Goal: Task Accomplishment & Management: Manage account settings

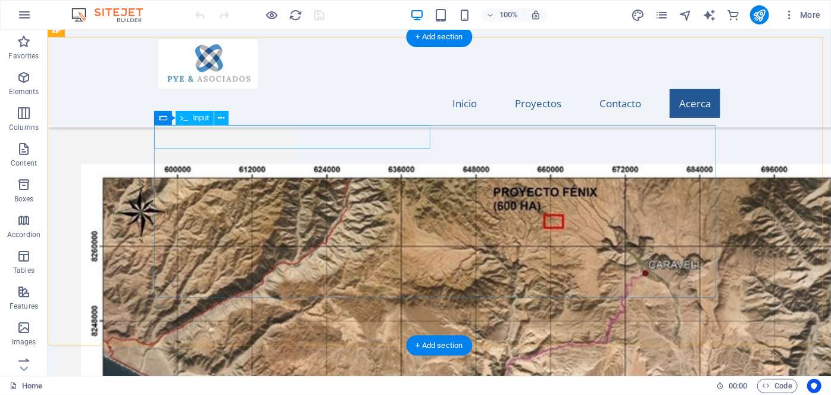
scroll to position [1677, 0]
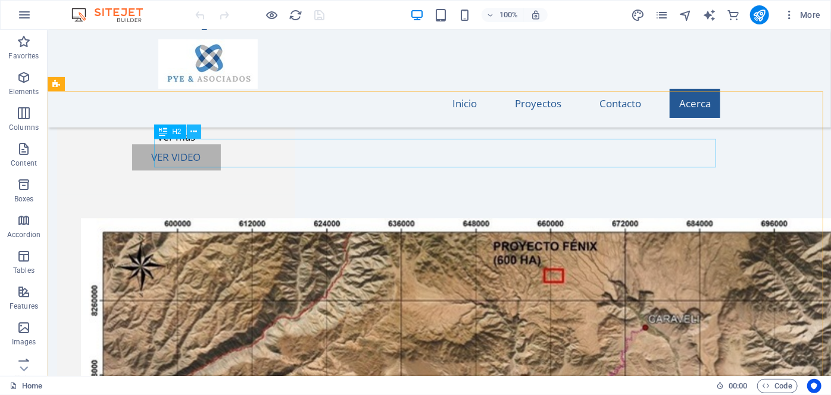
click at [191, 130] on icon at bounding box center [193, 132] width 7 height 12
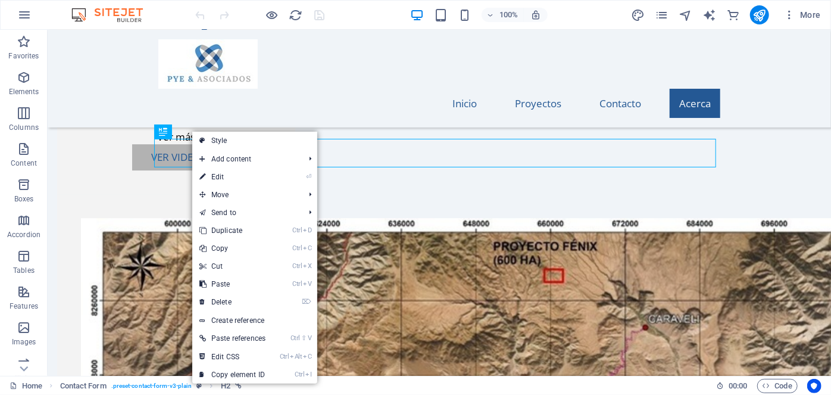
click at [232, 176] on link "⏎ Edit" at bounding box center [232, 177] width 80 height 18
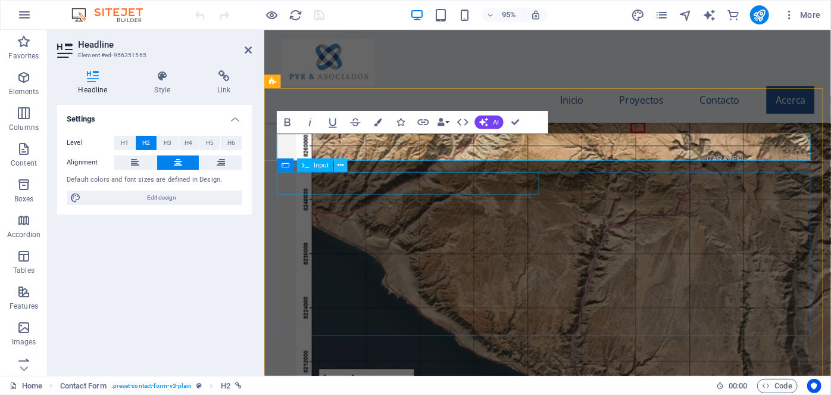
click at [339, 165] on icon at bounding box center [340, 165] width 6 height 12
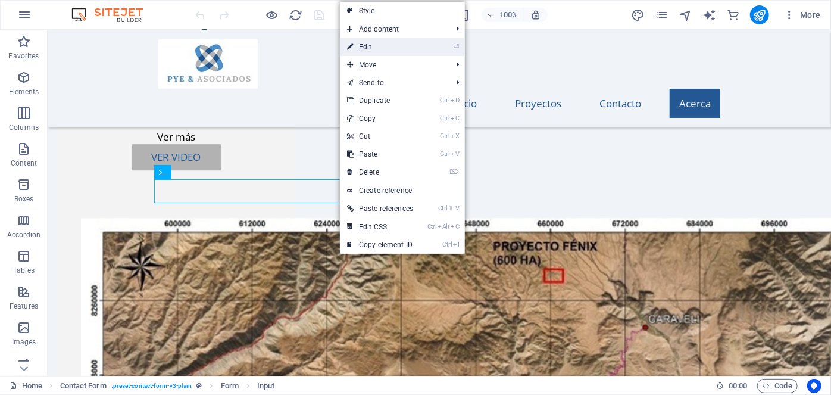
drag, startPoint x: 368, startPoint y: 51, endPoint x: 99, endPoint y: 37, distance: 269.3
click at [368, 51] on link "⏎ Edit" at bounding box center [380, 47] width 80 height 18
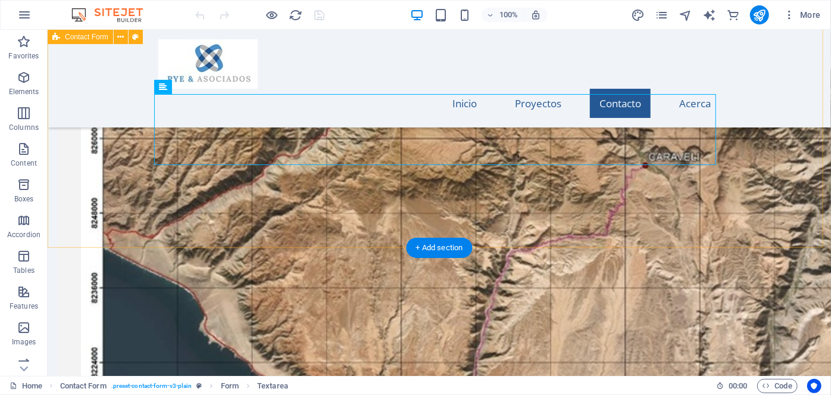
scroll to position [1569, 0]
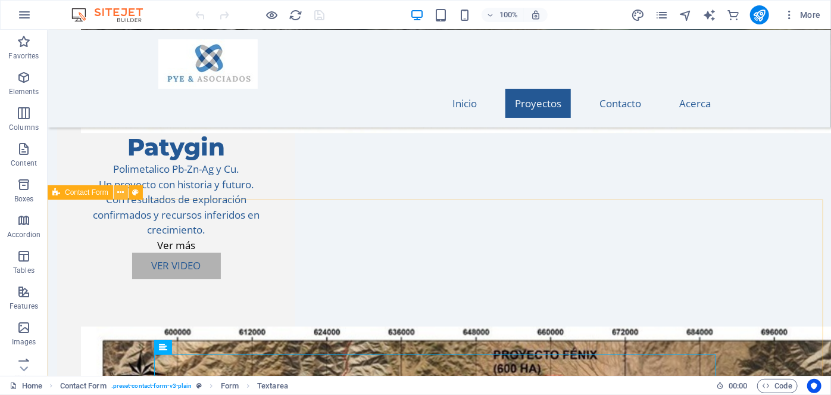
click at [120, 195] on icon at bounding box center [120, 192] width 7 height 12
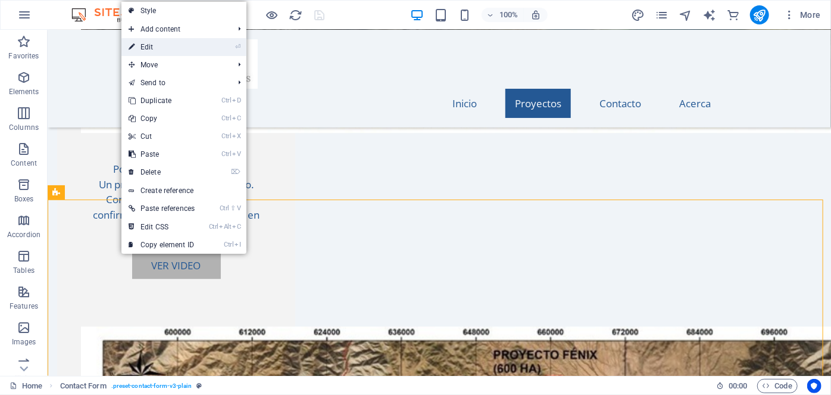
click at [167, 48] on link "⏎ Edit" at bounding box center [161, 47] width 80 height 18
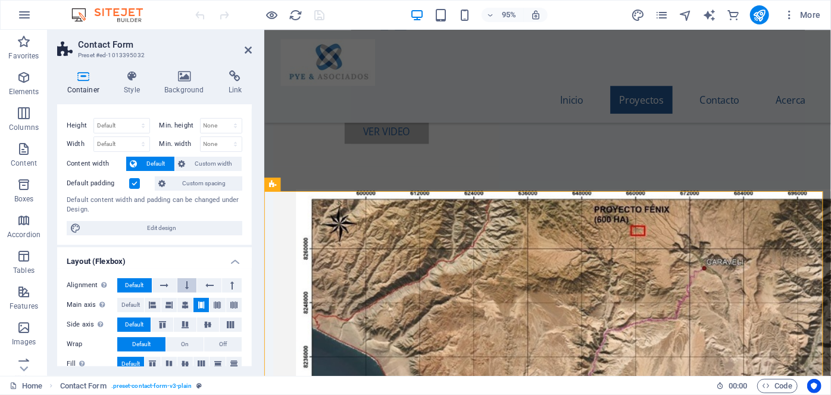
scroll to position [0, 0]
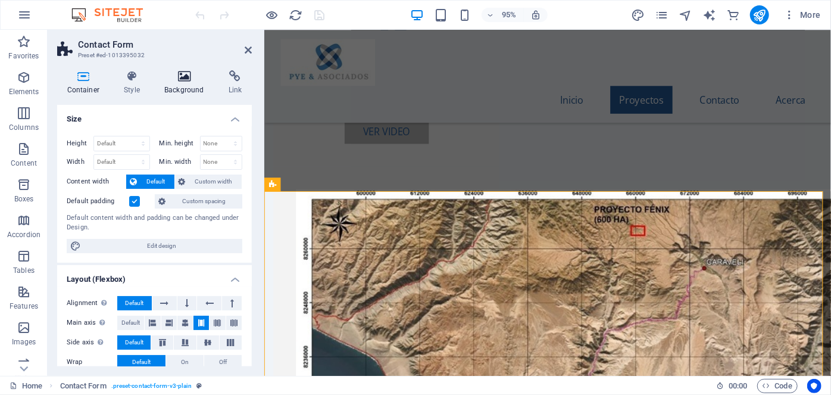
click at [184, 78] on icon at bounding box center [185, 76] width 60 height 12
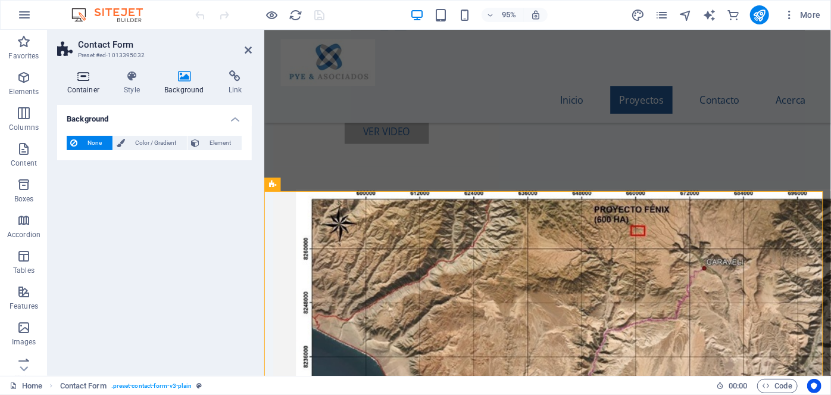
click at [85, 78] on icon at bounding box center [83, 76] width 52 height 12
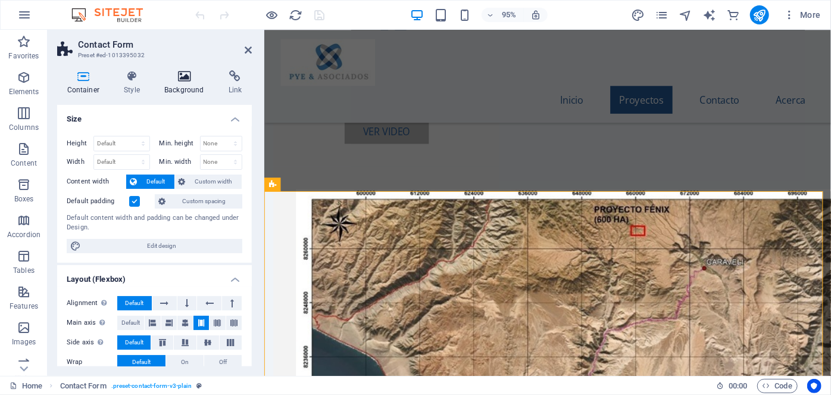
click at [176, 78] on icon at bounding box center [185, 76] width 60 height 12
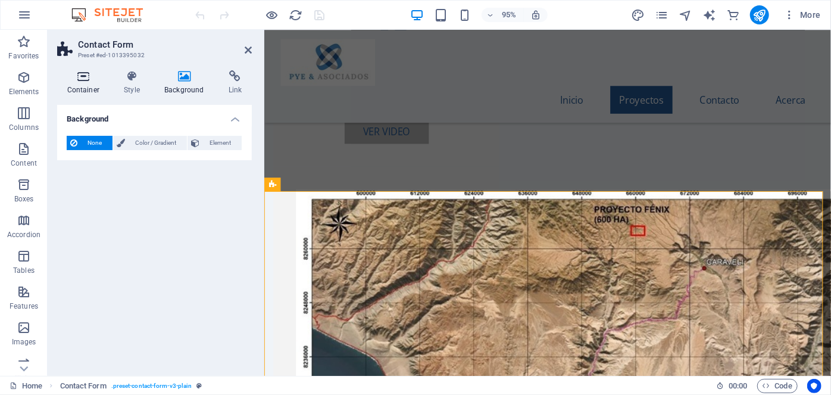
click at [82, 76] on icon at bounding box center [83, 76] width 52 height 12
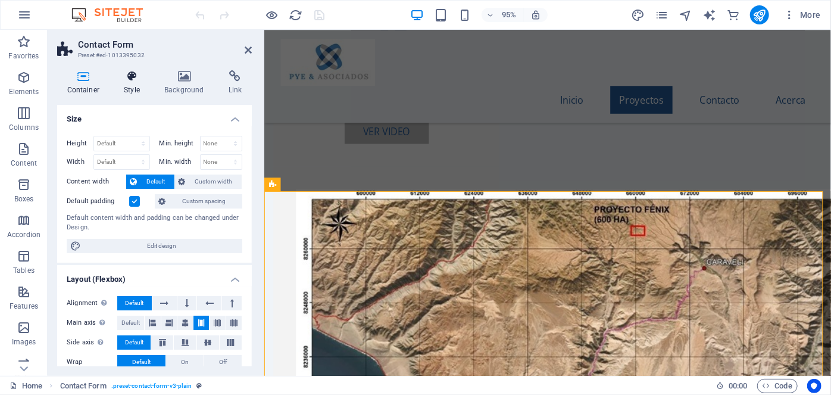
click at [122, 74] on icon at bounding box center [132, 76] width 36 height 12
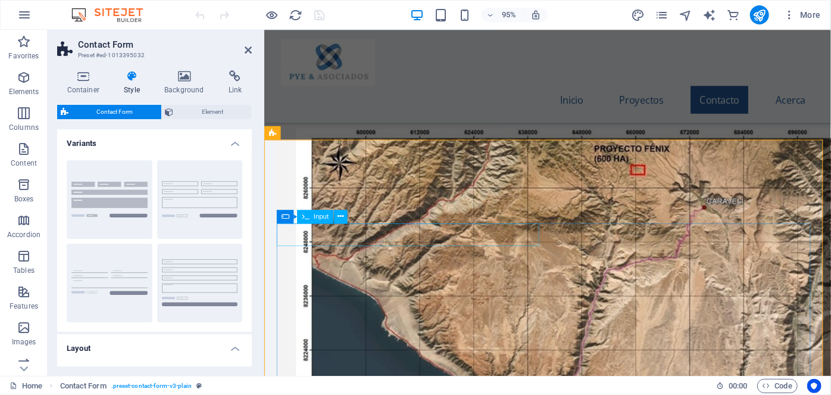
scroll to position [1623, 0]
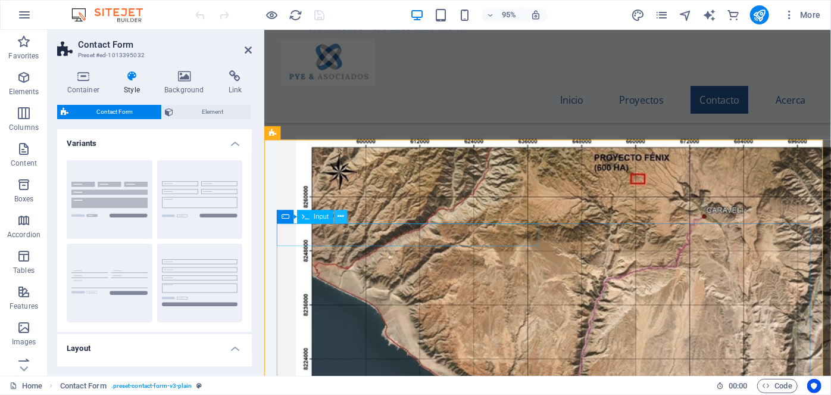
click at [340, 214] on icon at bounding box center [340, 217] width 6 height 12
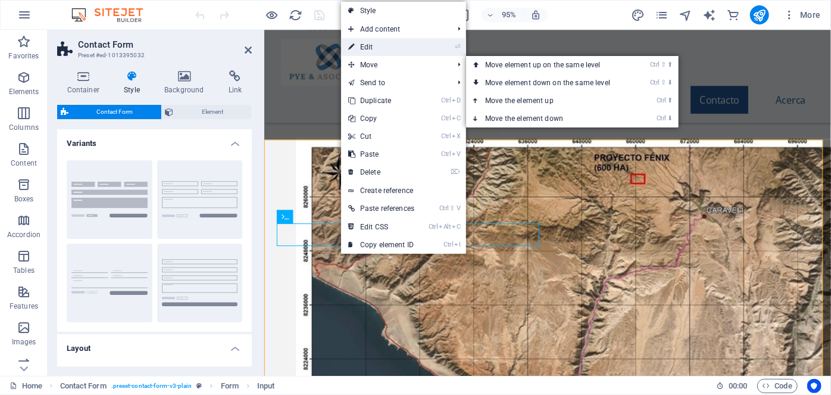
click at [392, 49] on link "⏎ Edit" at bounding box center [381, 47] width 80 height 18
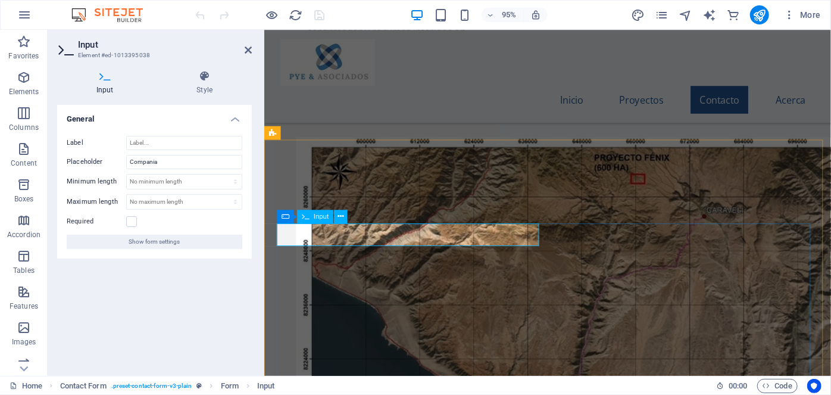
type input "N"
type input "P"
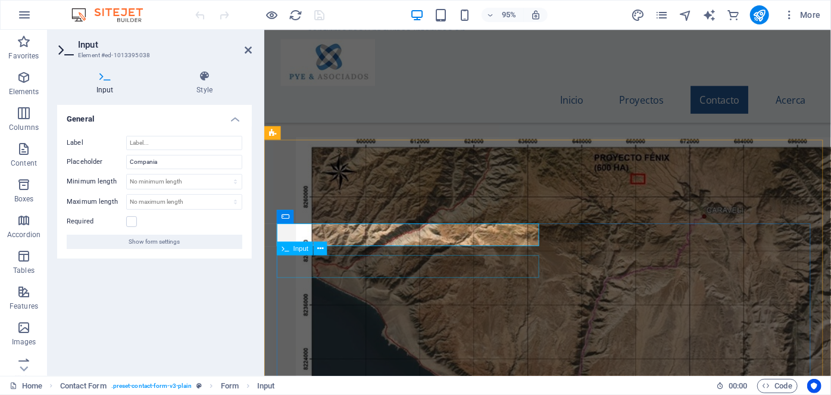
type input "Empresa"
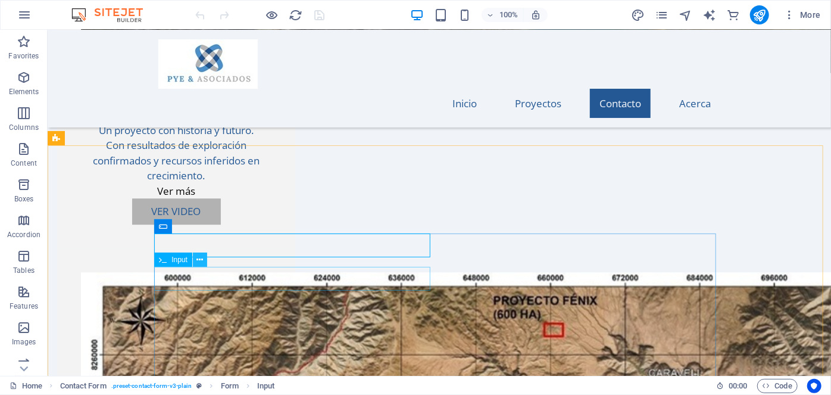
click at [201, 256] on icon at bounding box center [199, 260] width 7 height 12
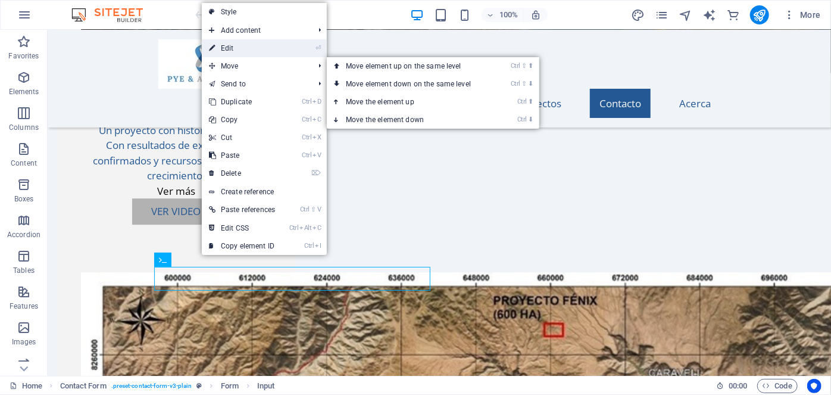
click at [242, 52] on link "⏎ Edit" at bounding box center [242, 48] width 80 height 18
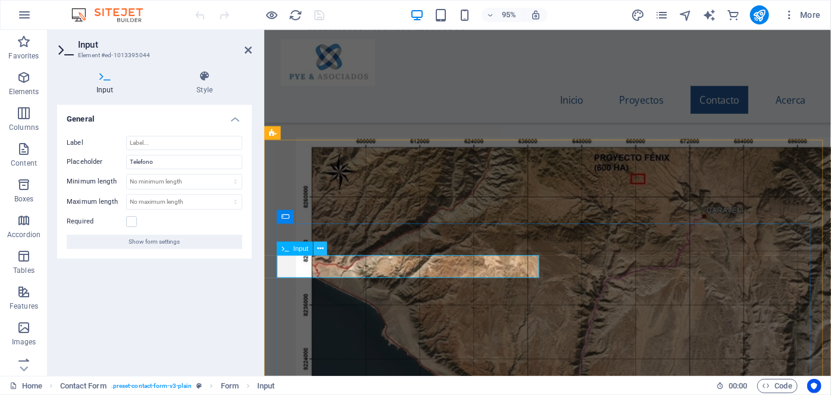
click at [321, 250] on icon at bounding box center [320, 248] width 6 height 12
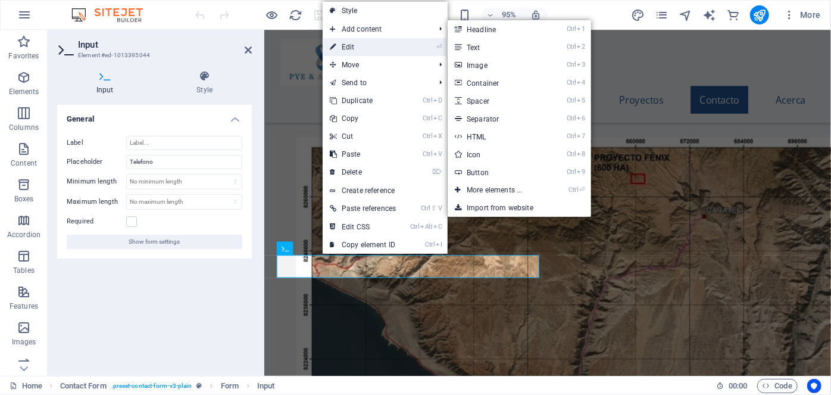
click at [365, 43] on link "⏎ Edit" at bounding box center [363, 47] width 80 height 18
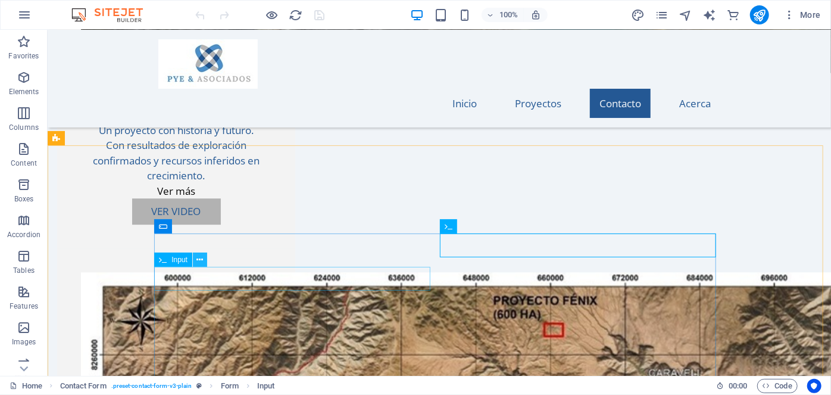
click at [201, 256] on icon at bounding box center [199, 260] width 7 height 12
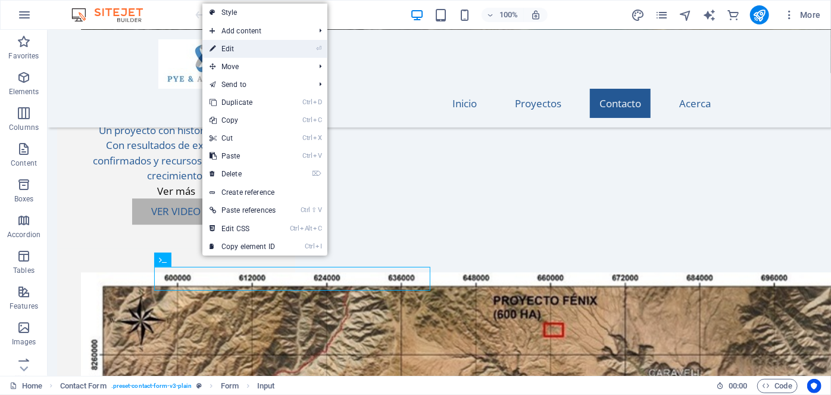
click at [283, 48] on link "⏎ Edit" at bounding box center [242, 49] width 80 height 18
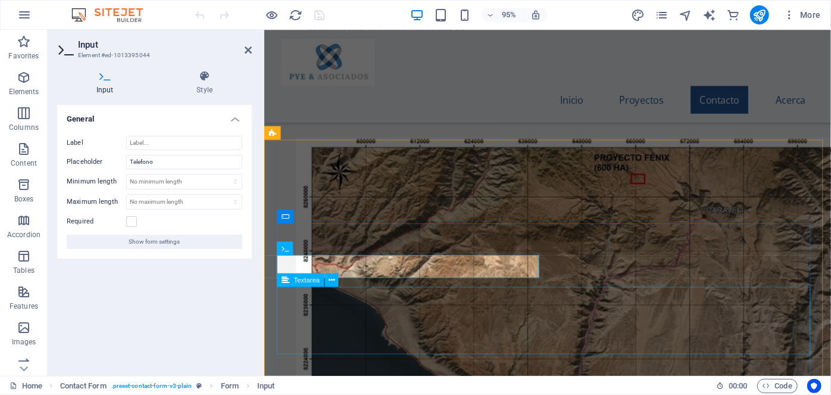
type input "Teléfono"
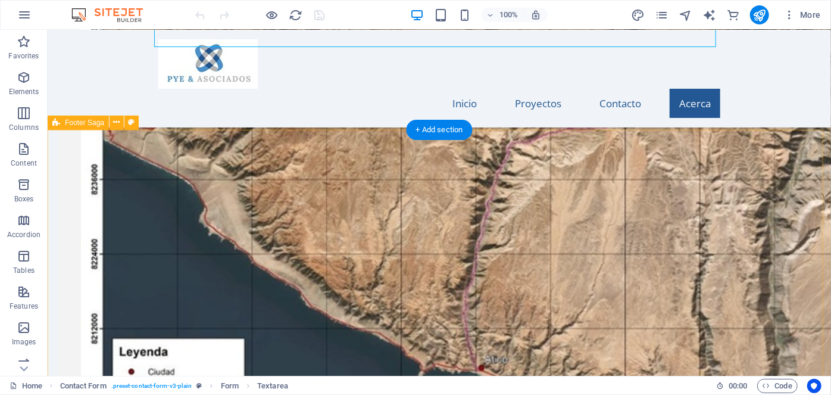
scroll to position [1893, 0]
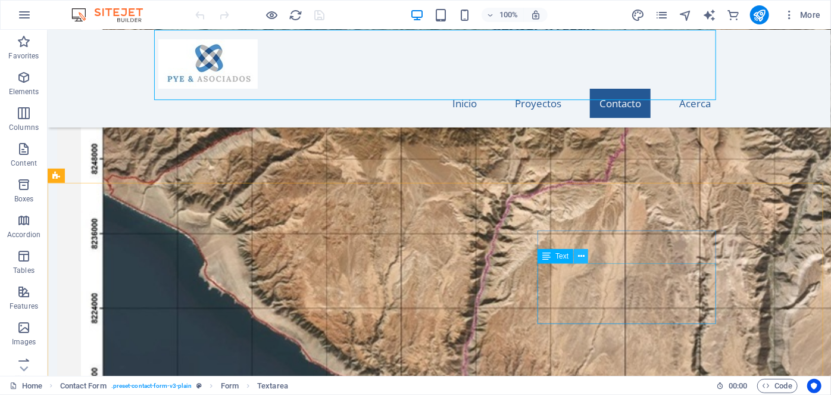
click at [579, 255] on icon at bounding box center [581, 256] width 7 height 12
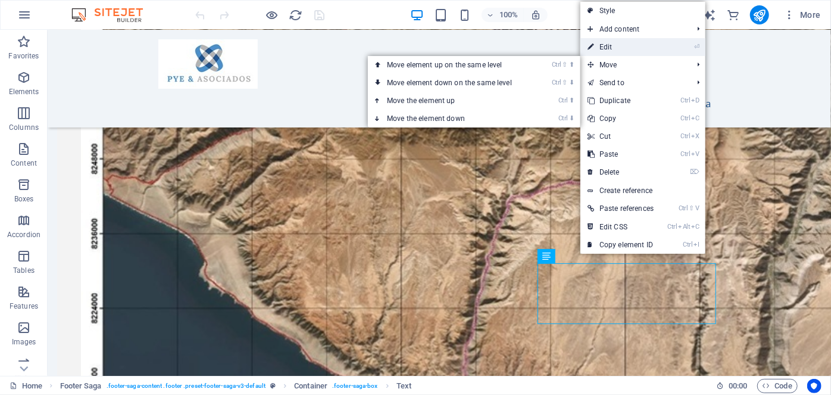
click at [612, 43] on link "⏎ Edit" at bounding box center [620, 47] width 80 height 18
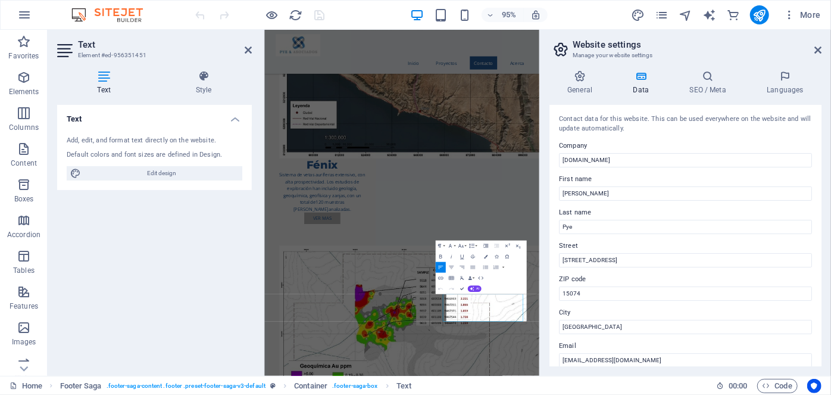
scroll to position [1540, 0]
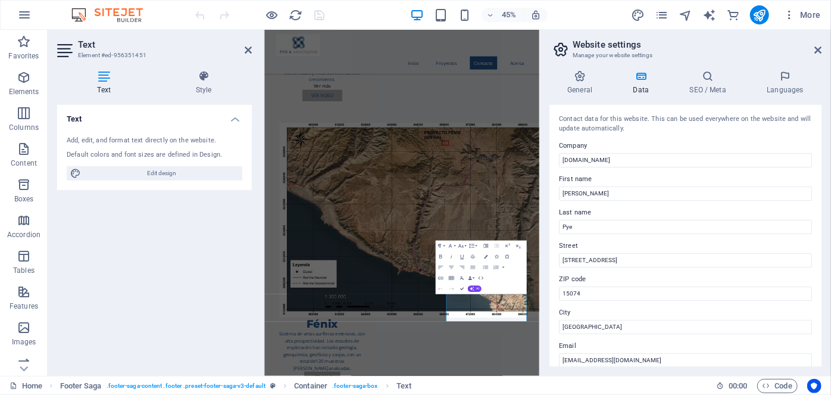
click at [669, 274] on label "ZIP code" at bounding box center [685, 279] width 253 height 14
click at [669, 286] on input "15074" at bounding box center [685, 293] width 253 height 14
click at [561, 326] on input "[GEOGRAPHIC_DATA]" at bounding box center [685, 327] width 253 height 14
type input "[GEOGRAPHIC_DATA]"
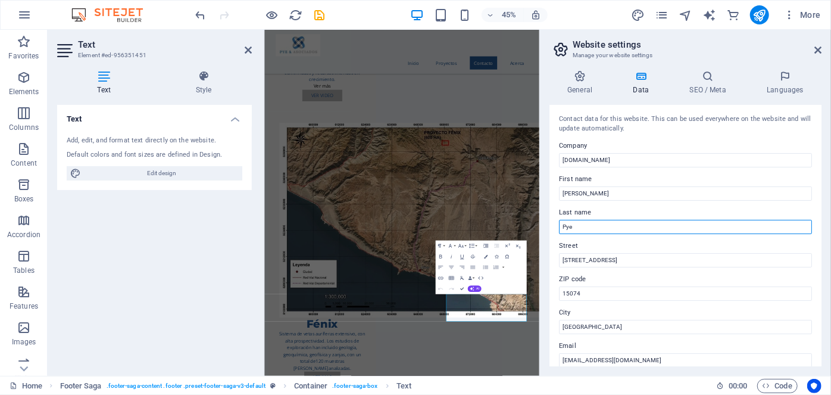
click at [711, 225] on input "Pye" at bounding box center [685, 227] width 253 height 14
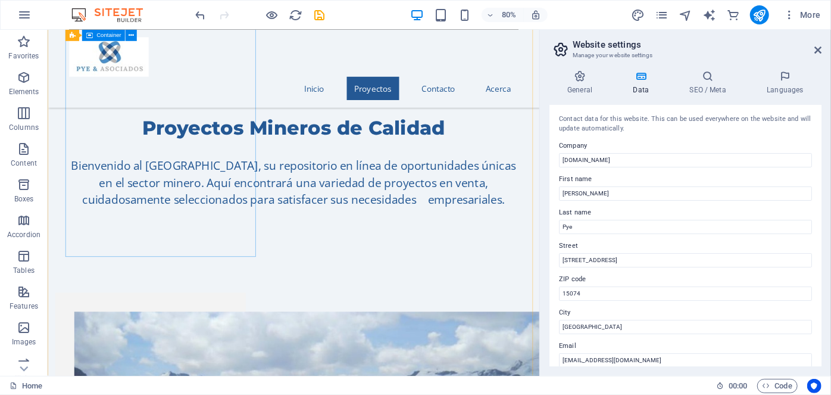
scroll to position [794, 0]
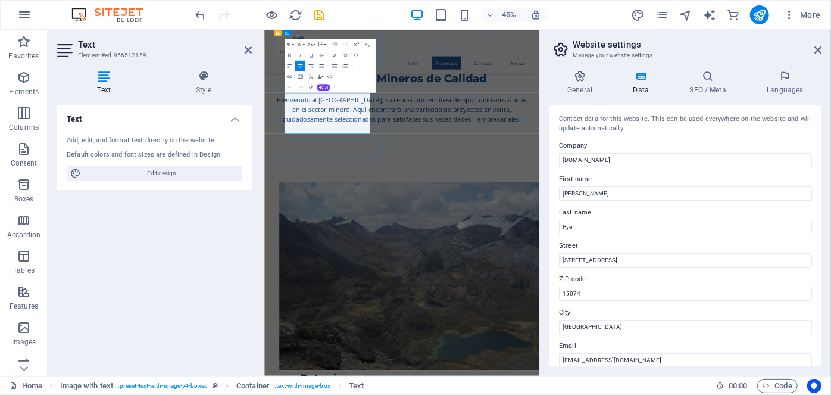
drag, startPoint x: 431, startPoint y: 250, endPoint x: 379, endPoint y: 257, distance: 53.4
drag, startPoint x: 338, startPoint y: 173, endPoint x: 474, endPoint y: 237, distance: 150.4
drag, startPoint x: 440, startPoint y: 240, endPoint x: 442, endPoint y: 251, distance: 11.4
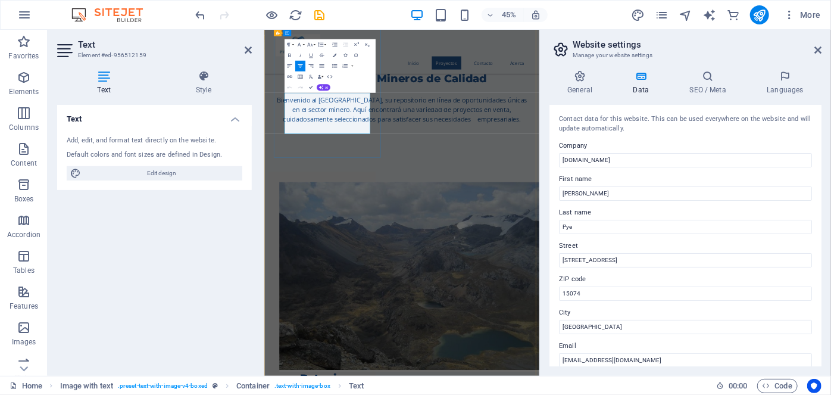
click at [183, 227] on div "Text Add, edit, and format text directly on the website. Default colors and fon…" at bounding box center [154, 235] width 195 height 261
click at [246, 50] on icon at bounding box center [248, 50] width 7 height 10
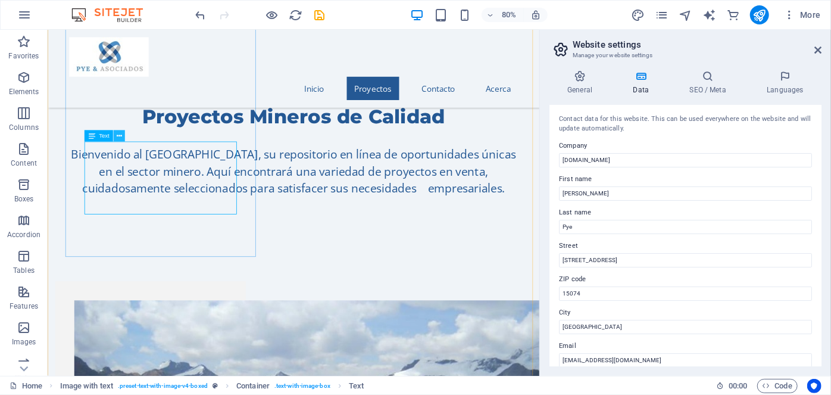
click at [121, 132] on icon at bounding box center [119, 136] width 5 height 10
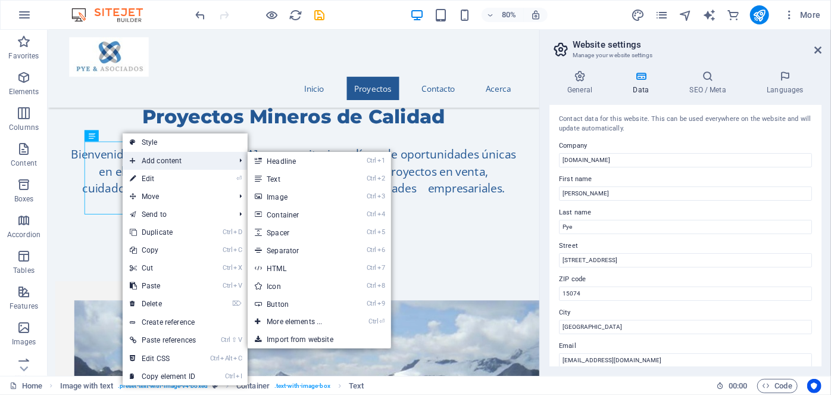
click at [154, 159] on span "Add content" at bounding box center [176, 161] width 107 height 18
click at [287, 303] on link "Ctrl 9 Button" at bounding box center [297, 304] width 98 height 18
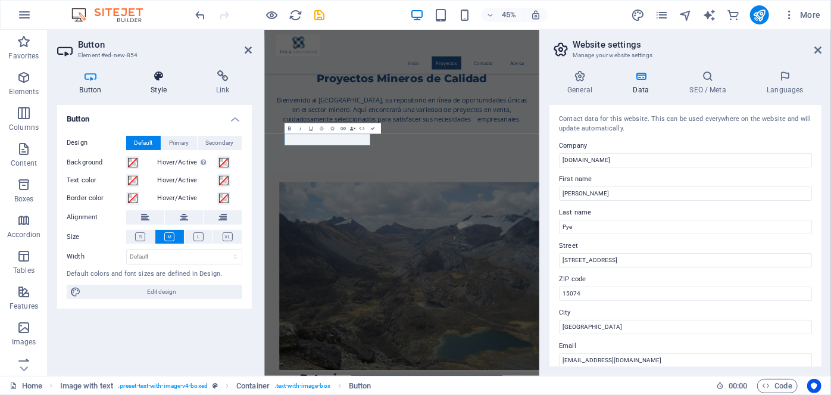
click at [158, 73] on icon at bounding box center [159, 76] width 61 height 12
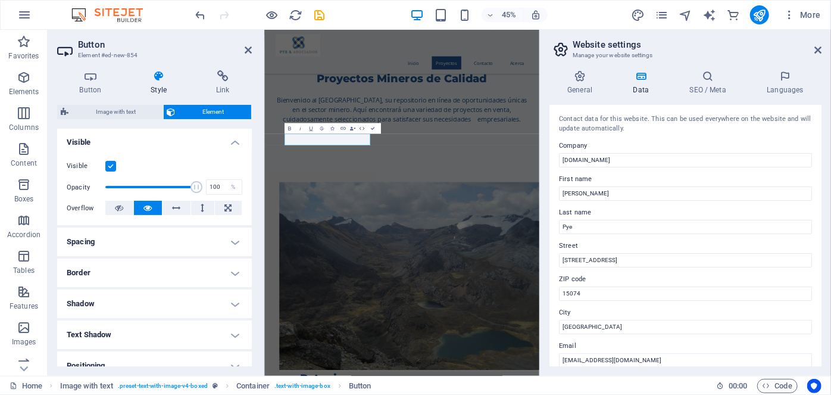
scroll to position [162, 0]
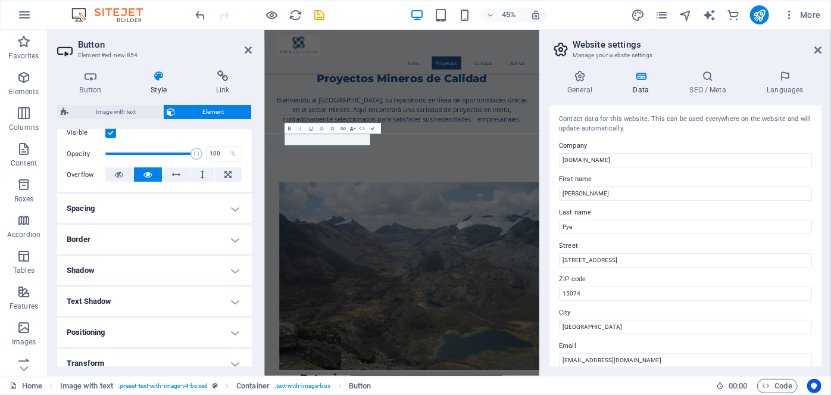
click at [176, 206] on h4 "Spacing" at bounding box center [154, 208] width 195 height 29
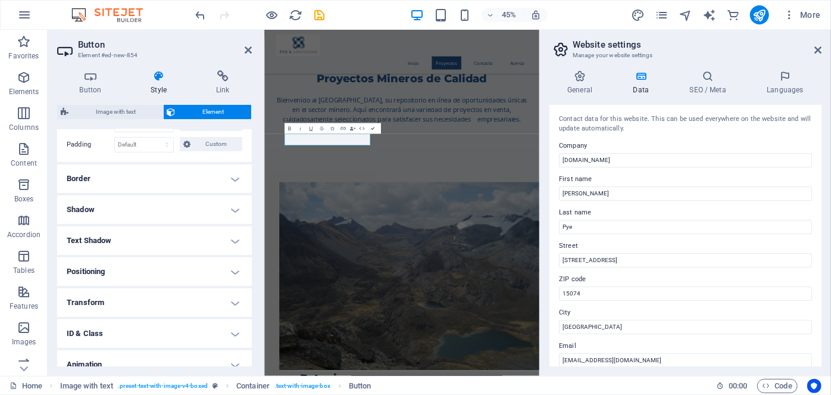
scroll to position [312, 0]
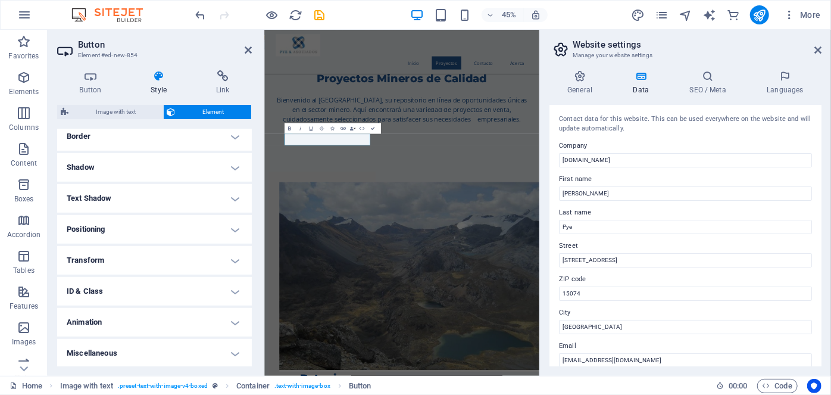
click at [160, 232] on h4 "Positioning" at bounding box center [154, 229] width 195 height 29
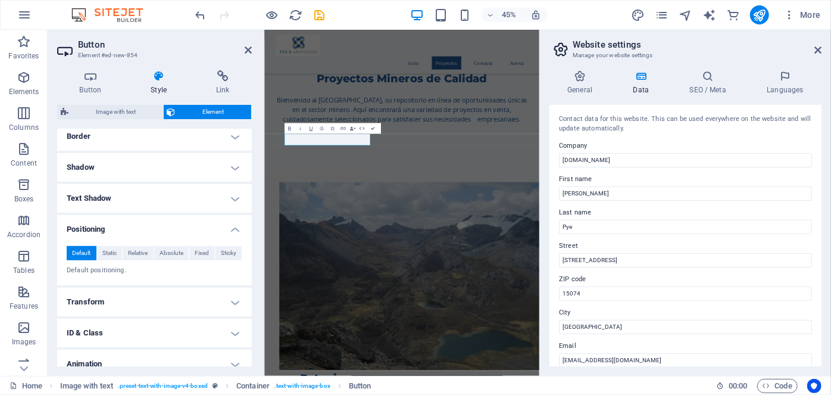
click at [162, 217] on h4 "Positioning" at bounding box center [154, 225] width 195 height 21
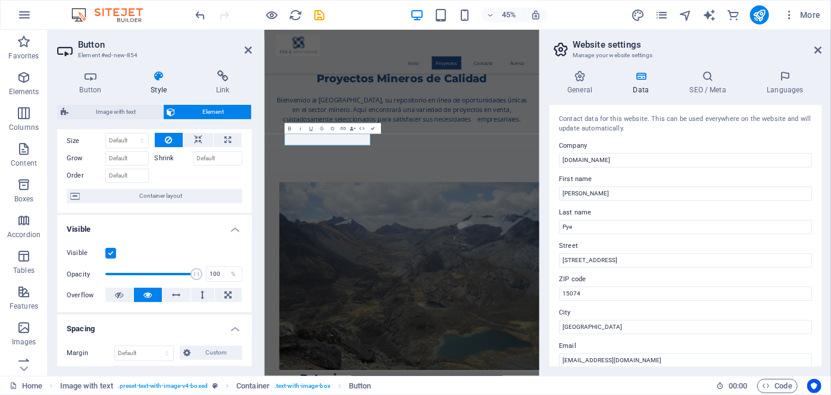
scroll to position [0, 0]
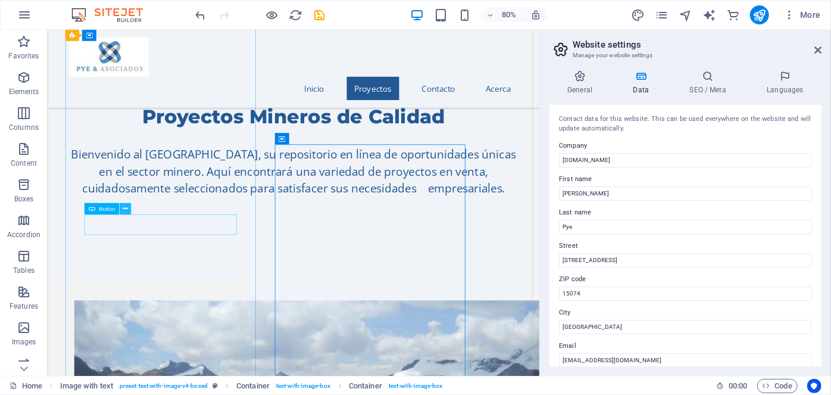
click at [129, 208] on button at bounding box center [125, 208] width 11 height 11
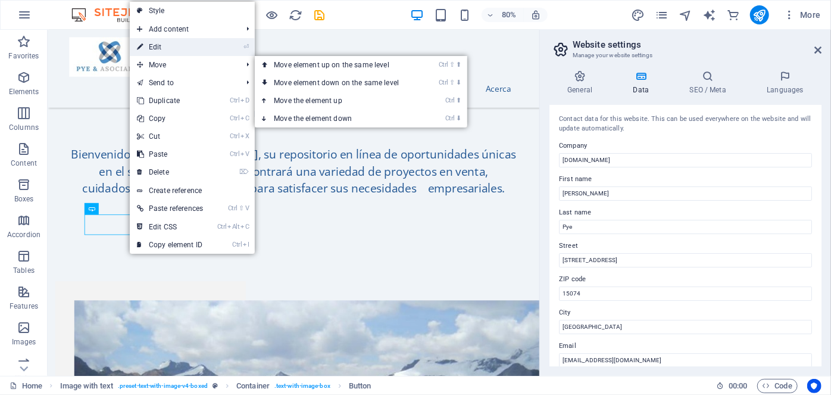
click at [179, 48] on link "⏎ Edit" at bounding box center [170, 47] width 80 height 18
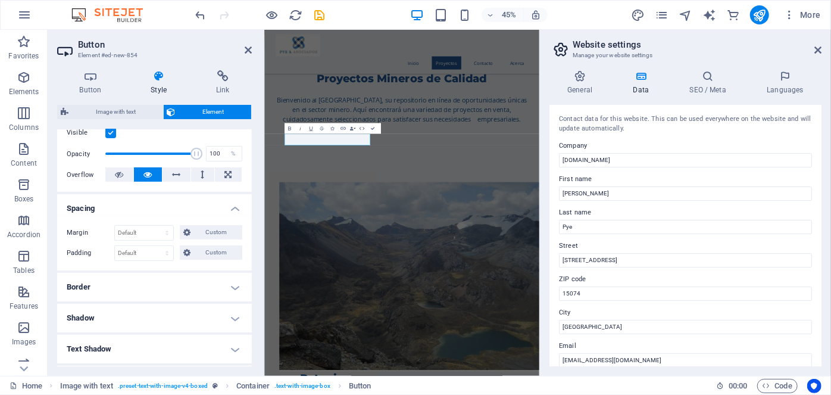
scroll to position [216, 0]
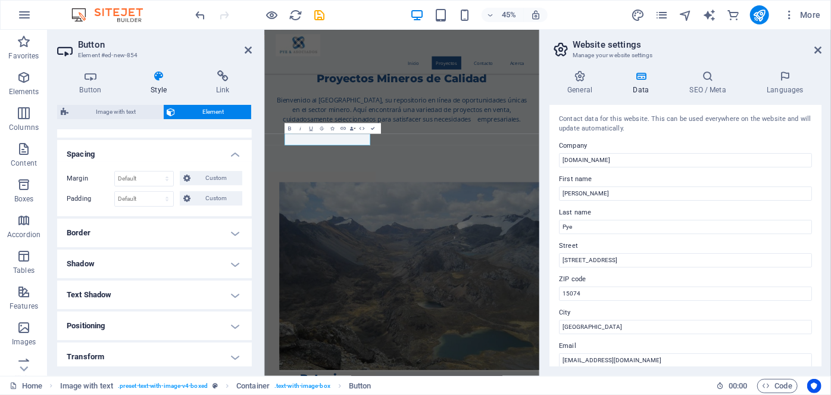
click at [125, 225] on h4 "Border" at bounding box center [154, 232] width 195 height 29
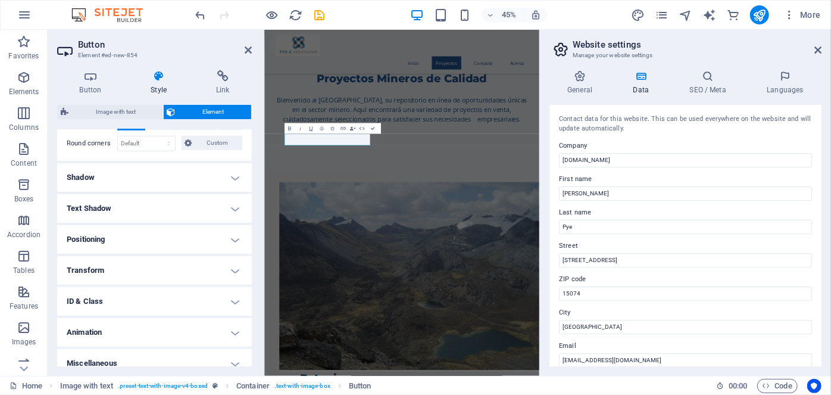
scroll to position [360, 0]
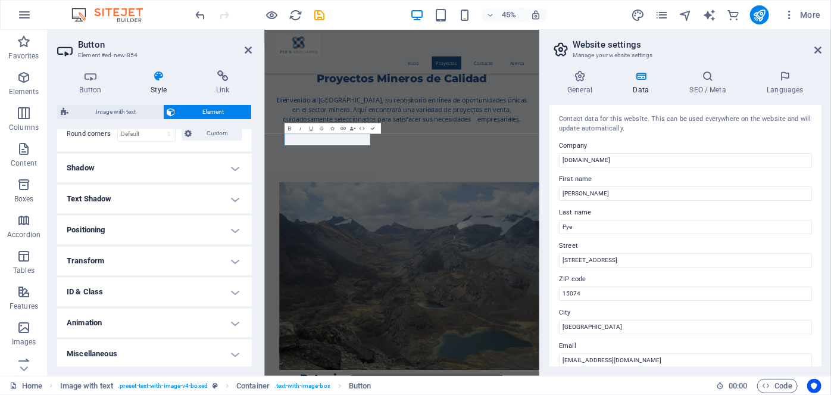
click at [125, 227] on h4 "Positioning" at bounding box center [154, 229] width 195 height 29
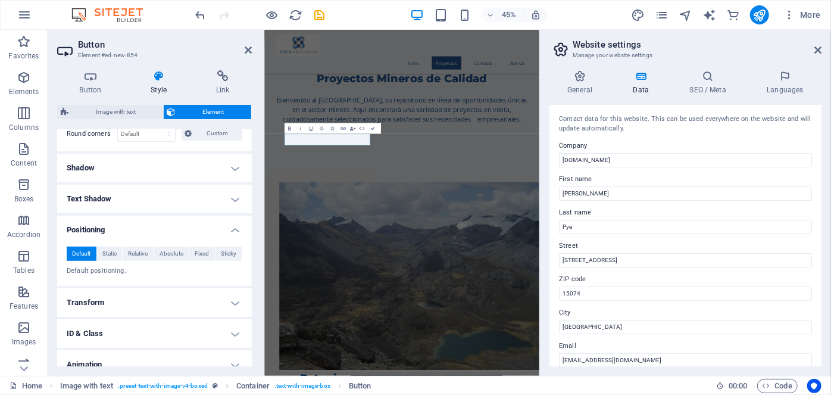
click at [118, 297] on h4 "Transform" at bounding box center [154, 302] width 195 height 29
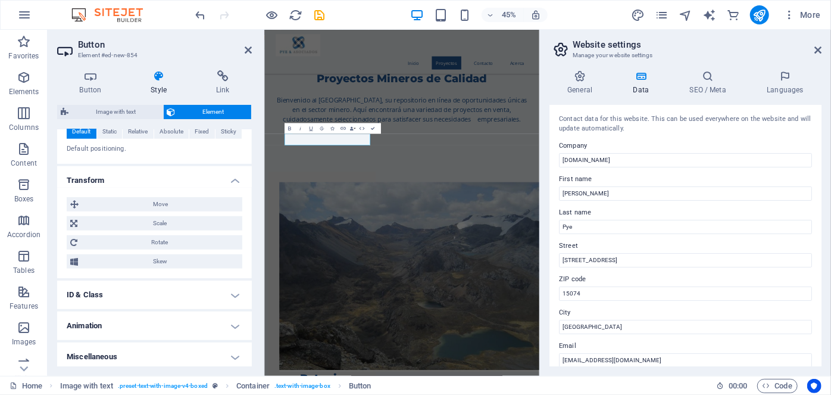
scroll to position [484, 0]
click at [114, 351] on h4 "Miscellaneous" at bounding box center [154, 354] width 195 height 29
drag, startPoint x: 527, startPoint y: 320, endPoint x: 682, endPoint y: 195, distance: 199.7
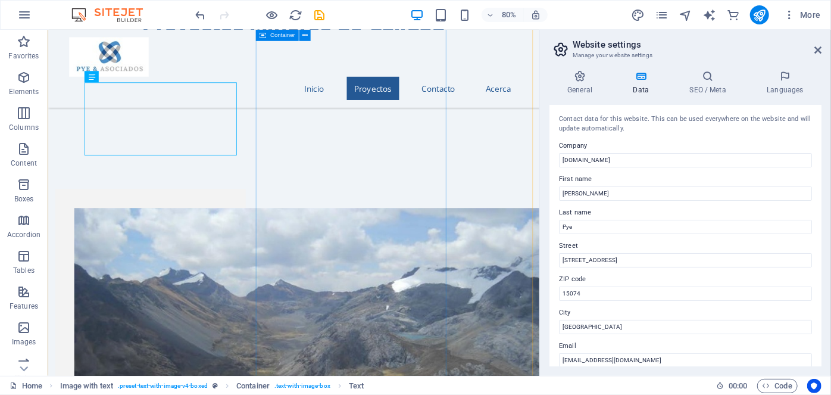
scroll to position [848, 0]
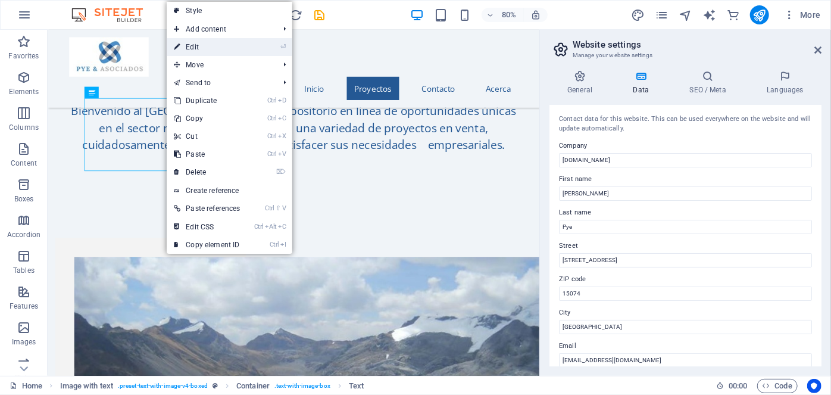
click at [203, 45] on link "⏎ Edit" at bounding box center [207, 47] width 80 height 18
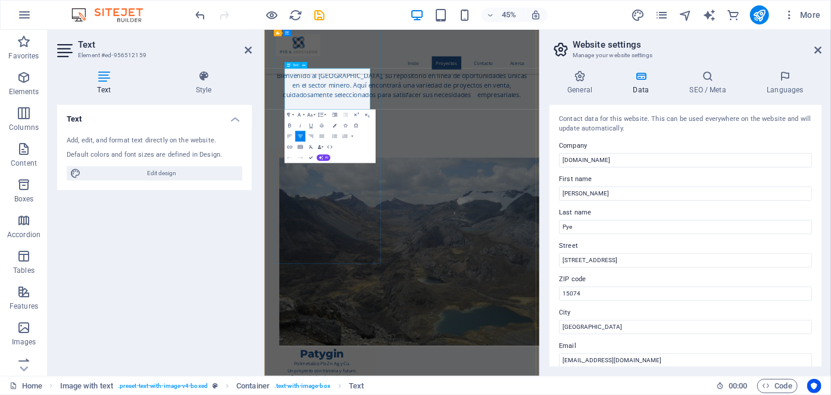
click at [646, 185] on label "First name" at bounding box center [685, 179] width 253 height 14
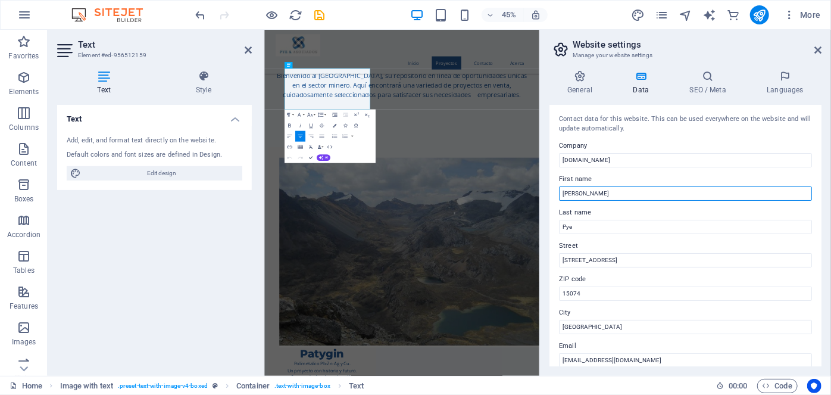
click at [646, 186] on input "Ernesto" at bounding box center [685, 193] width 253 height 14
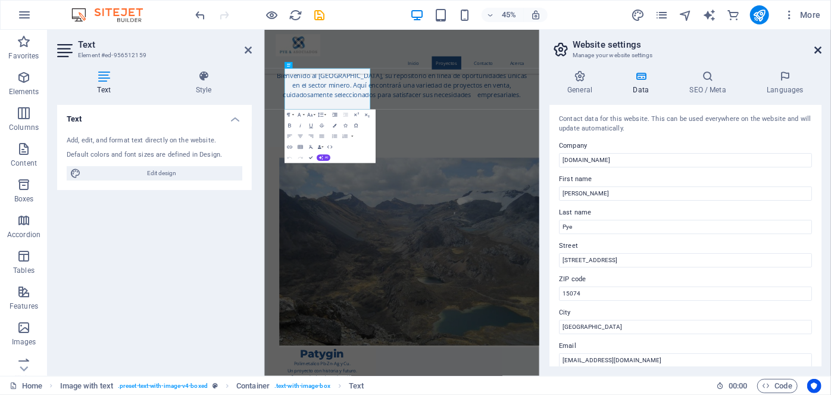
click at [817, 49] on icon at bounding box center [817, 50] width 7 height 10
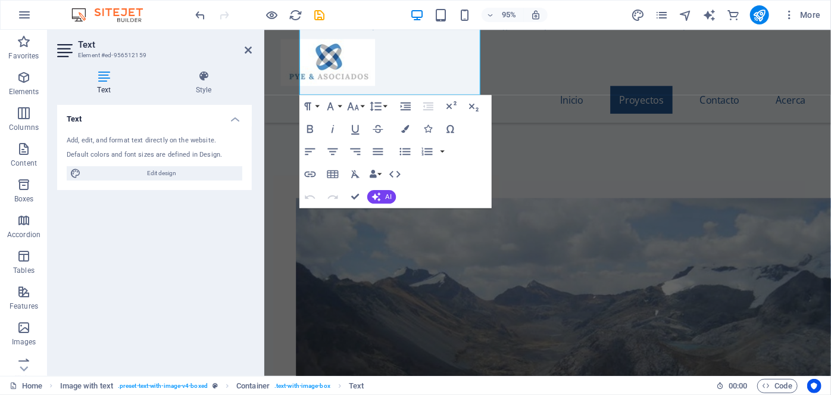
scroll to position [956, 0]
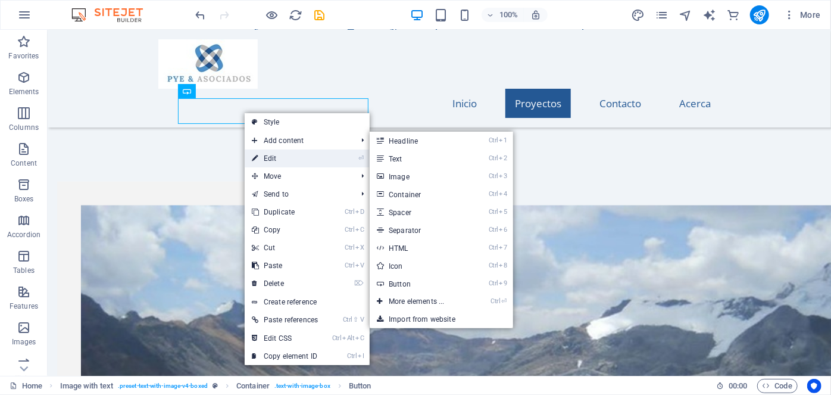
click at [271, 156] on link "⏎ Edit" at bounding box center [285, 158] width 80 height 18
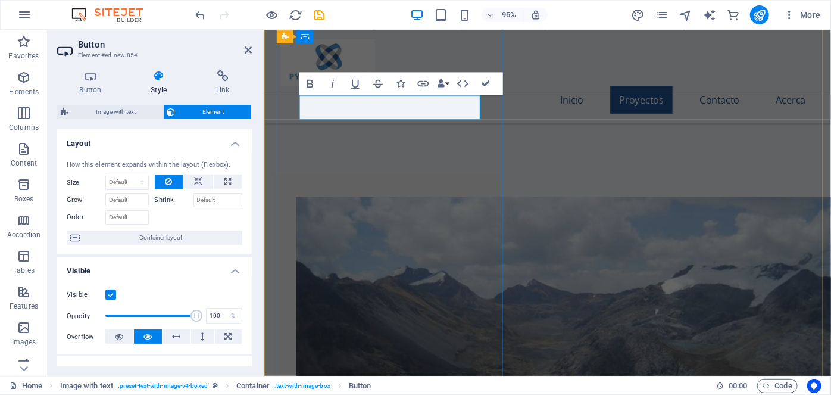
drag, startPoint x: 367, startPoint y: 110, endPoint x: 366, endPoint y: 116, distance: 6.6
click at [348, 93] on button "Underline" at bounding box center [355, 84] width 21 height 23
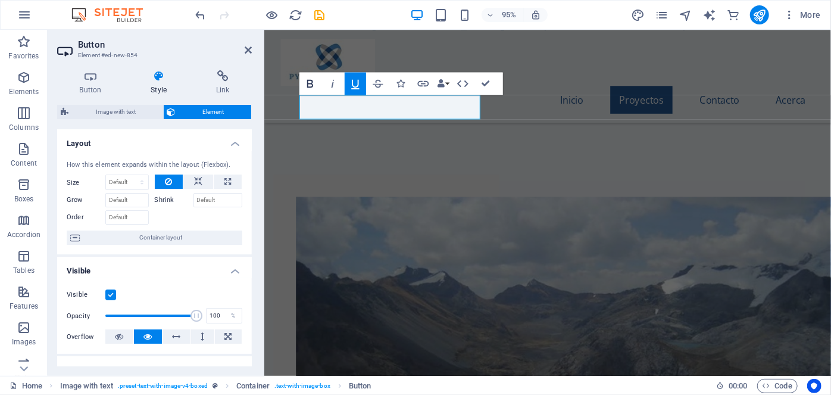
drag, startPoint x: 318, startPoint y: 95, endPoint x: 311, endPoint y: 95, distance: 7.1
click at [316, 95] on button "Bold" at bounding box center [309, 84] width 21 height 23
click at [348, 111] on icon at bounding box center [348, 113] width 6 height 12
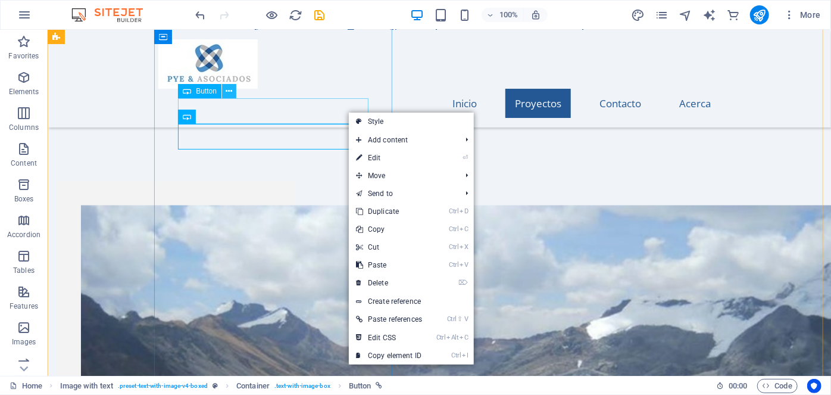
click at [228, 89] on icon at bounding box center [229, 91] width 7 height 12
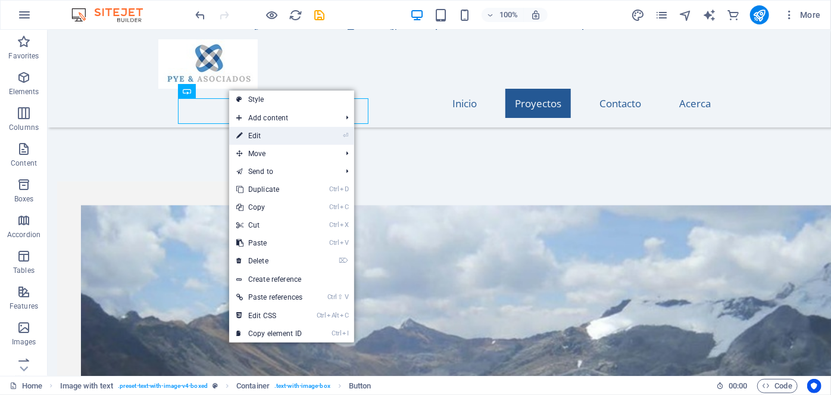
click at [258, 134] on link "⏎ Edit" at bounding box center [269, 136] width 80 height 18
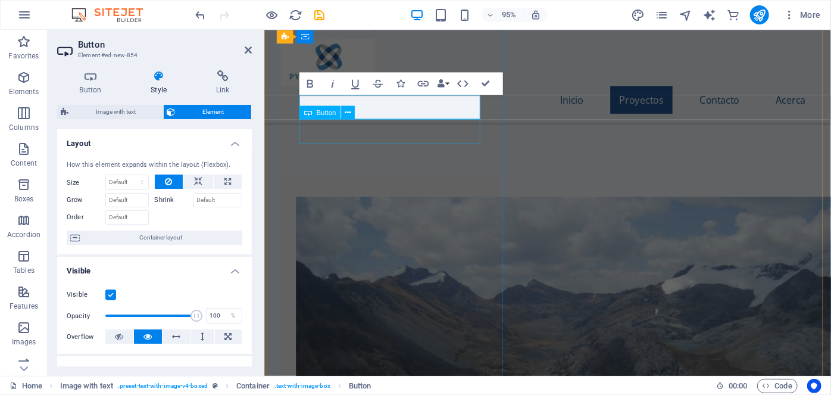
drag, startPoint x: 370, startPoint y: 113, endPoint x: 342, endPoint y: 129, distance: 32.3
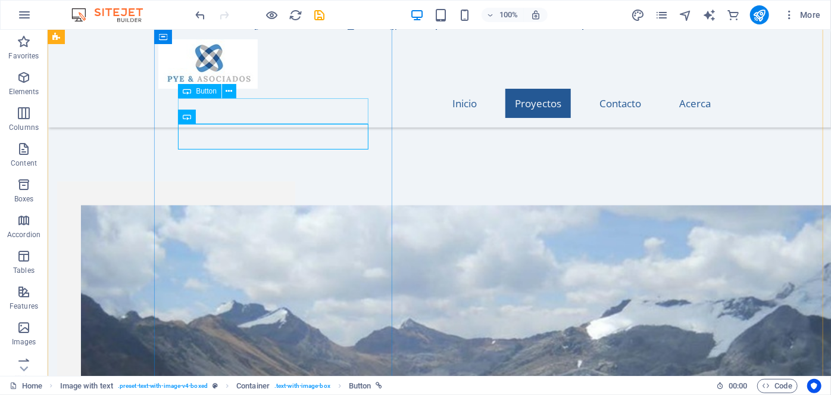
click at [211, 92] on span "Button" at bounding box center [206, 90] width 21 height 7
click at [231, 92] on icon at bounding box center [229, 91] width 7 height 12
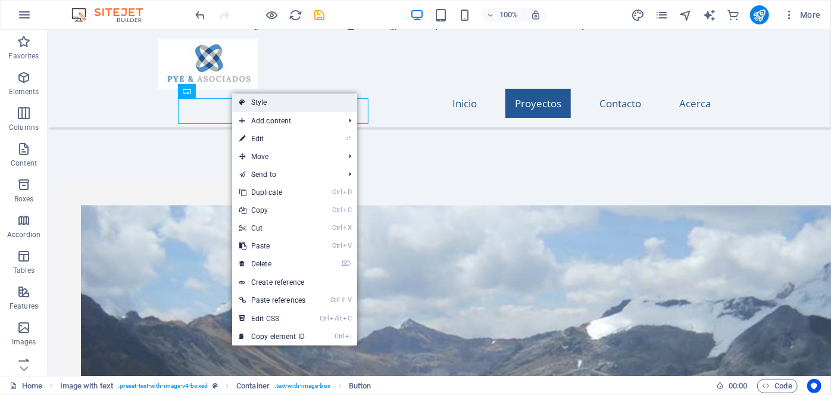
click at [261, 100] on link "Style" at bounding box center [294, 102] width 125 height 18
select select "rem"
select select "px"
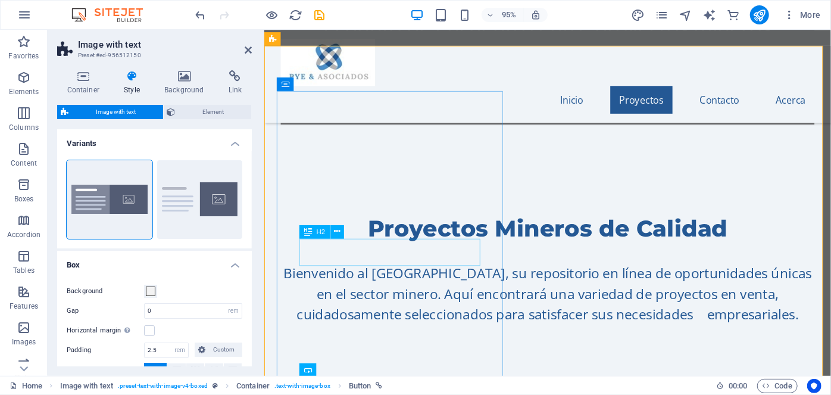
scroll to position [740, 0]
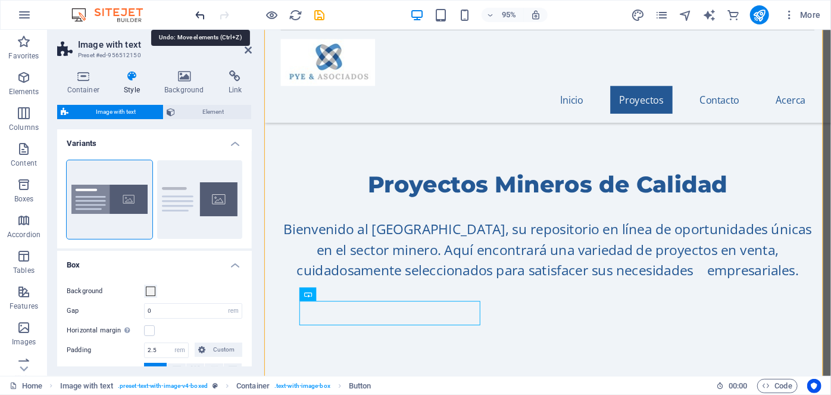
click at [196, 14] on icon "undo" at bounding box center [201, 15] width 14 height 14
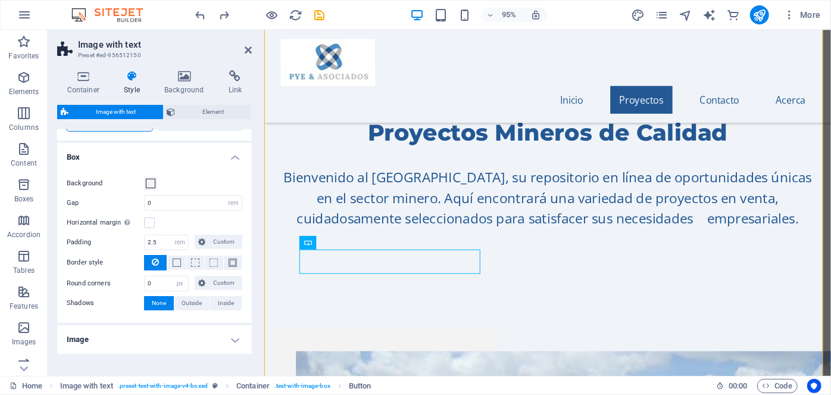
scroll to position [141, 0]
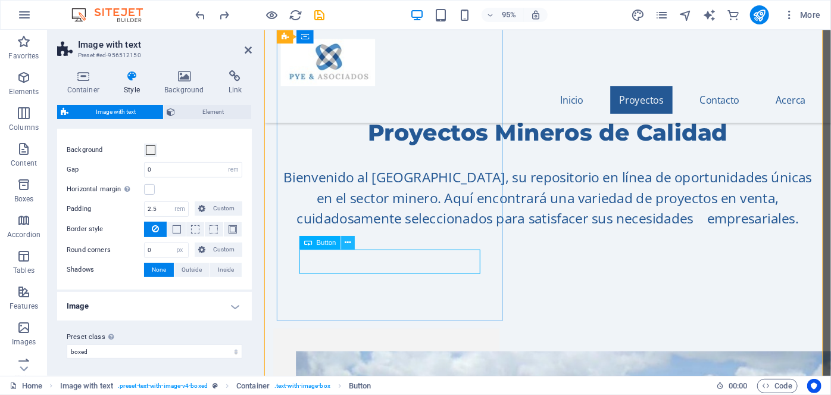
click at [351, 242] on button at bounding box center [348, 243] width 14 height 14
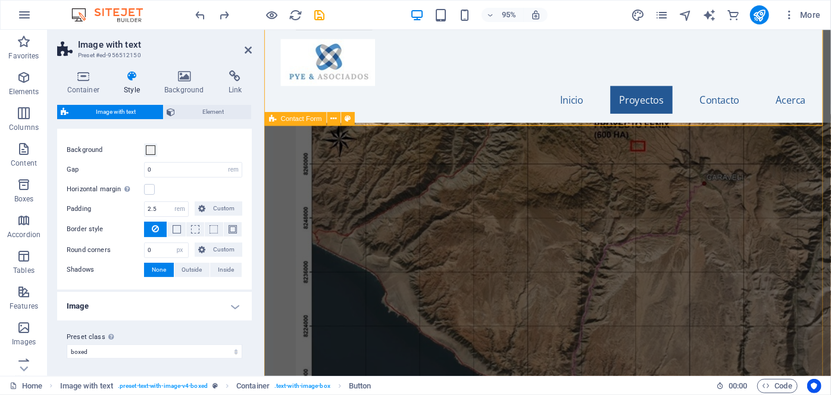
scroll to position [1660, 0]
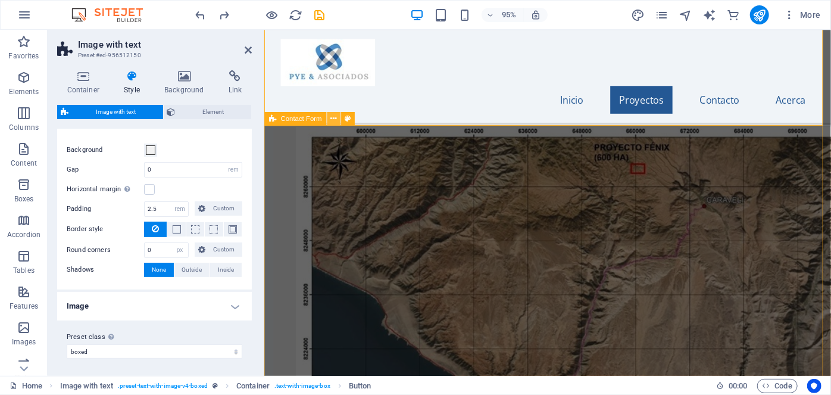
click at [332, 118] on icon at bounding box center [333, 119] width 6 height 12
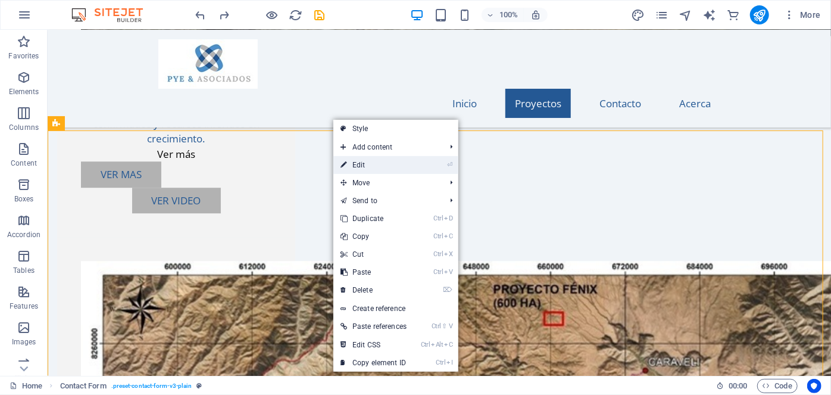
click at [356, 164] on link "⏎ Edit" at bounding box center [373, 165] width 80 height 18
select select "rem"
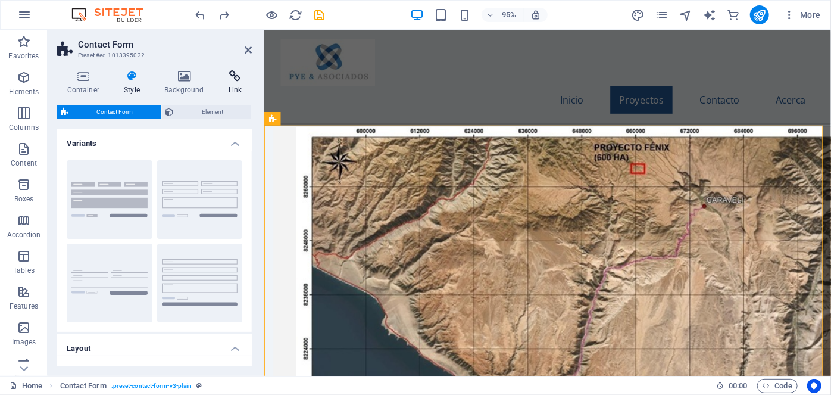
click at [232, 75] on icon at bounding box center [234, 76] width 33 height 12
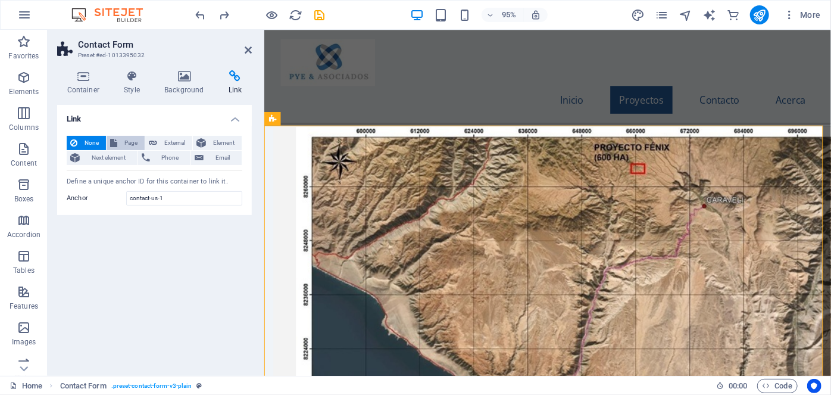
click at [130, 143] on span "Page" at bounding box center [131, 143] width 20 height 14
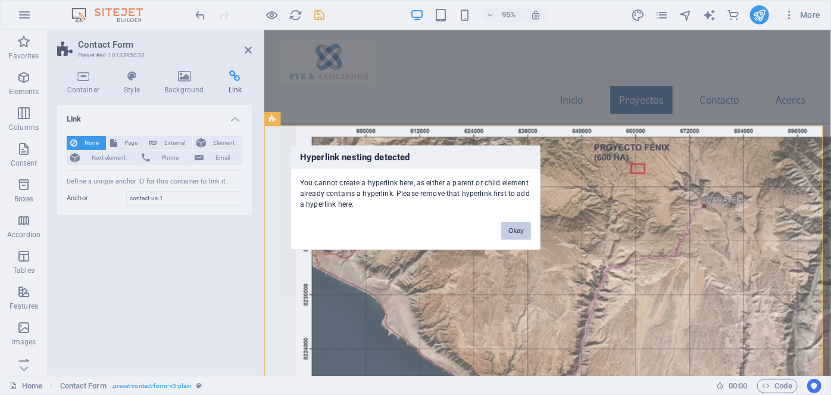
click at [524, 228] on button "Okay" at bounding box center [516, 230] width 30 height 18
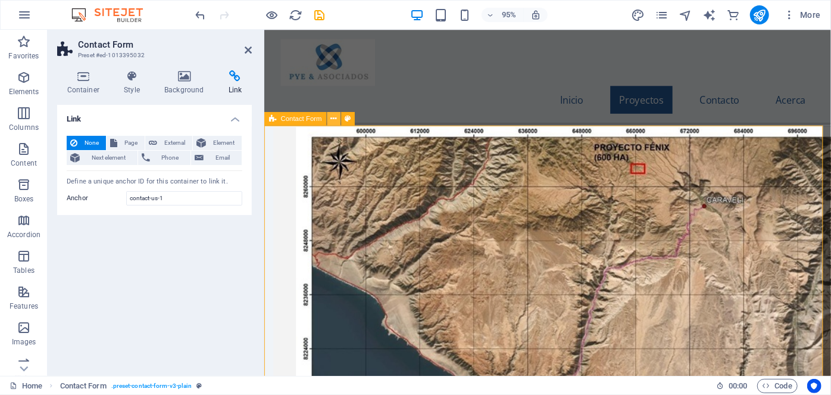
click at [336, 120] on icon at bounding box center [333, 119] width 6 height 12
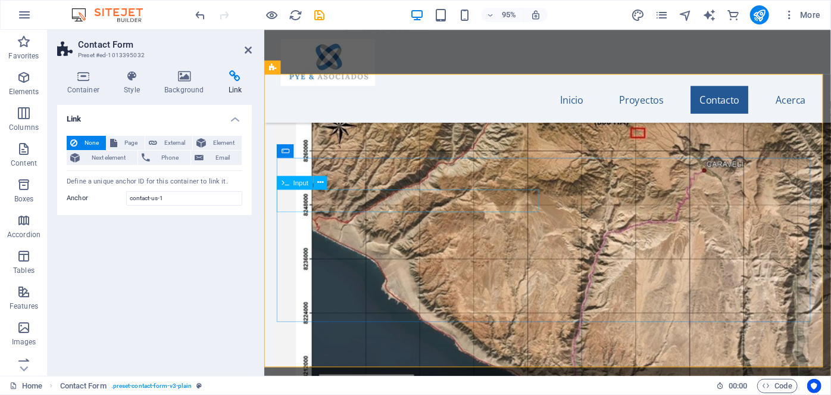
scroll to position [1714, 0]
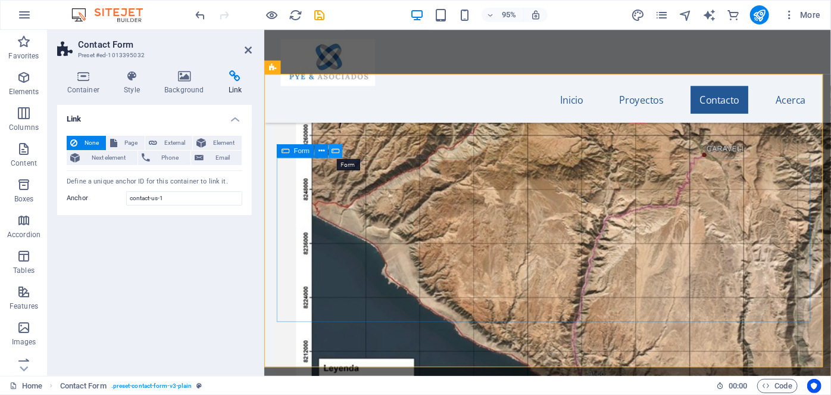
click at [334, 148] on icon at bounding box center [335, 151] width 8 height 12
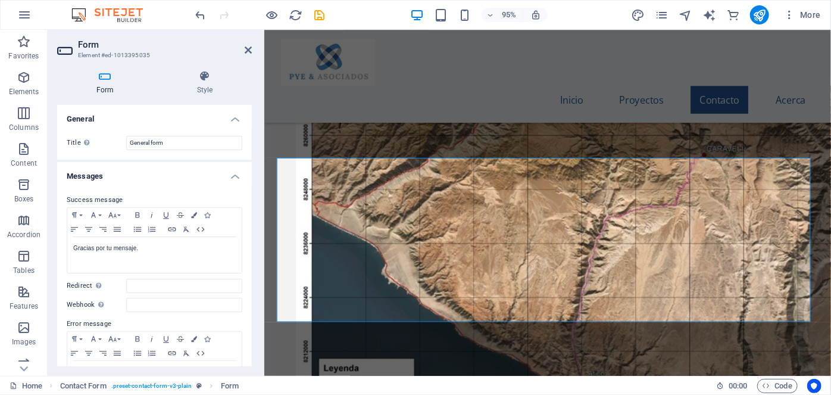
drag, startPoint x: 252, startPoint y: 186, endPoint x: 251, endPoint y: 207, distance: 20.3
click at [251, 207] on div "Form Style General Title Define a name for the form. General form Messages Succ…" at bounding box center [155, 218] width 214 height 315
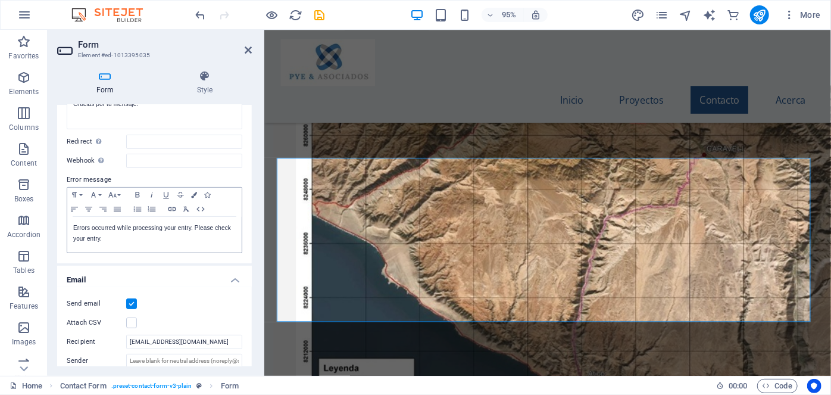
scroll to position [162, 0]
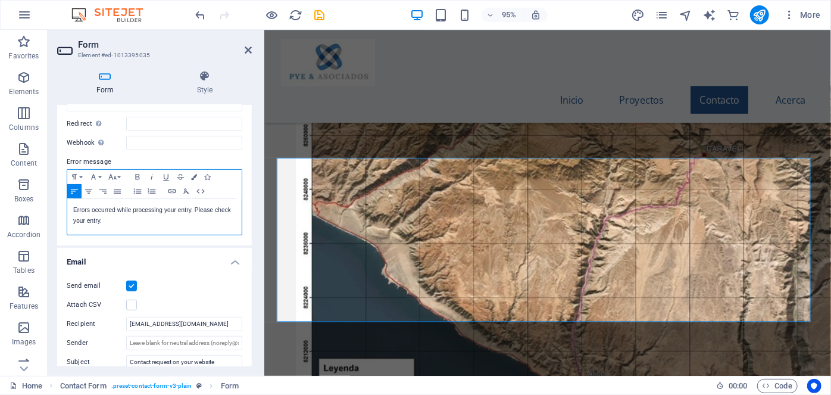
click at [71, 207] on div "Errors occurred while processing your entry. Please check your entry." at bounding box center [154, 217] width 174 height 36
click at [197, 209] on p "Ocurrió ub error mientras procesa su ingreso. Por favor intentelo nuevamente." at bounding box center [154, 215] width 162 height 21
click at [198, 209] on p "Ocurrió ub error mientras procesa su ingreso. Por favor intentelo nuevamente." at bounding box center [154, 215] width 162 height 21
drag, startPoint x: 72, startPoint y: 207, endPoint x: 160, endPoint y: 223, distance: 89.5
click at [160, 223] on div "Ocurrió ub error mientras procesa su ingreso.​ Por favor intentelo nuevamente." at bounding box center [154, 217] width 174 height 36
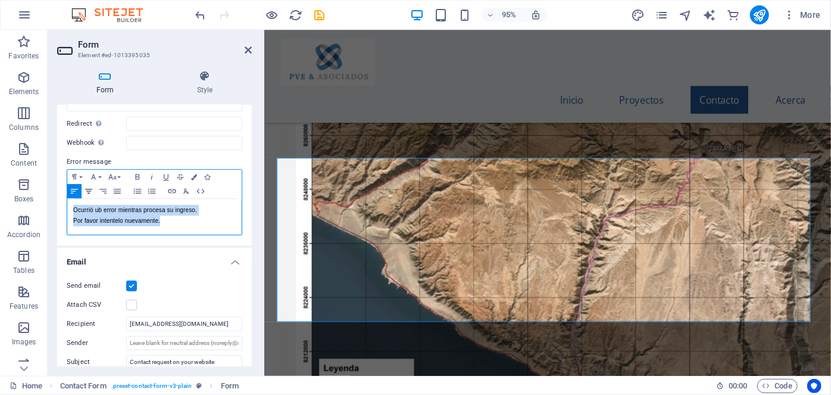
click at [86, 192] on icon "button" at bounding box center [89, 191] width 14 height 10
click at [120, 207] on p "Ocurrió ub error mientras procesa su ingreso.​" at bounding box center [154, 210] width 162 height 11
click at [183, 208] on p "Ocurrió un error mientras procesa su ingreso." at bounding box center [154, 210] width 162 height 11
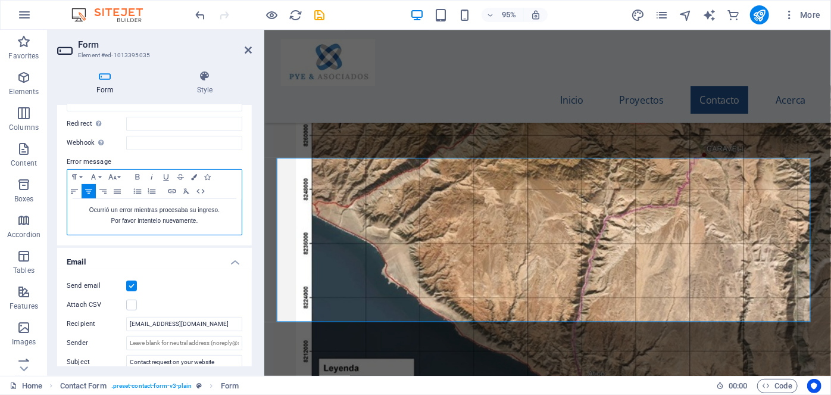
click at [220, 208] on p "Ocurrió un error mientras procesaba su ingreso." at bounding box center [154, 210] width 162 height 11
click at [145, 217] on p "Por favor intentelo nuevamente." at bounding box center [154, 220] width 162 height 11
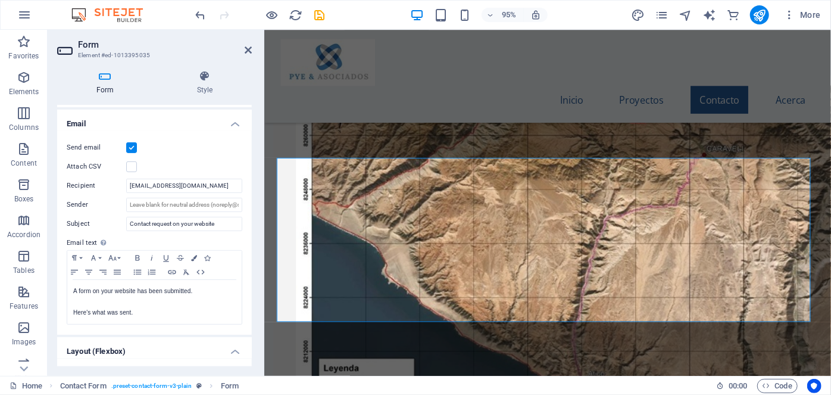
scroll to position [324, 0]
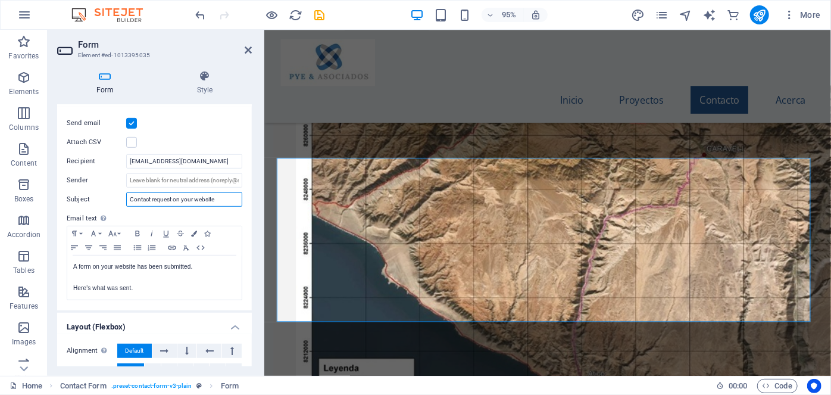
click at [222, 198] on input "Contact request on your website" at bounding box center [184, 199] width 116 height 14
type input "C"
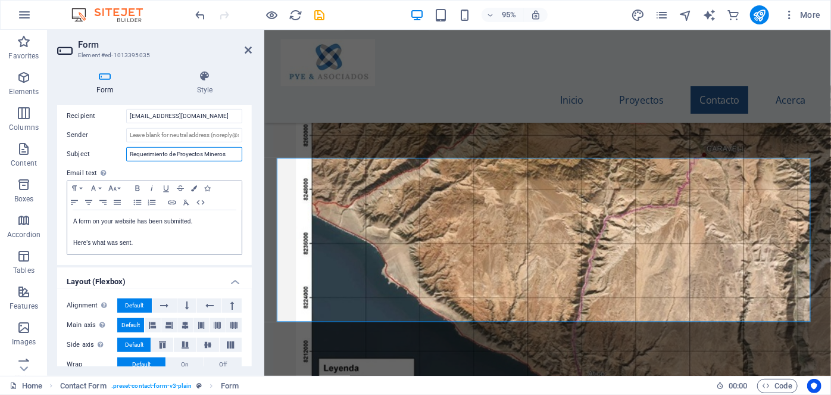
scroll to position [379, 0]
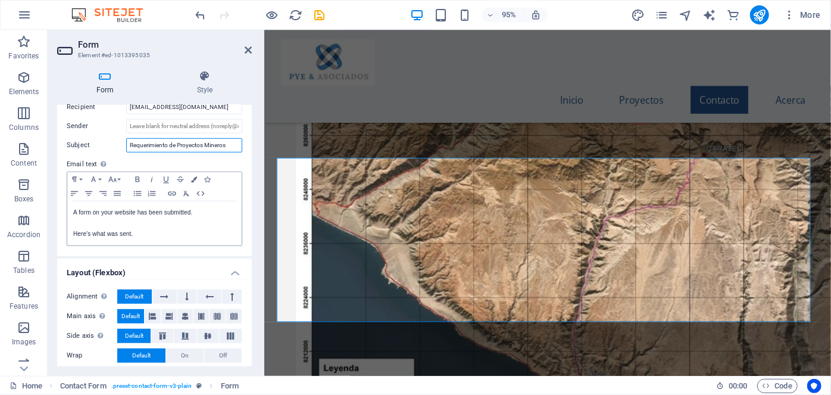
type input "Requerimiento de Proyectos Mineros"
click at [203, 210] on p "A form on your website has been submitted." at bounding box center [154, 212] width 162 height 11
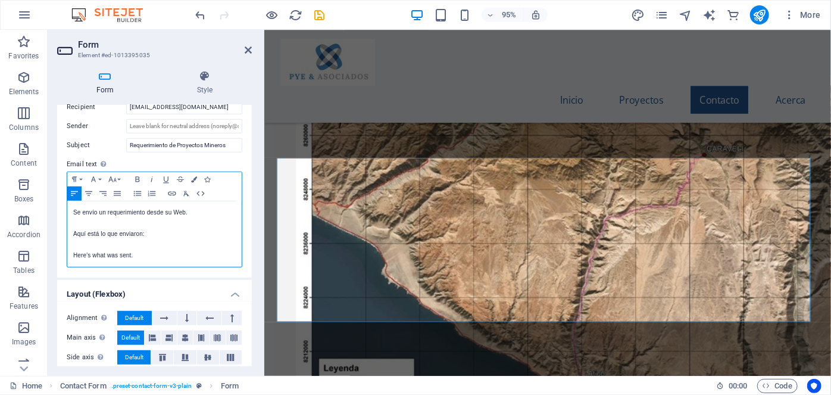
click at [145, 259] on p "Here's what was sent." at bounding box center [154, 255] width 162 height 11
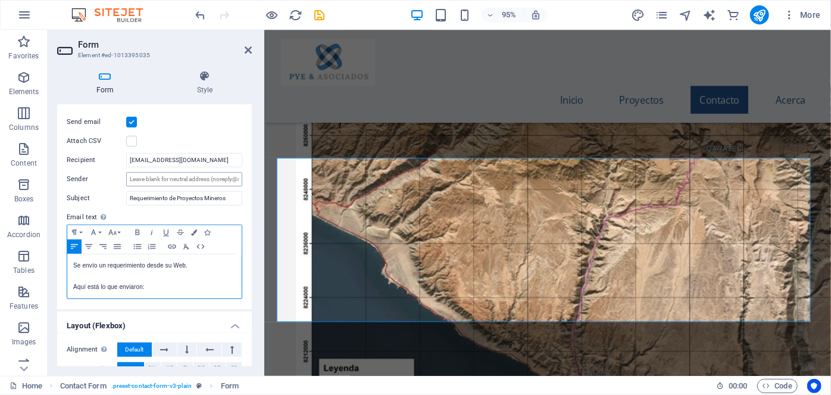
scroll to position [349, 0]
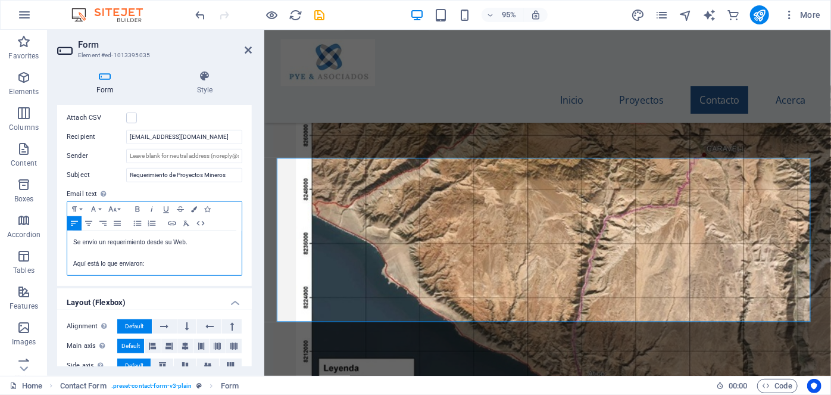
click at [145, 251] on p at bounding box center [154, 253] width 162 height 11
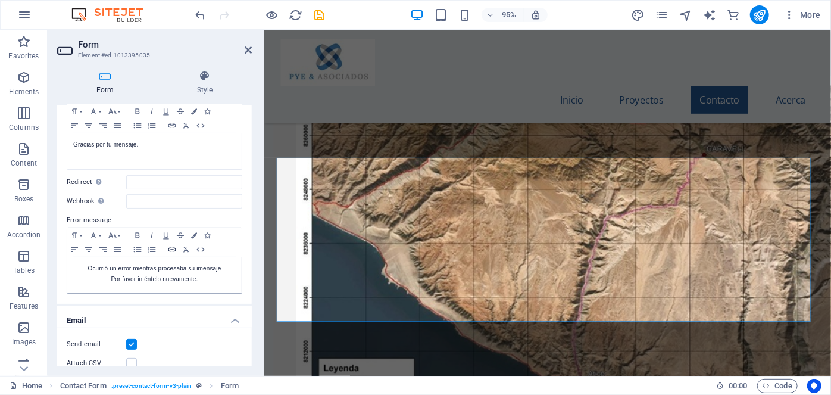
scroll to position [0, 0]
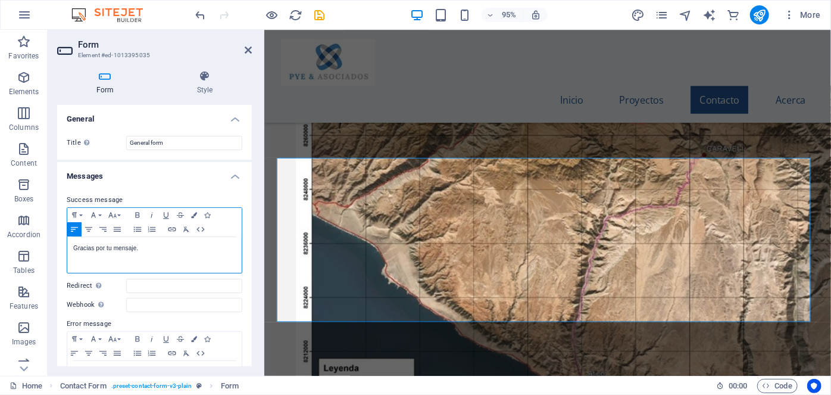
click at [107, 248] on p "Gracias por tu mensaje." at bounding box center [154, 248] width 162 height 11
click at [249, 46] on icon at bounding box center [248, 50] width 7 height 10
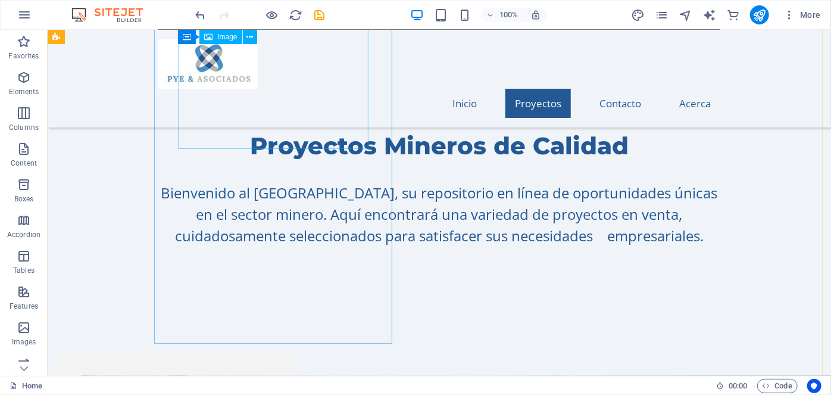
scroll to position [740, 0]
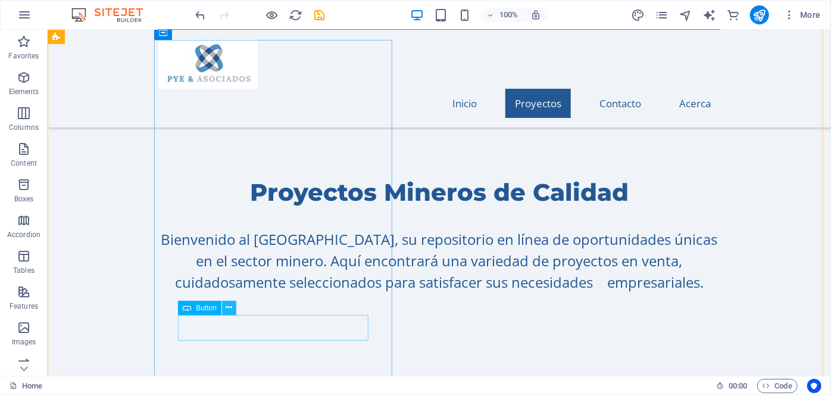
click at [226, 305] on icon at bounding box center [229, 307] width 7 height 12
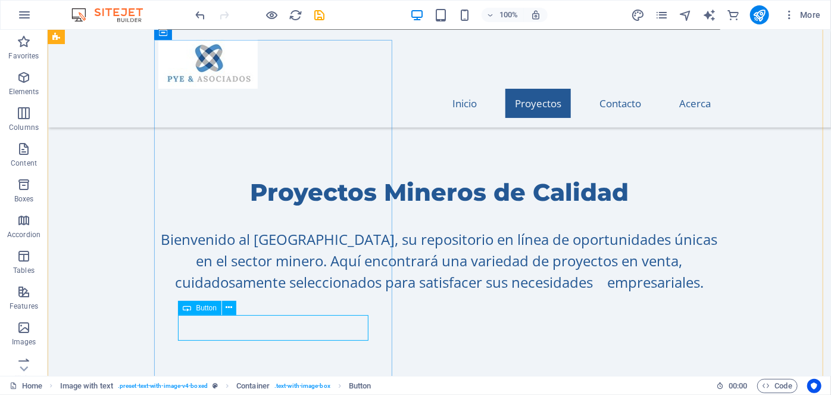
click at [226, 304] on icon at bounding box center [229, 307] width 7 height 12
click at [228, 309] on icon at bounding box center [229, 307] width 7 height 12
click at [201, 309] on span "Button" at bounding box center [206, 307] width 21 height 7
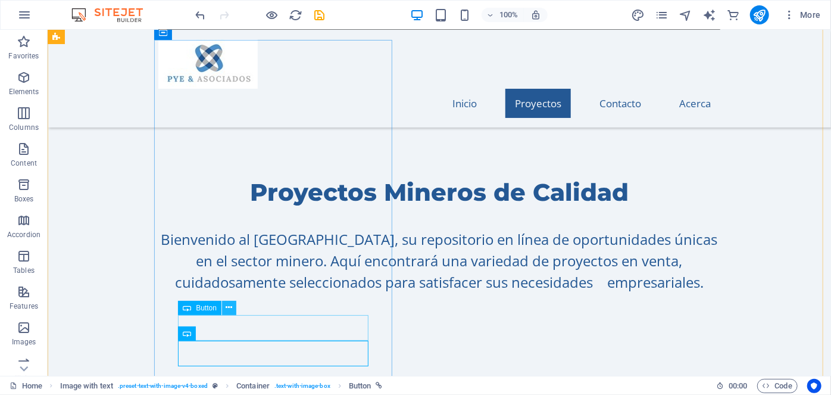
click at [227, 306] on icon at bounding box center [229, 307] width 7 height 12
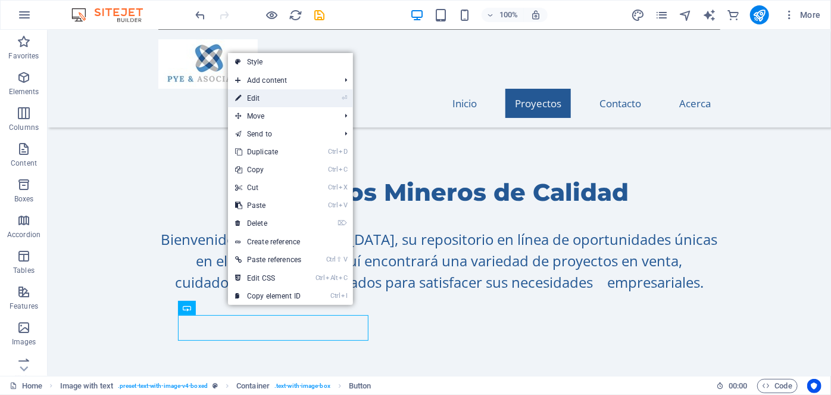
click at [268, 94] on link "⏎ Edit" at bounding box center [268, 98] width 80 height 18
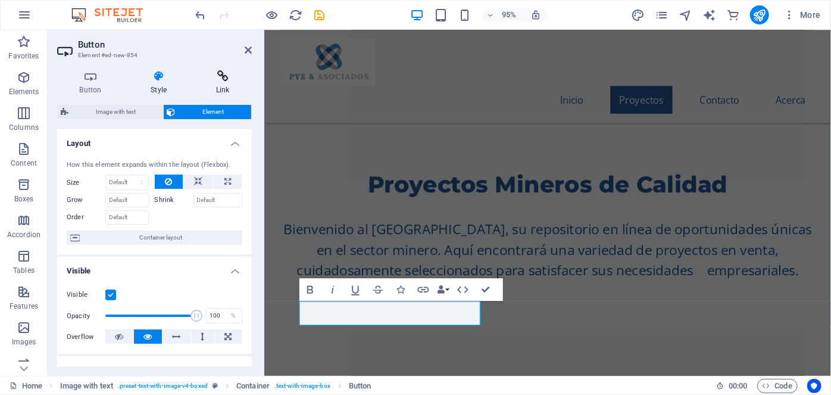
click at [226, 80] on icon at bounding box center [222, 76] width 58 height 12
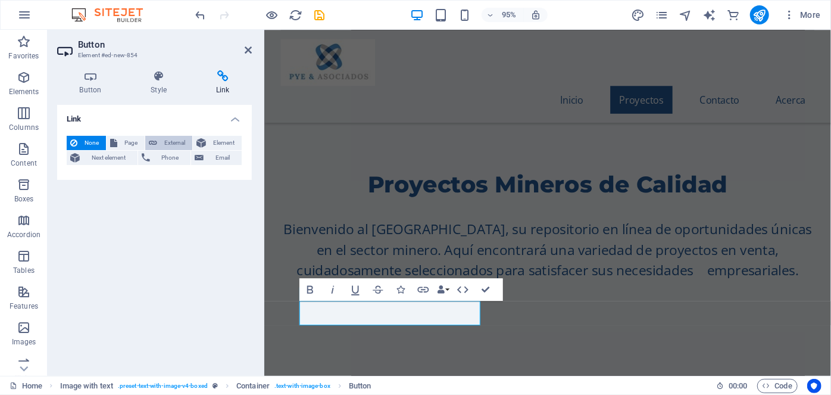
click at [171, 146] on span "External" at bounding box center [175, 143] width 28 height 14
select select "blank"
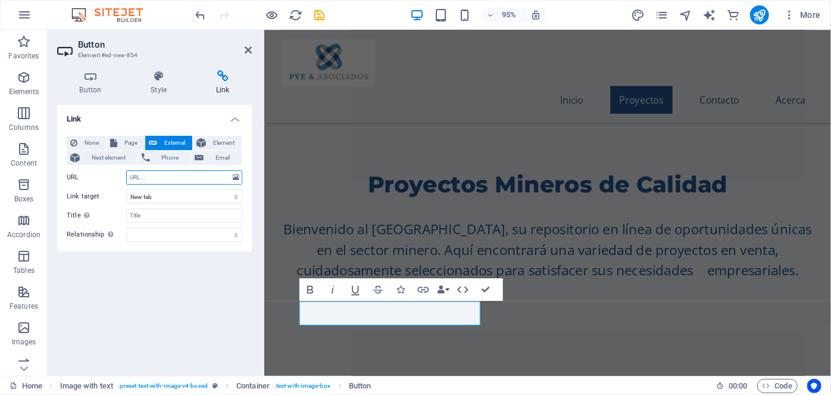
paste input "https://drive.google.com/file/d/1rNkmFZh67NjWMZOCOmZiYBQVsanQ0RNR/view?usp=driv…"
type input "https://drive.google.com/file/d/1rNkmFZh67NjWMZOCOmZiYBQVsanQ0RNR/view?usp=driv…"
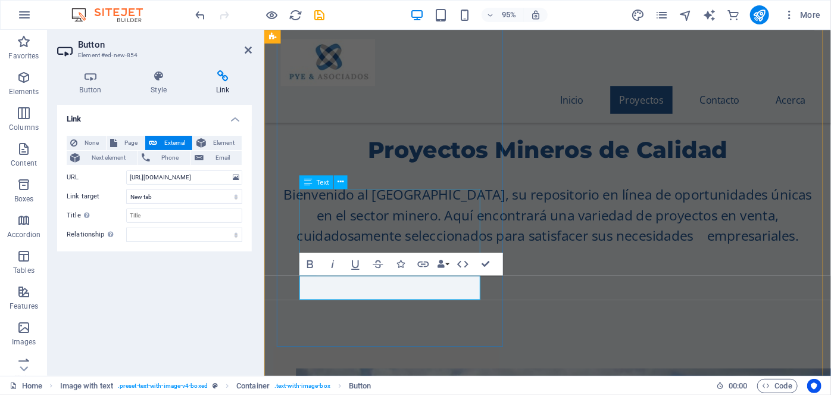
scroll to position [794, 0]
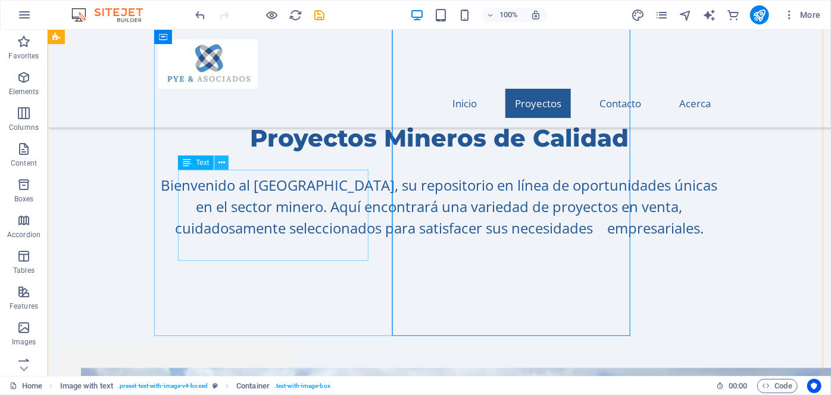
click at [223, 163] on icon at bounding box center [221, 163] width 7 height 12
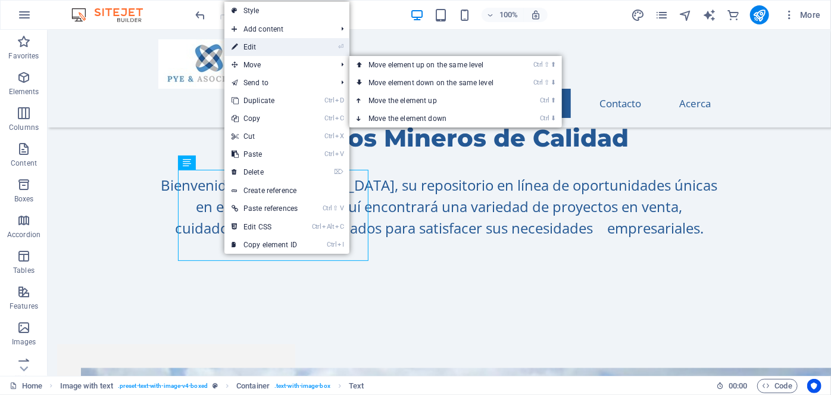
click at [256, 49] on link "⏎ Edit" at bounding box center [264, 47] width 80 height 18
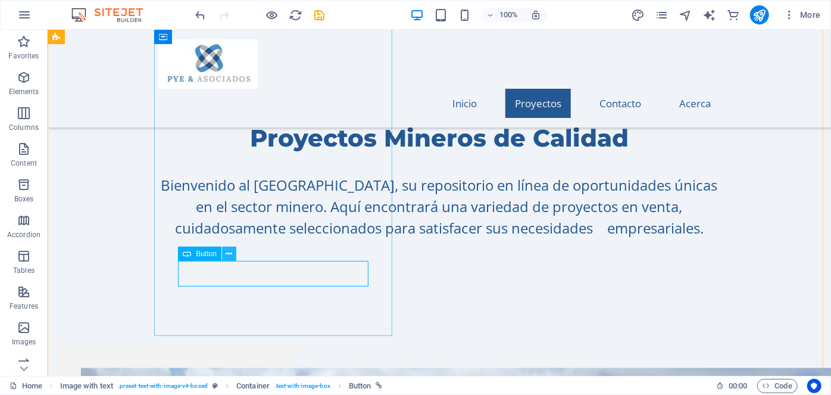
click at [226, 249] on icon at bounding box center [229, 254] width 7 height 12
click at [197, 256] on span "Button" at bounding box center [206, 253] width 21 height 7
click at [182, 254] on div "Button" at bounding box center [199, 253] width 43 height 14
click at [199, 255] on span "Button" at bounding box center [206, 253] width 21 height 7
click at [232, 253] on icon at bounding box center [229, 254] width 7 height 12
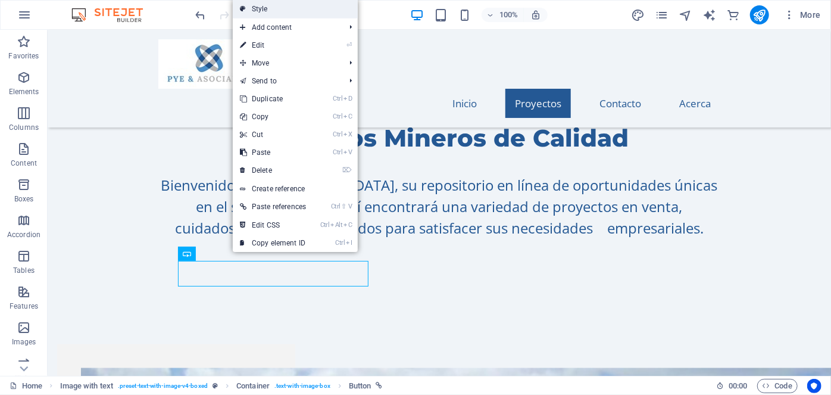
click at [263, 8] on link "Style" at bounding box center [295, 9] width 125 height 18
select select "rem"
select select "px"
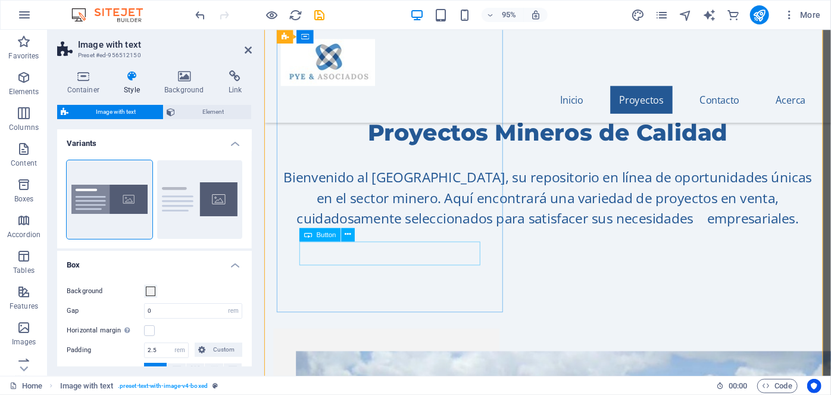
scroll to position [848, 0]
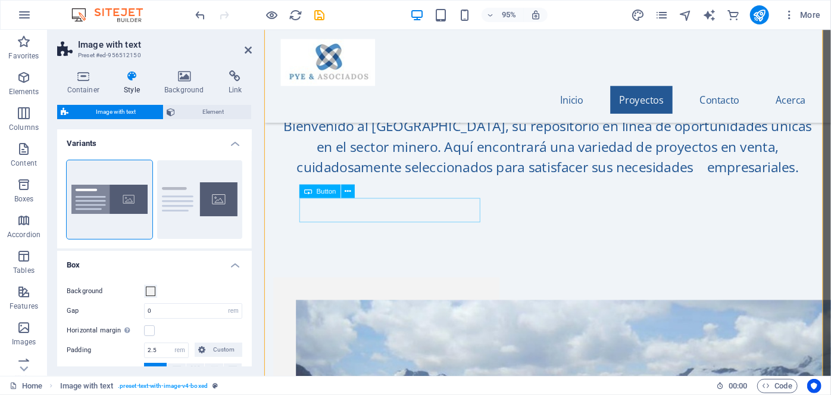
drag, startPoint x: 621, startPoint y: 239, endPoint x: 373, endPoint y: 227, distance: 248.5
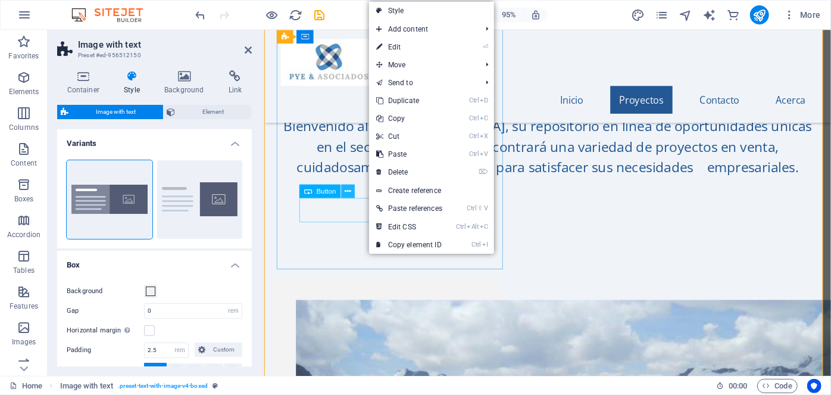
click at [348, 189] on icon at bounding box center [348, 191] width 6 height 12
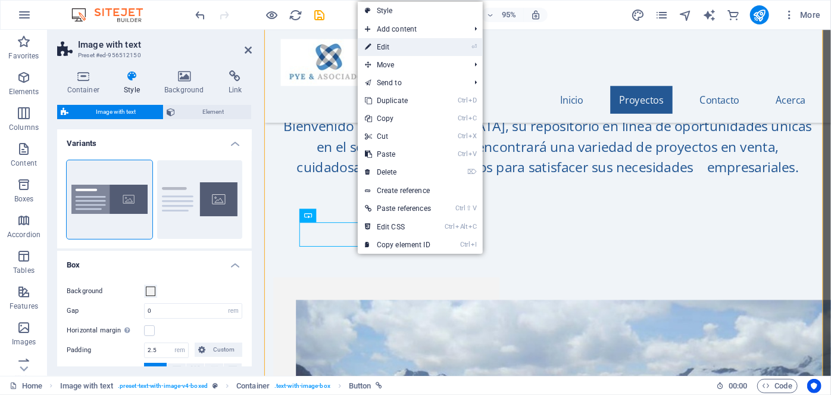
click at [405, 50] on link "⏎ Edit" at bounding box center [398, 47] width 80 height 18
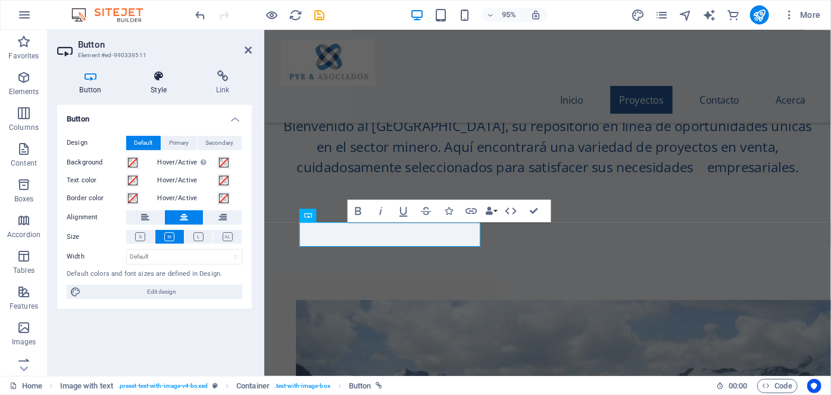
click at [160, 80] on icon at bounding box center [159, 76] width 61 height 12
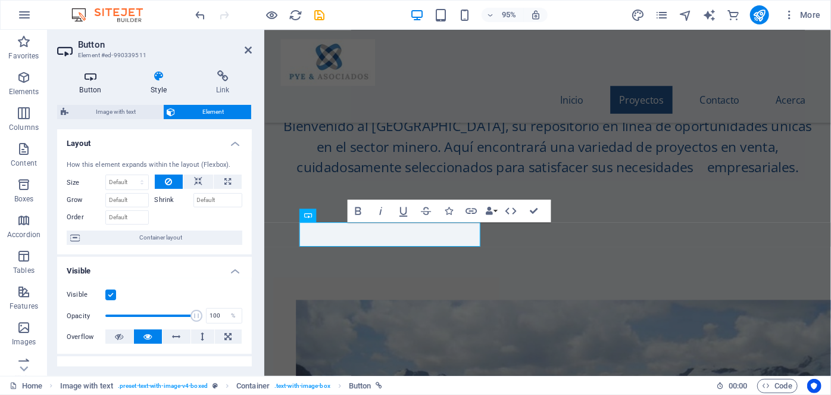
click at [85, 78] on icon at bounding box center [90, 76] width 67 height 12
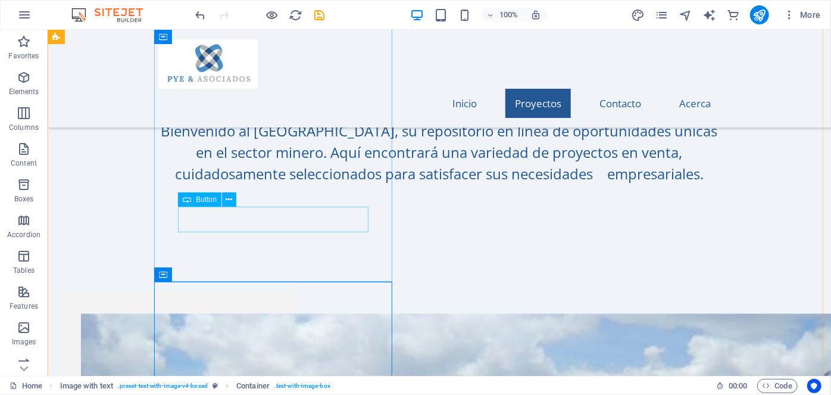
click at [201, 201] on span "Button" at bounding box center [206, 199] width 21 height 7
click at [203, 202] on span "Button" at bounding box center [206, 199] width 21 height 7
click at [234, 199] on button at bounding box center [229, 199] width 14 height 14
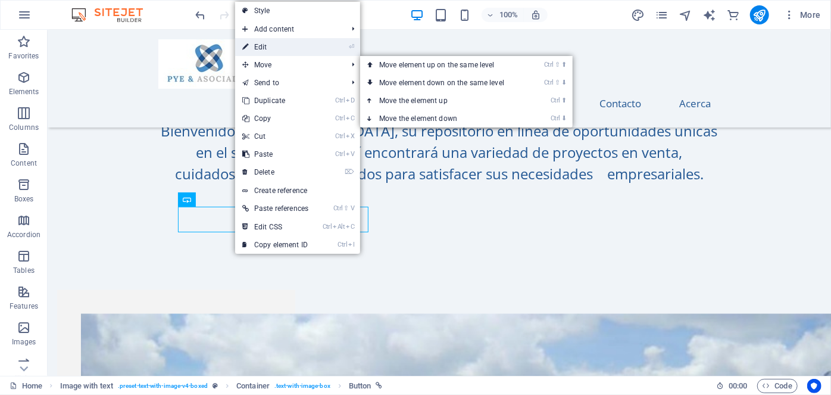
click at [282, 42] on link "⏎ Edit" at bounding box center [275, 47] width 80 height 18
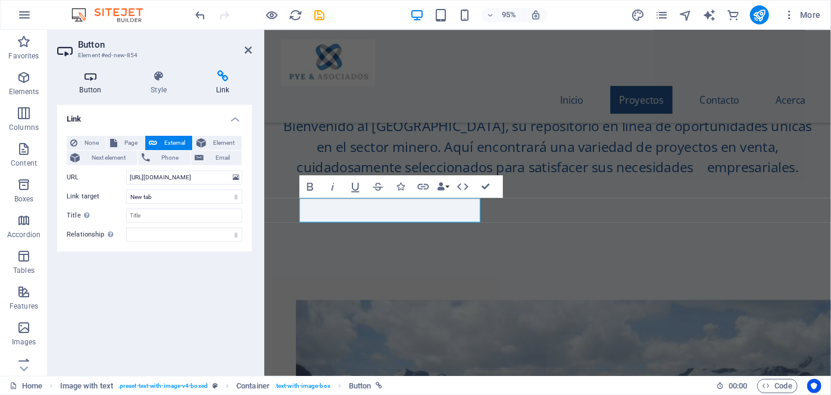
click at [91, 83] on h4 "Button" at bounding box center [92, 82] width 71 height 25
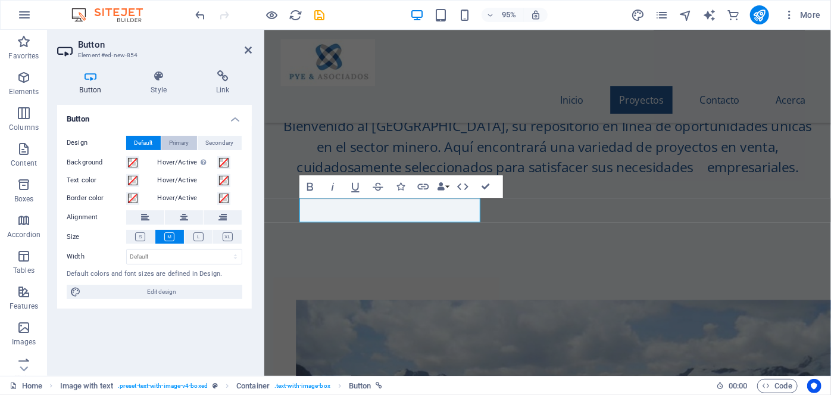
click at [182, 138] on span "Primary" at bounding box center [180, 143] width 20 height 14
click at [229, 143] on span "Secondary" at bounding box center [220, 143] width 28 height 14
click at [98, 82] on h4 "Button" at bounding box center [92, 82] width 71 height 25
click at [92, 80] on icon at bounding box center [90, 76] width 67 height 12
click at [92, 81] on icon at bounding box center [90, 76] width 67 height 12
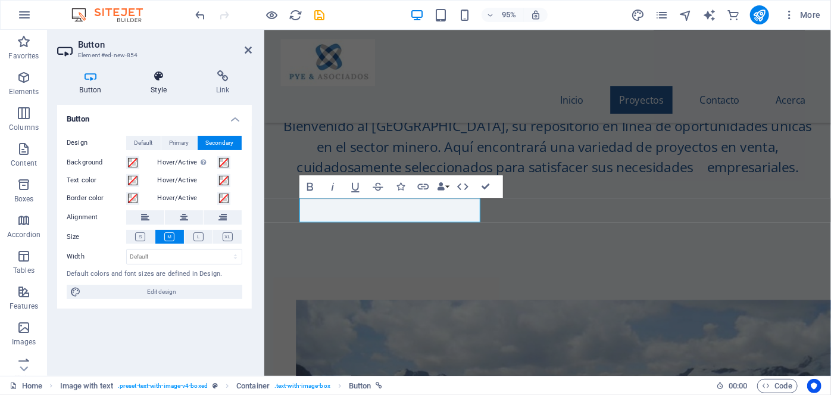
click at [154, 76] on icon at bounding box center [159, 76] width 61 height 12
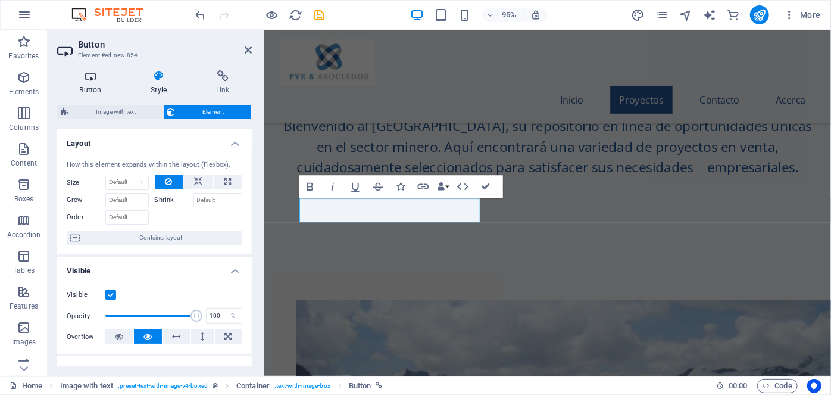
click at [94, 78] on icon at bounding box center [90, 76] width 67 height 12
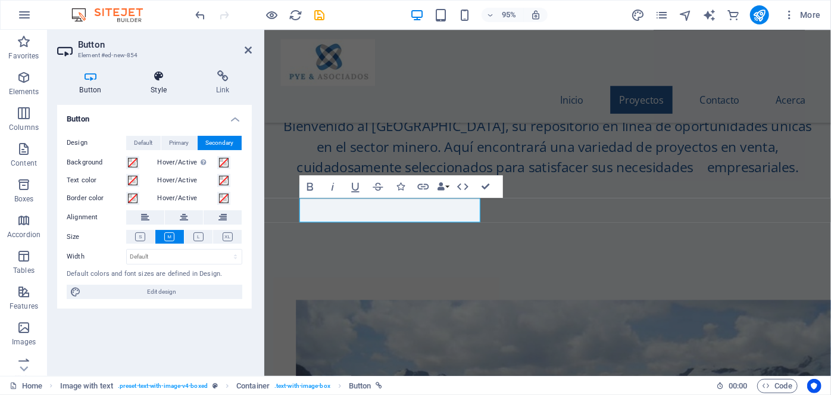
click at [163, 77] on icon at bounding box center [159, 76] width 61 height 12
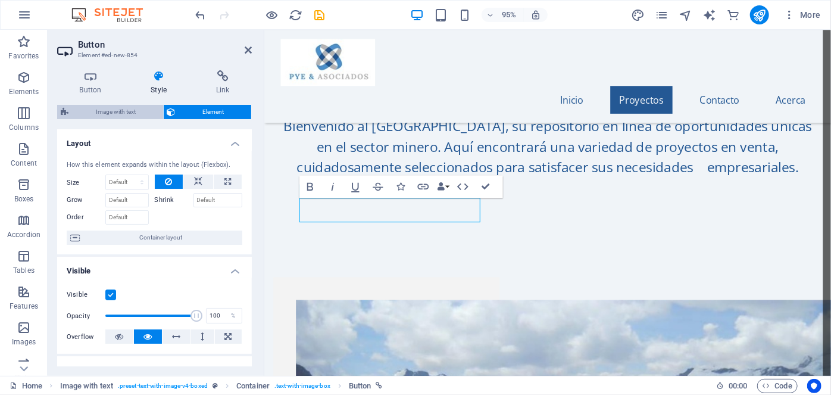
click at [125, 105] on span "Image with text" at bounding box center [115, 112] width 87 height 14
select select "rem"
select select "px"
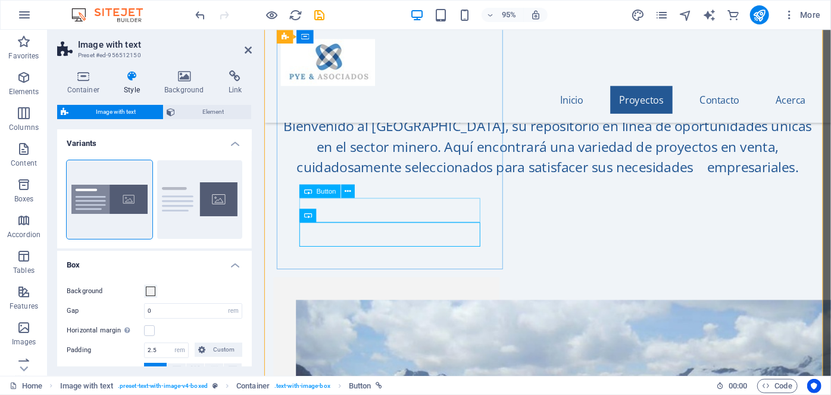
click at [325, 191] on span "Button" at bounding box center [327, 190] width 20 height 7
click at [348, 190] on icon at bounding box center [348, 191] width 6 height 12
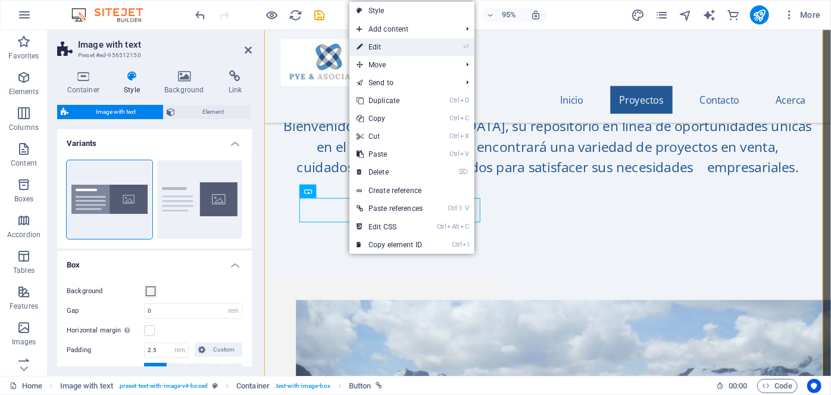
click at [384, 52] on link "⏎ Edit" at bounding box center [389, 47] width 80 height 18
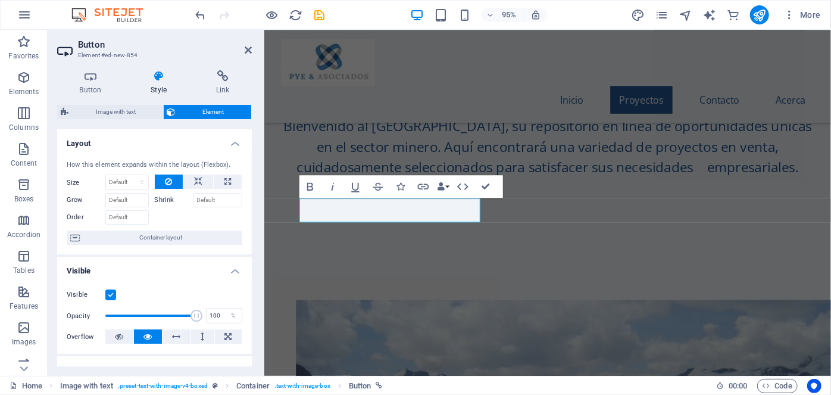
click at [157, 78] on icon at bounding box center [159, 76] width 61 height 12
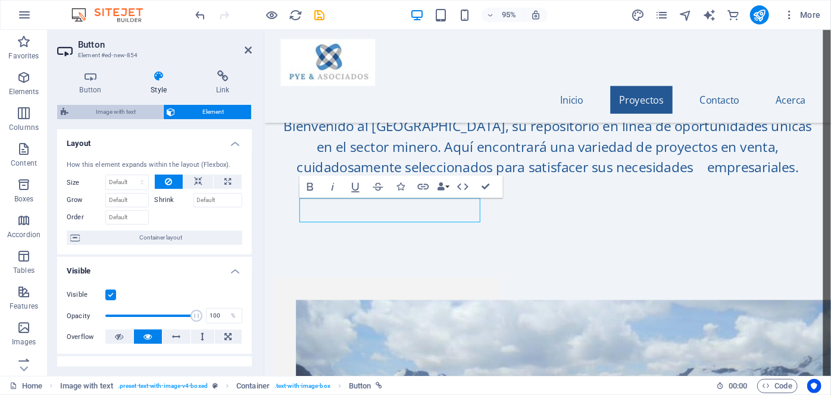
click at [126, 107] on span "Image with text" at bounding box center [115, 112] width 87 height 14
select select "rem"
select select "px"
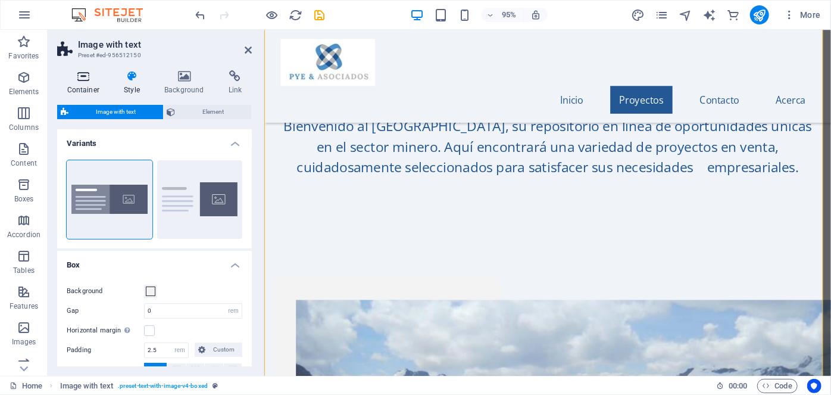
click at [76, 76] on icon at bounding box center [83, 76] width 52 height 12
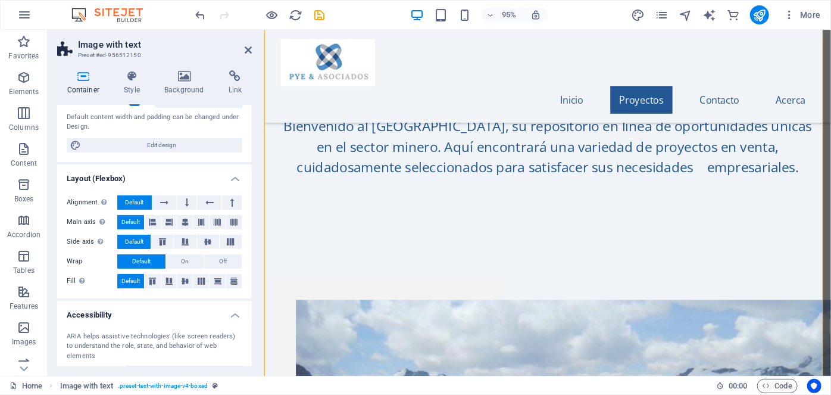
scroll to position [81, 0]
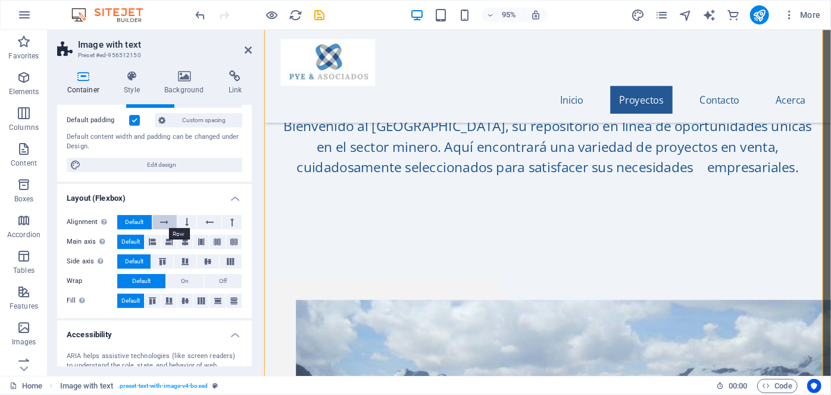
click at [167, 221] on icon at bounding box center [164, 222] width 8 height 14
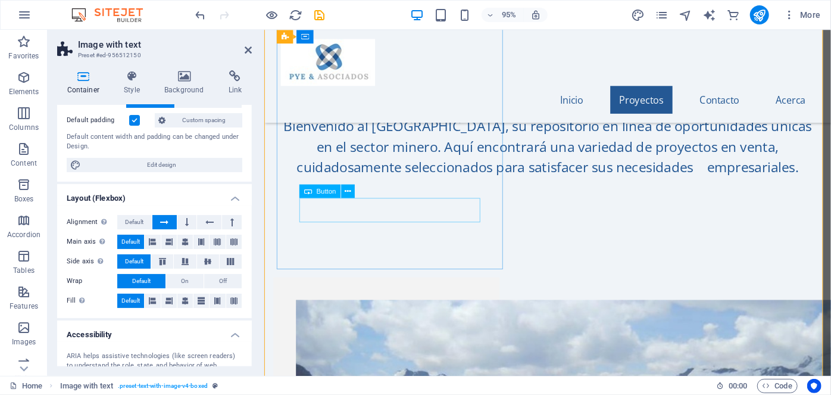
click at [352, 190] on button at bounding box center [348, 191] width 14 height 14
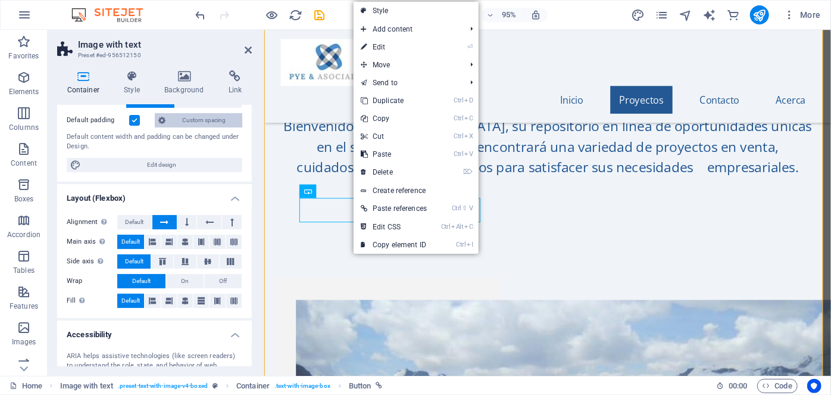
click at [192, 122] on span "Custom spacing" at bounding box center [204, 120] width 70 height 14
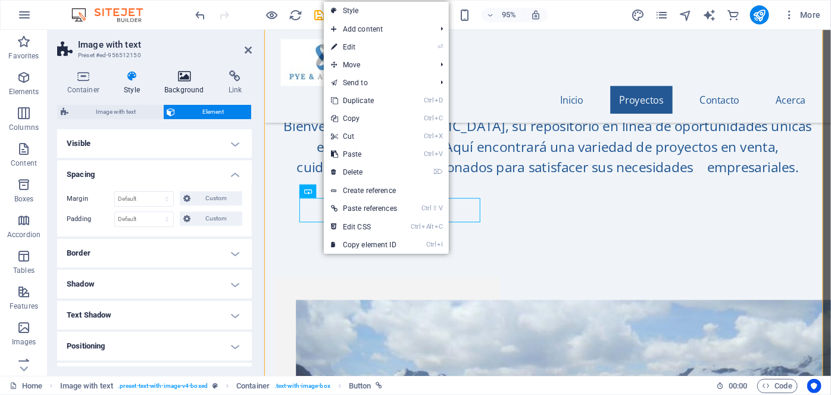
click at [182, 77] on icon at bounding box center [185, 76] width 60 height 12
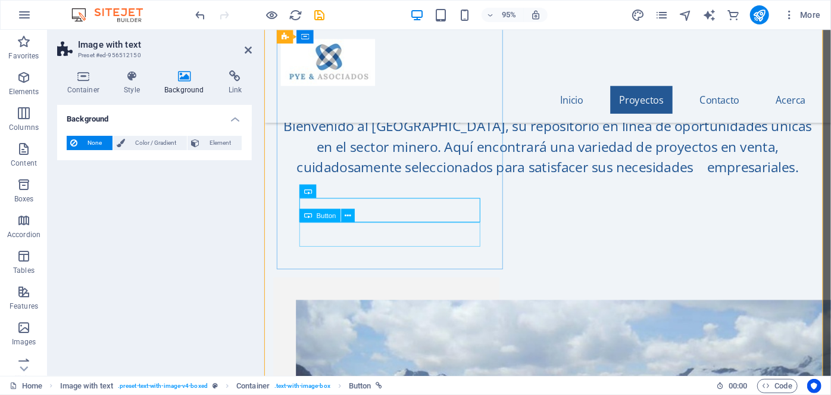
click at [349, 217] on icon at bounding box center [348, 215] width 6 height 12
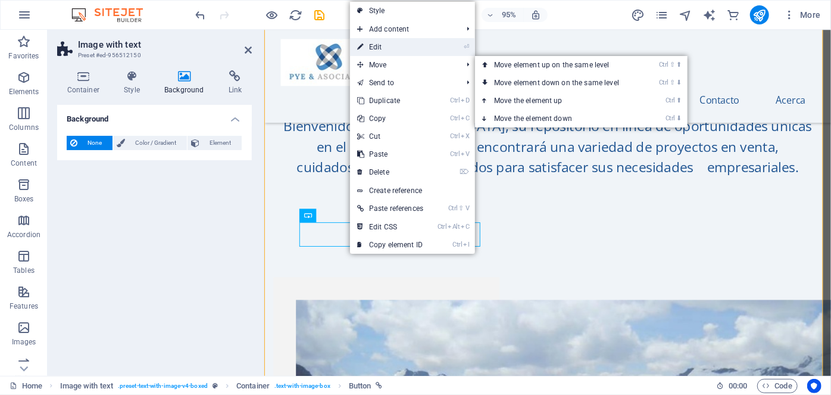
click at [381, 42] on link "⏎ Edit" at bounding box center [390, 47] width 80 height 18
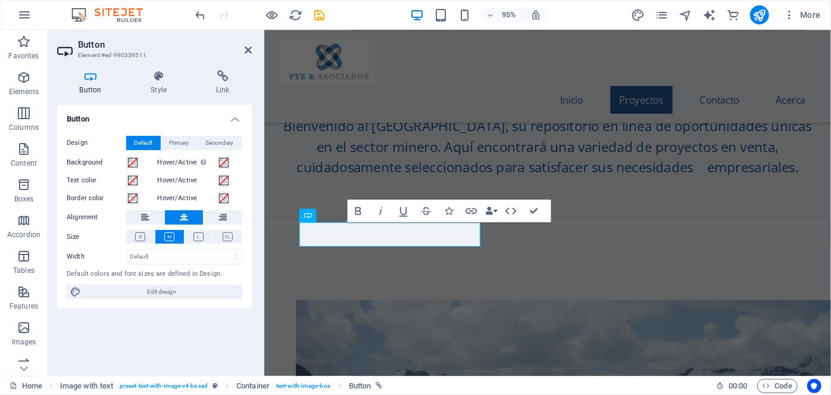
click at [92, 78] on icon at bounding box center [90, 76] width 67 height 12
click at [93, 82] on h4 "Button" at bounding box center [92, 82] width 71 height 25
drag, startPoint x: 361, startPoint y: 239, endPoint x: 338, endPoint y: 245, distance: 24.0
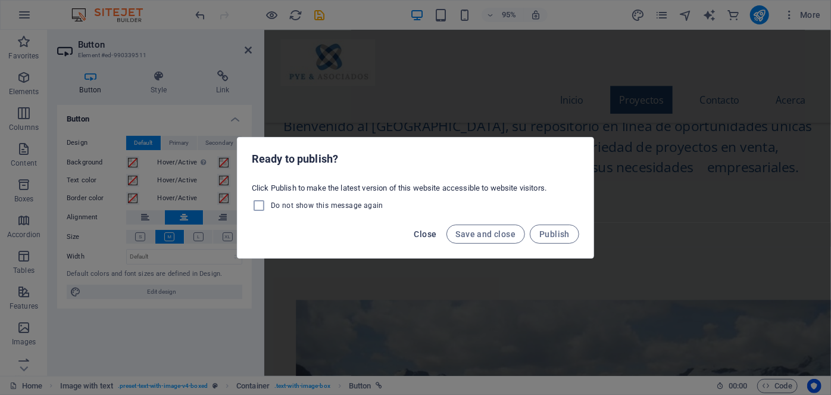
click at [430, 236] on span "Close" at bounding box center [425, 234] width 23 height 10
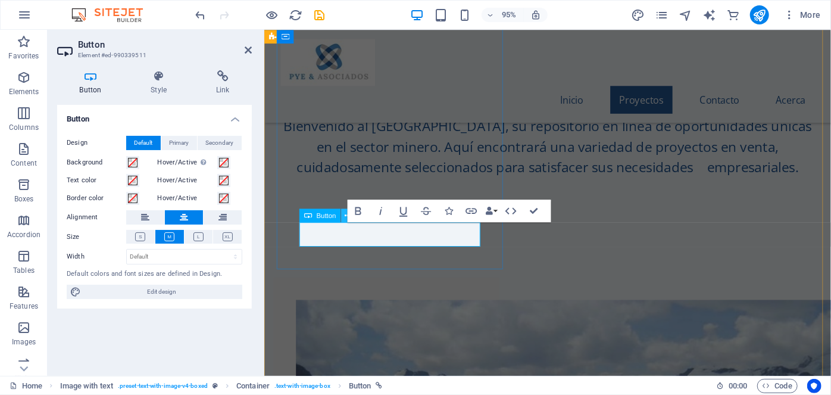
click at [343, 217] on button at bounding box center [348, 215] width 14 height 14
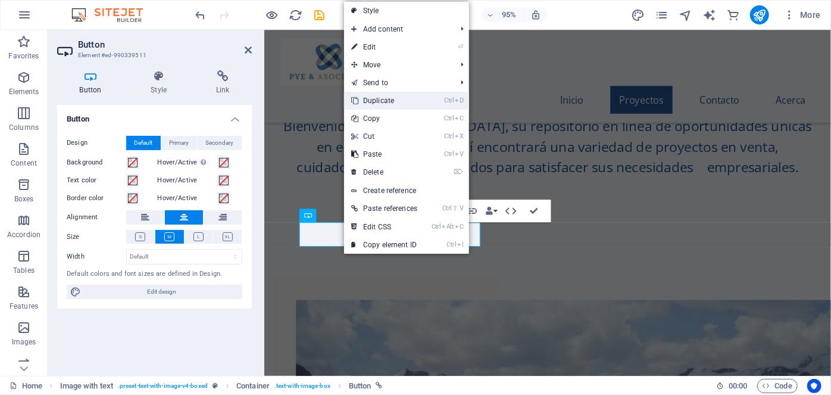
click at [382, 105] on link "Ctrl D Duplicate" at bounding box center [384, 101] width 80 height 18
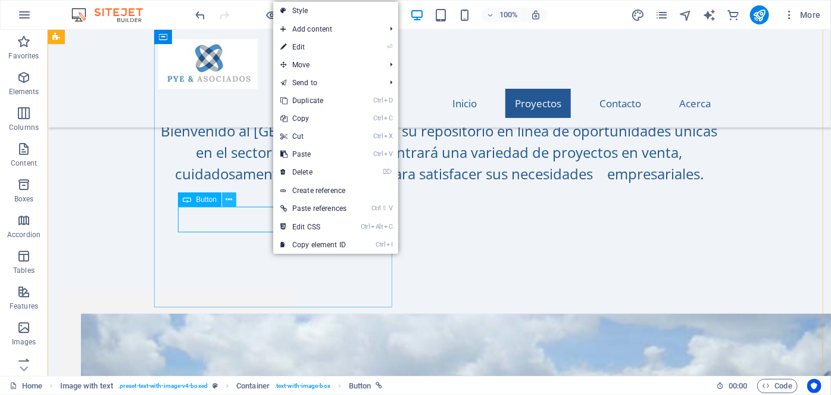
click at [229, 200] on icon at bounding box center [229, 199] width 7 height 12
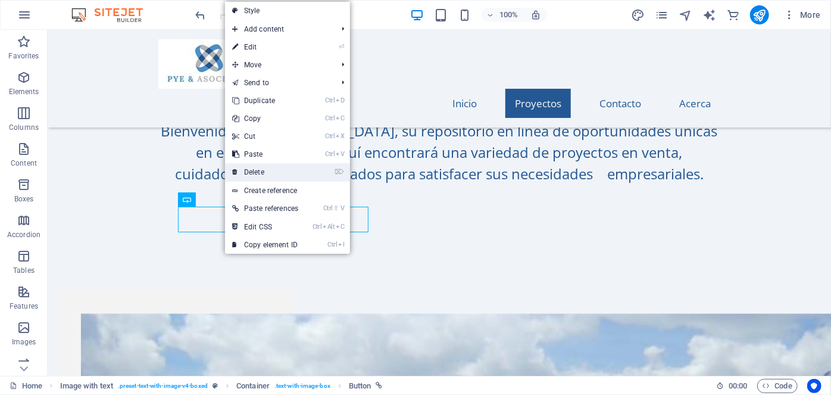
click at [270, 165] on link "⌦ Delete" at bounding box center [265, 172] width 80 height 18
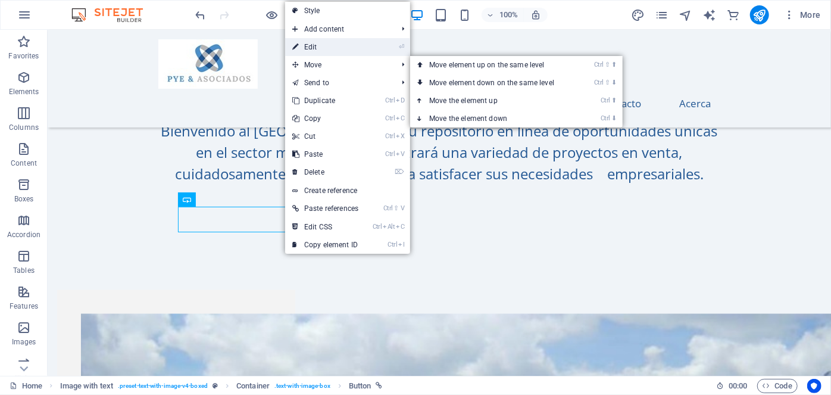
click at [337, 53] on link "⏎ Edit" at bounding box center [325, 47] width 80 height 18
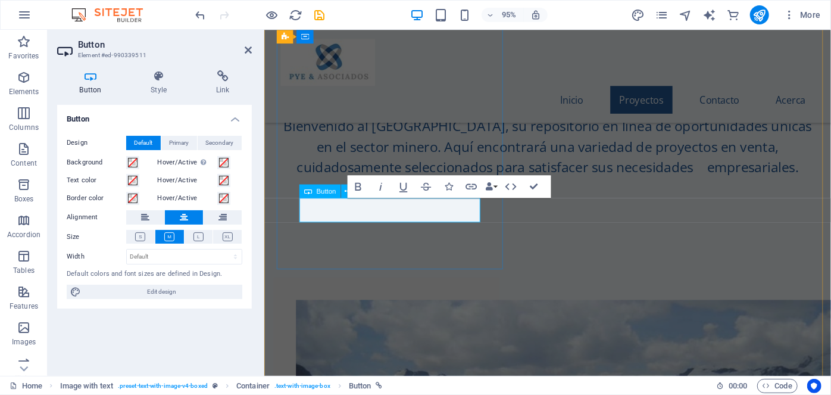
click at [223, 76] on icon at bounding box center [222, 76] width 58 height 12
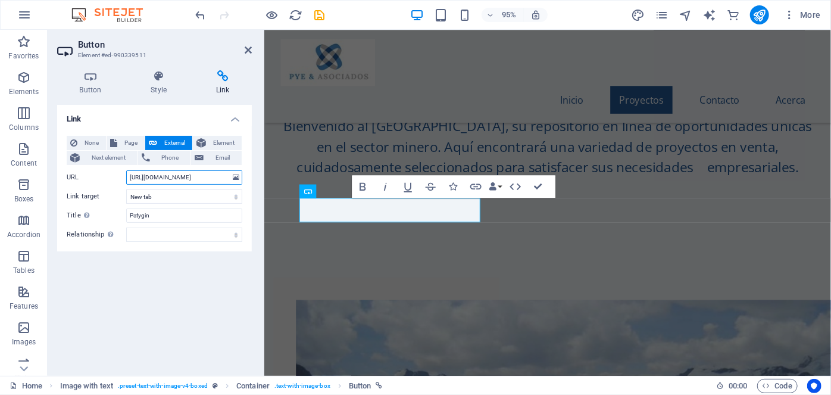
click at [227, 180] on input "https://youtu.be/3mN23uH0a58" at bounding box center [184, 177] width 116 height 14
type input "h"
paste input "https://drive.google.com/file/d/1rNkmFZh67NjWMZOCOmZiYBQVsanQ0RNR/view?usp=driv…"
type input "https://drive.google.com/file/d/1rNkmFZh67NjWMZOCOmZiYBQVsanQ0RNR/view?usp=driv…"
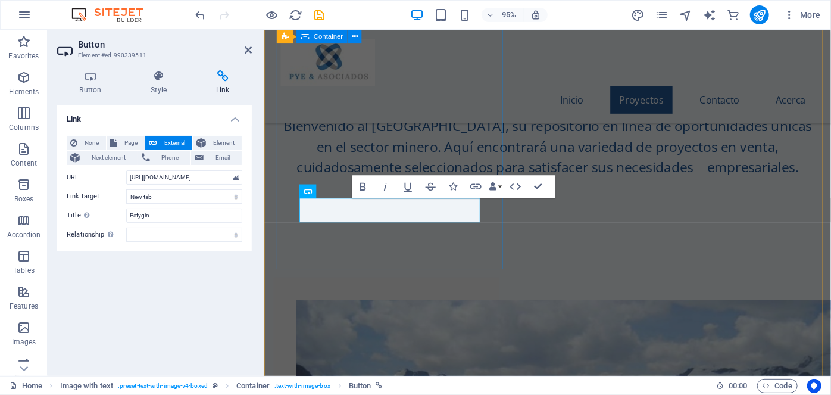
scroll to position [0, 0]
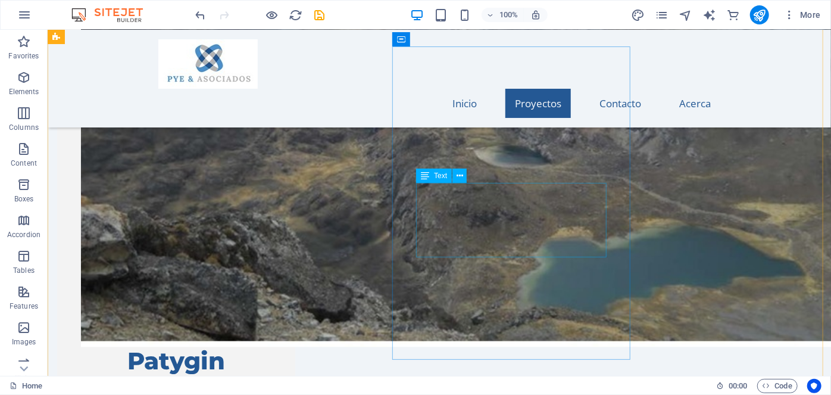
scroll to position [1389, 0]
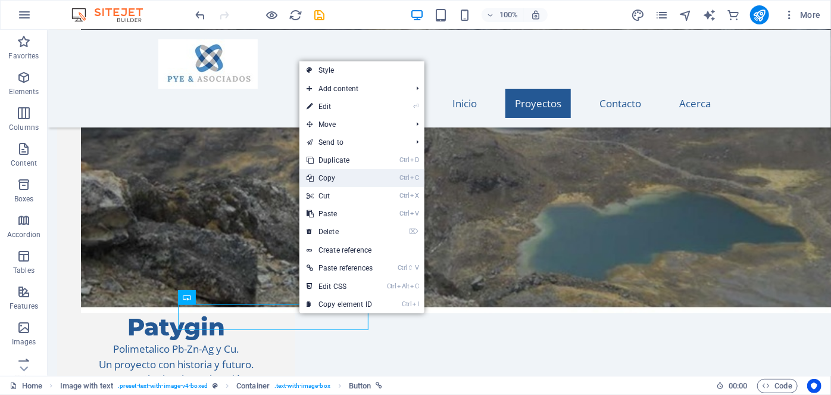
click at [338, 180] on link "Ctrl C Copy" at bounding box center [339, 178] width 80 height 18
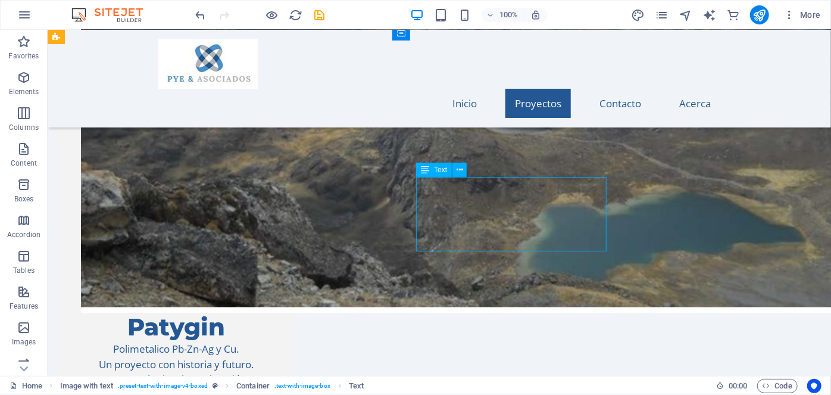
click at [463, 171] on button at bounding box center [459, 169] width 14 height 14
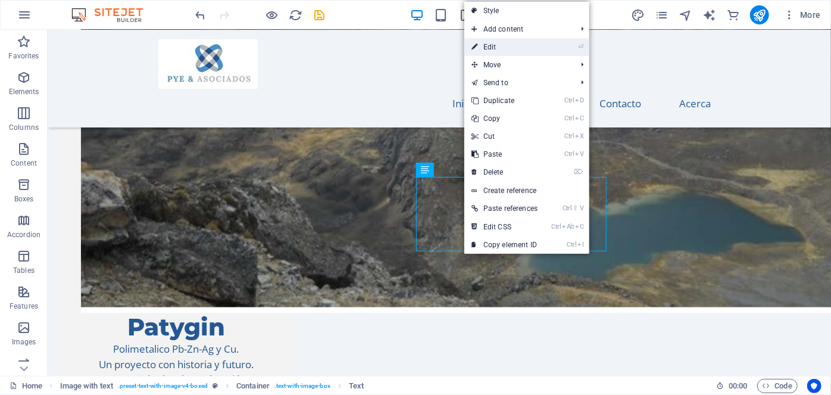
click at [491, 43] on link "⏎ Edit" at bounding box center [504, 47] width 80 height 18
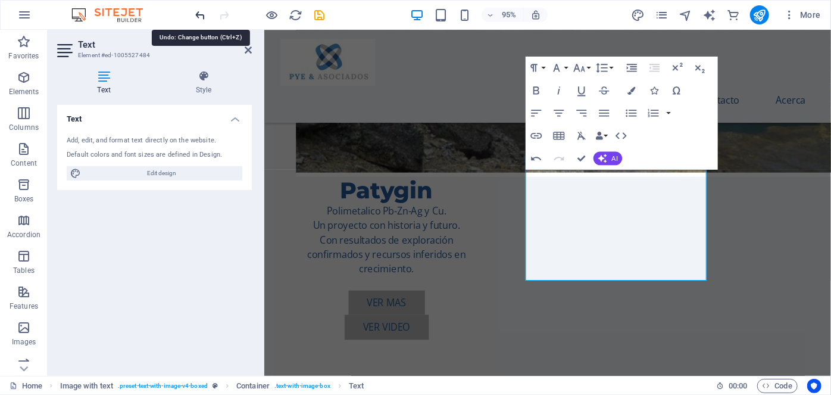
click at [199, 12] on icon "undo" at bounding box center [201, 15] width 14 height 14
click at [202, 11] on icon "undo" at bounding box center [201, 15] width 14 height 14
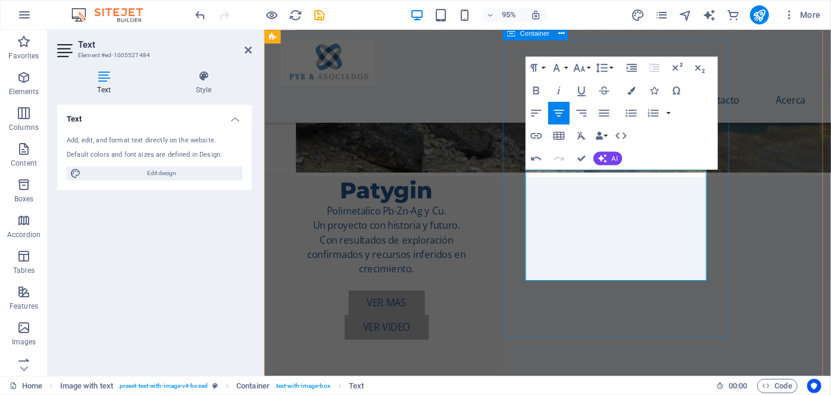
drag, startPoint x: 675, startPoint y: 274, endPoint x: 537, endPoint y: 242, distance: 141.2
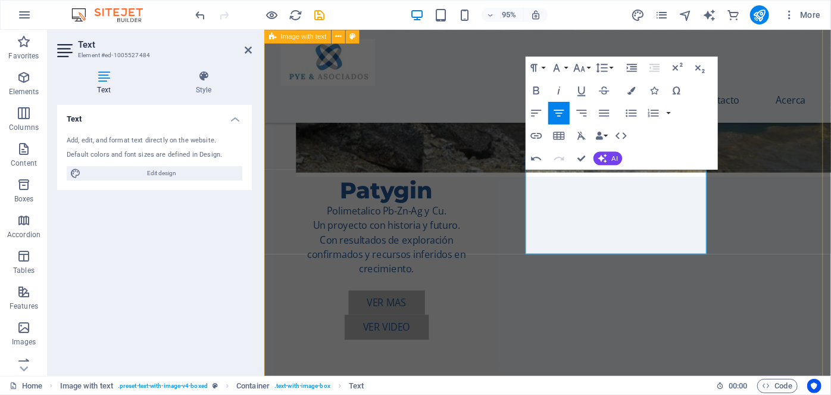
drag, startPoint x: 828, startPoint y: 227, endPoint x: 1016, endPoint y: 219, distance: 188.2
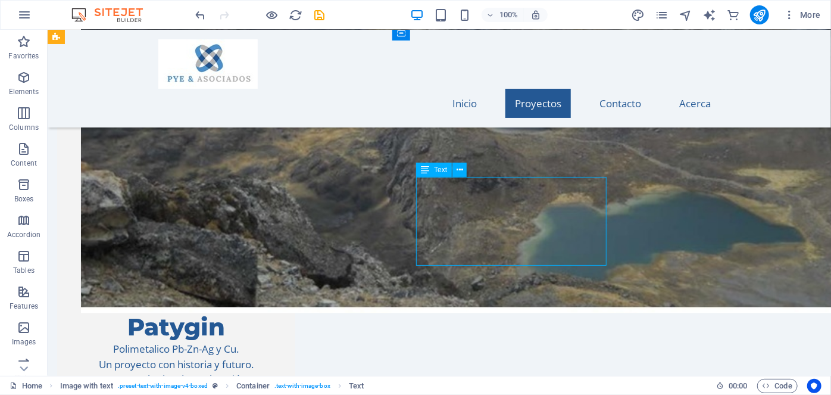
click at [460, 170] on icon at bounding box center [459, 170] width 7 height 12
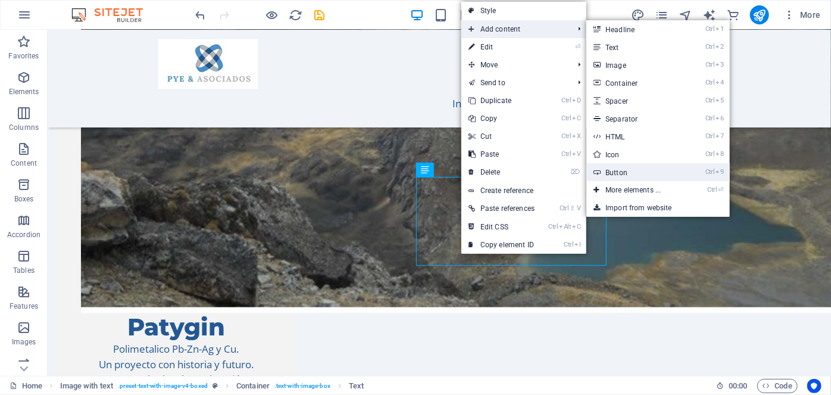
click at [609, 173] on link "Ctrl 9 Button" at bounding box center [635, 172] width 98 height 18
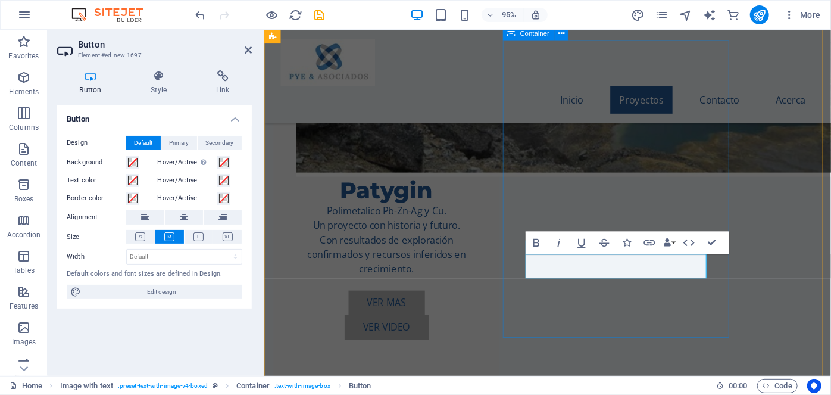
drag, startPoint x: 643, startPoint y: 313, endPoint x: 837, endPoint y: 305, distance: 194.2
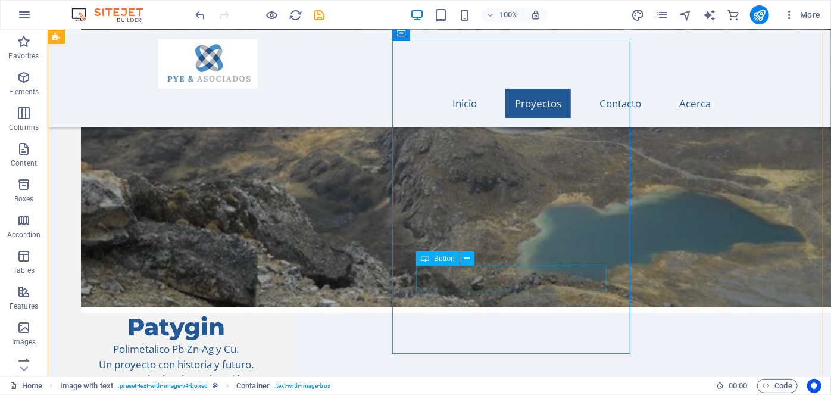
click at [443, 256] on span "Button" at bounding box center [444, 258] width 21 height 7
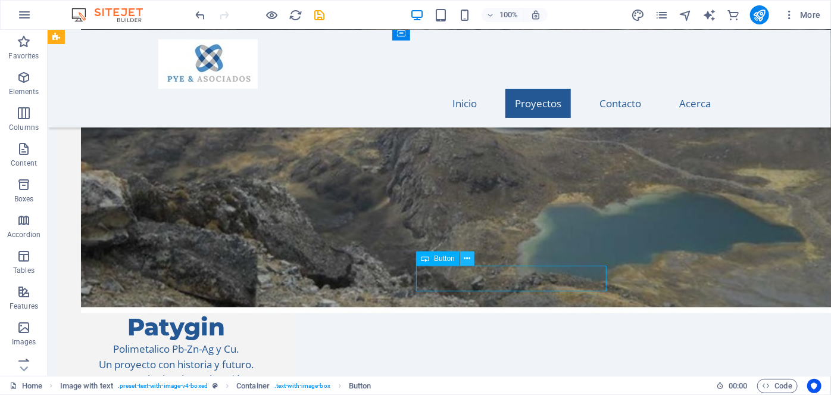
click at [463, 256] on button at bounding box center [467, 258] width 14 height 14
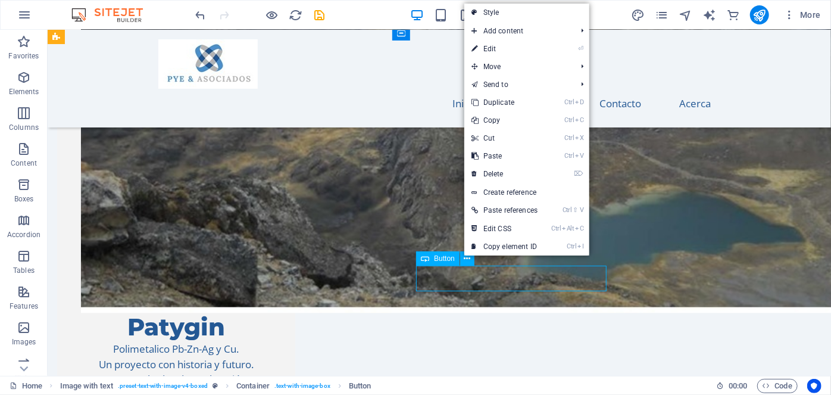
click at [441, 257] on span "Button" at bounding box center [444, 258] width 21 height 7
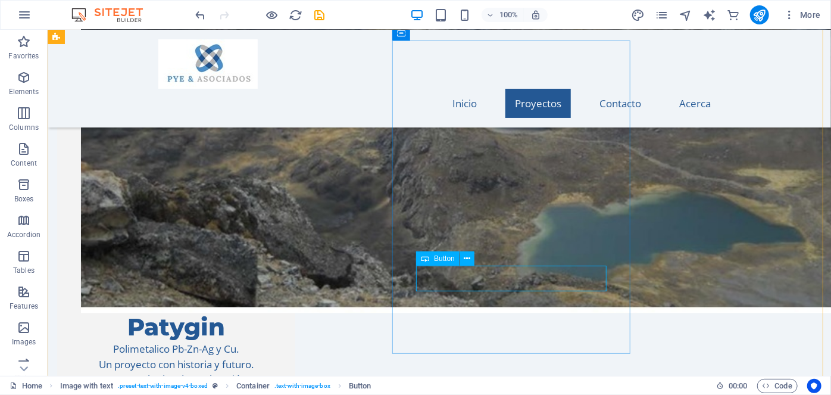
click at [467, 259] on icon at bounding box center [467, 258] width 7 height 12
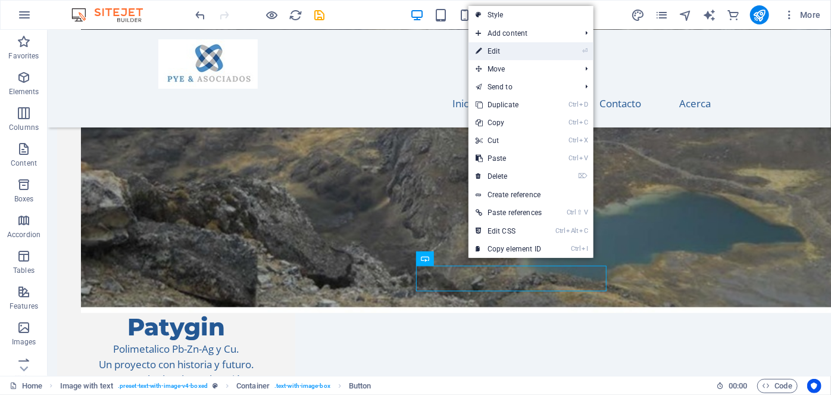
click at [505, 50] on link "⏎ Edit" at bounding box center [508, 51] width 80 height 18
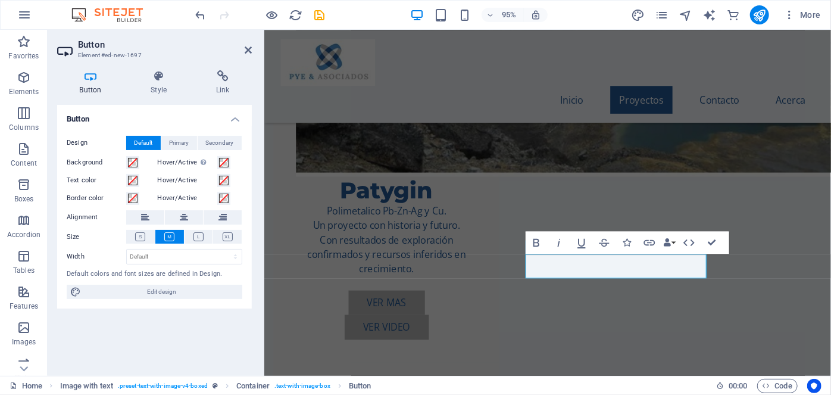
click at [90, 78] on icon at bounding box center [90, 76] width 67 height 12
click at [188, 219] on button at bounding box center [184, 217] width 38 height 14
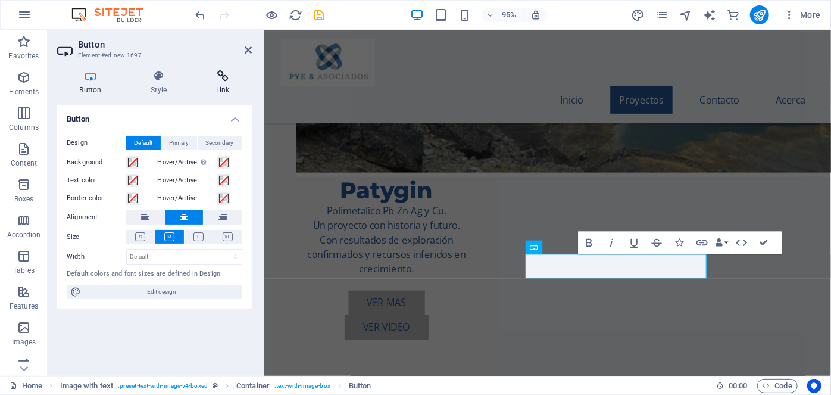
click at [222, 73] on icon at bounding box center [222, 76] width 58 height 12
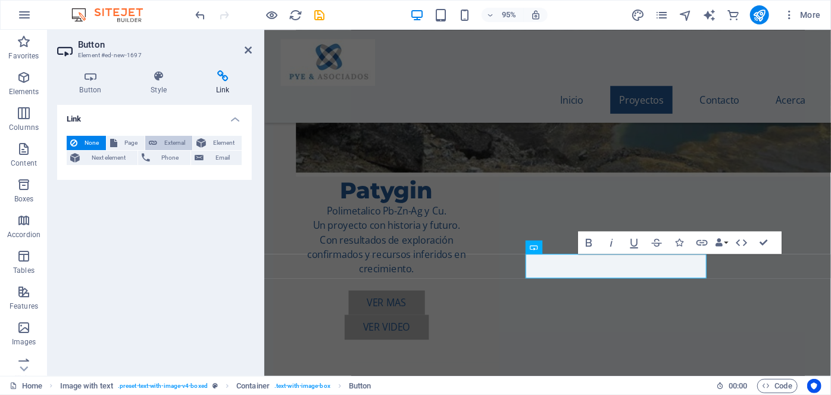
click at [170, 142] on span "External" at bounding box center [175, 143] width 28 height 14
select select "blank"
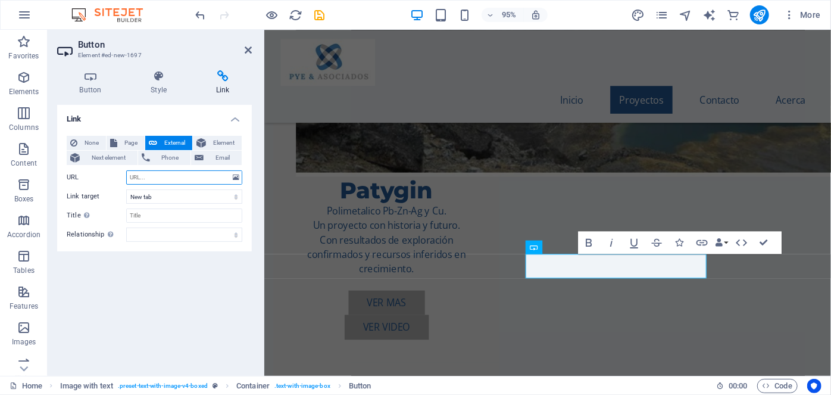
paste input "https://drive.google.com/file/d/1i0wUXCqBIwfPVvNDwQoTTIhtLpBDqPtl/view?usp=driv…"
type input "https://drive.google.com/file/d/1i0wUXCqBIwfPVvNDwQoTTIhtLpBDqPtl/view?usp=driv…"
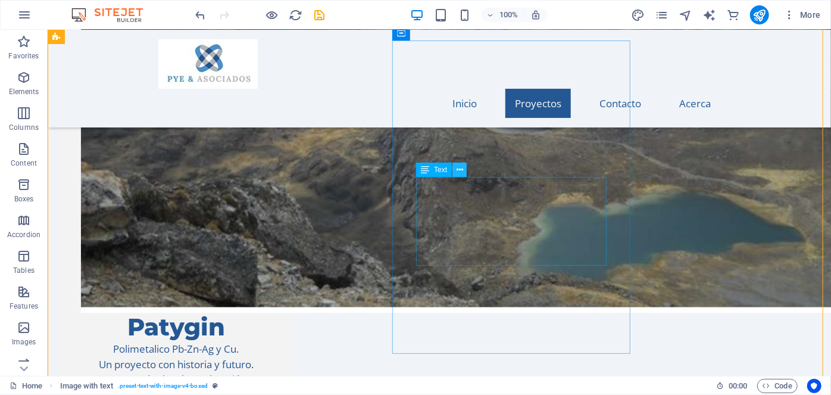
click at [458, 169] on icon at bounding box center [459, 170] width 7 height 12
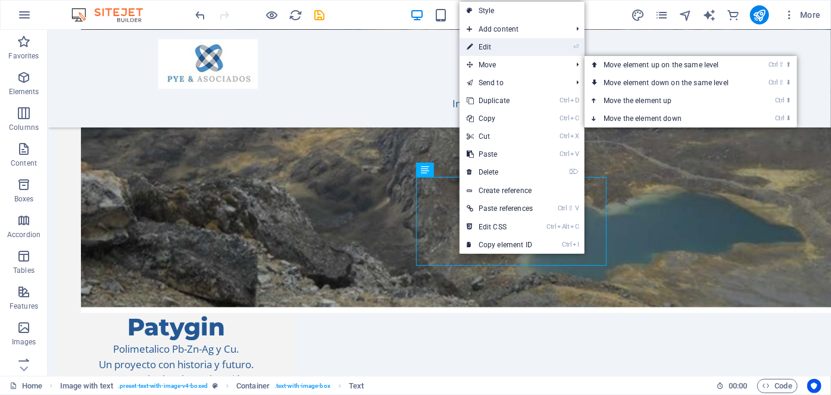
click at [488, 52] on link "⏎ Edit" at bounding box center [499, 47] width 80 height 18
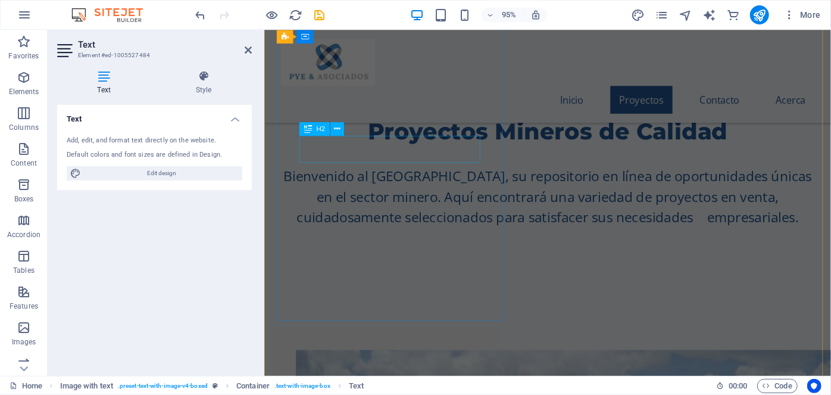
scroll to position [794, 0]
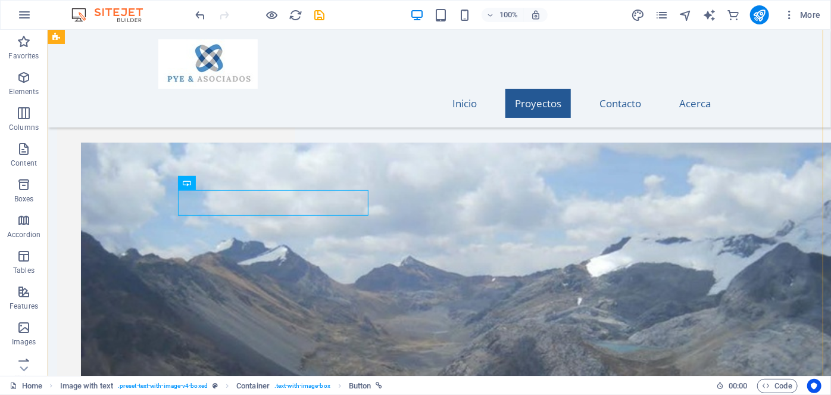
scroll to position [865, 0]
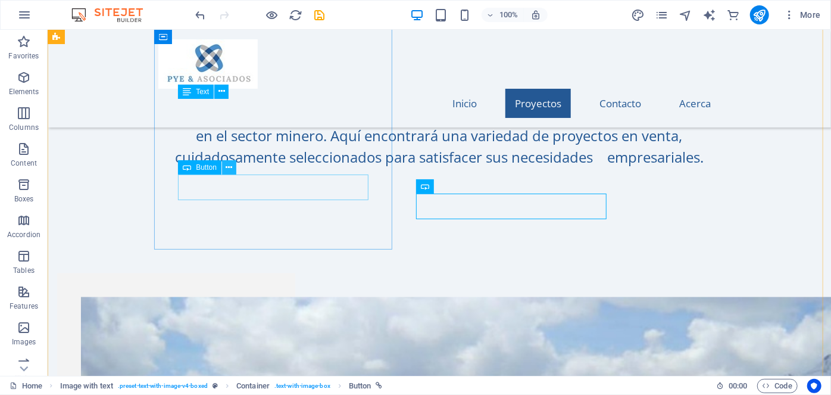
click at [227, 165] on icon at bounding box center [229, 167] width 7 height 12
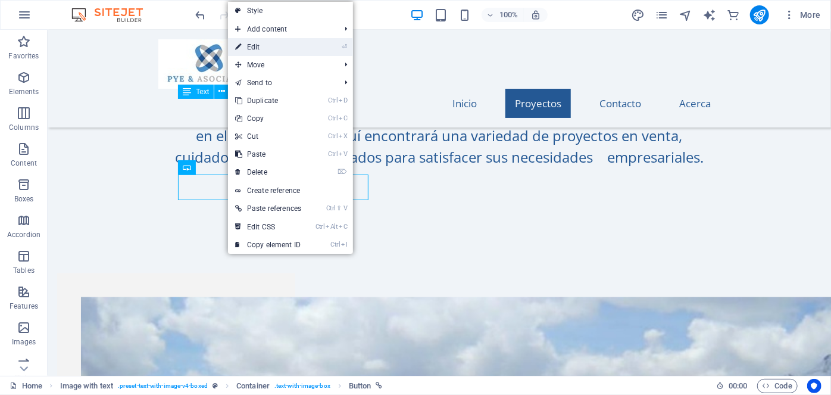
click at [265, 50] on link "⏎ Edit" at bounding box center [268, 47] width 80 height 18
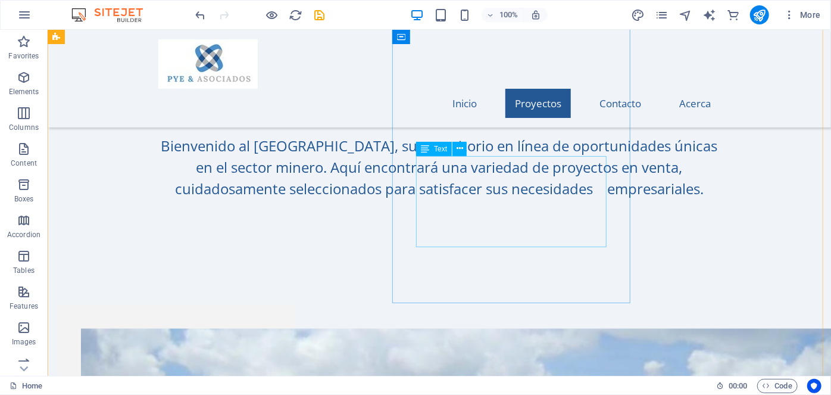
scroll to position [811, 0]
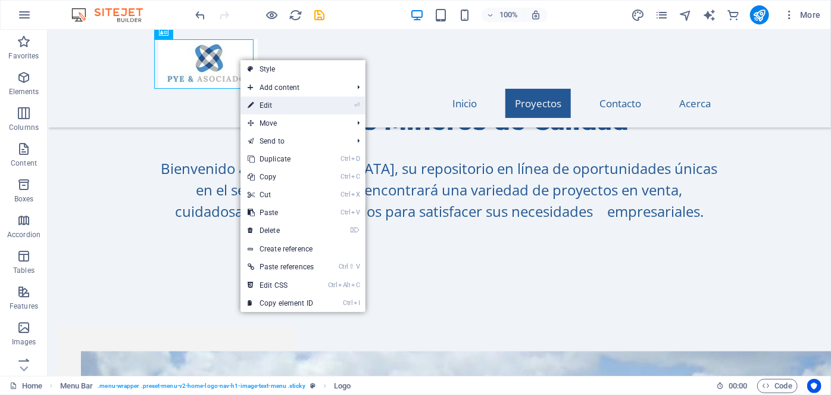
click at [262, 102] on link "⏎ Edit" at bounding box center [280, 105] width 80 height 18
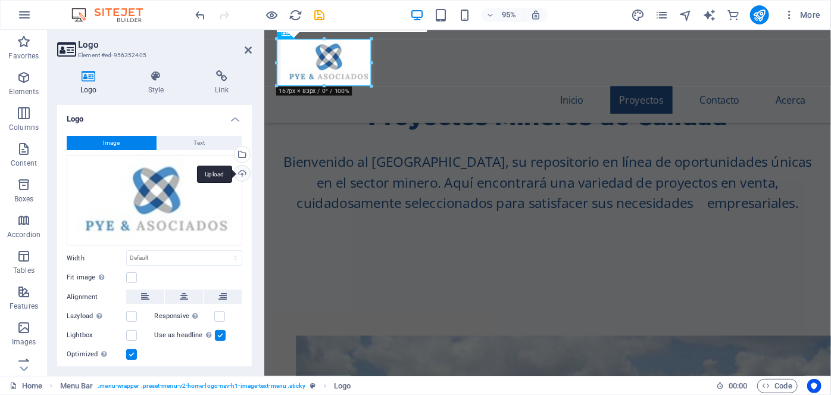
click at [240, 173] on div "Upload" at bounding box center [241, 174] width 18 height 18
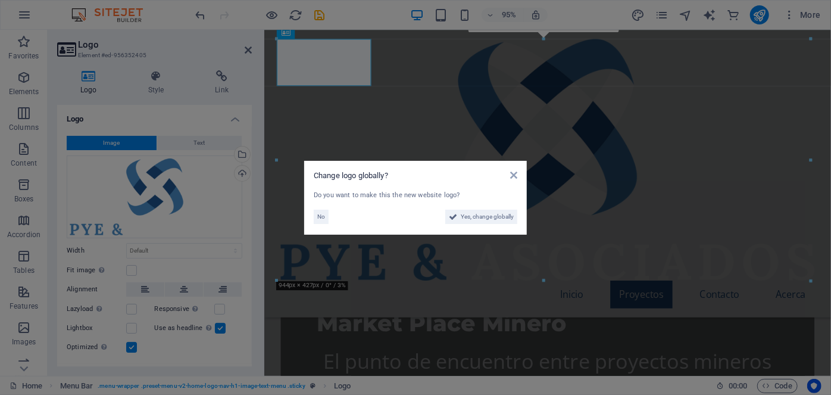
scroll to position [1044, 0]
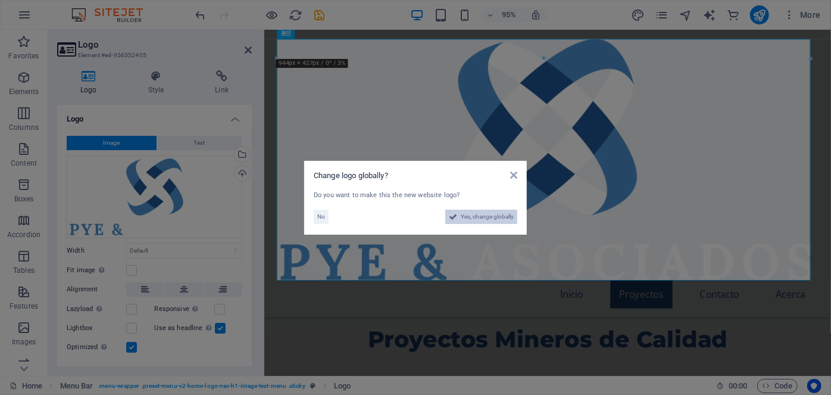
click at [480, 218] on span "Yes, change globally" at bounding box center [487, 216] width 53 height 14
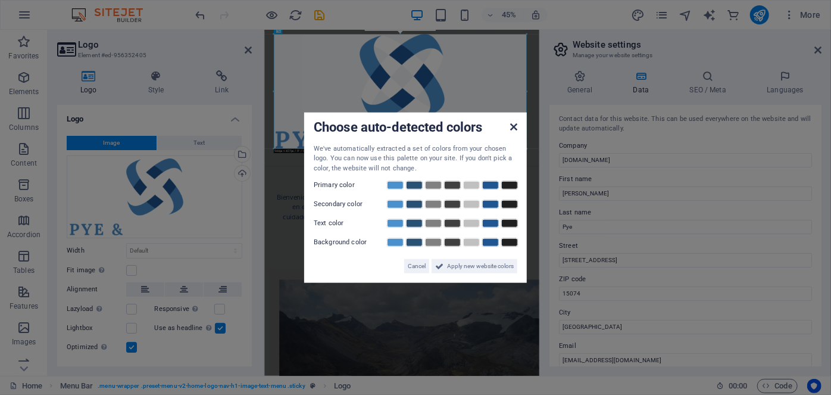
click at [514, 127] on icon at bounding box center [513, 126] width 7 height 10
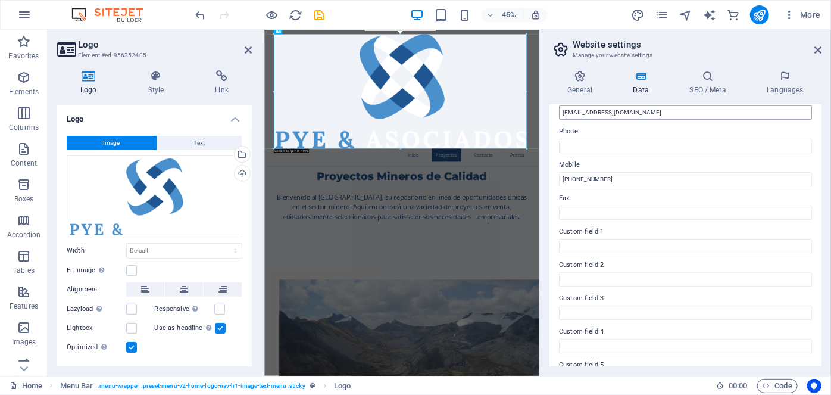
scroll to position [270, 0]
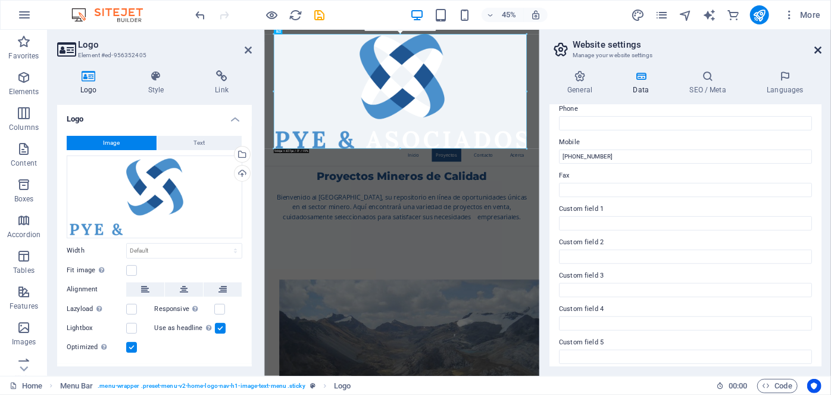
click at [816, 51] on icon at bounding box center [817, 50] width 7 height 10
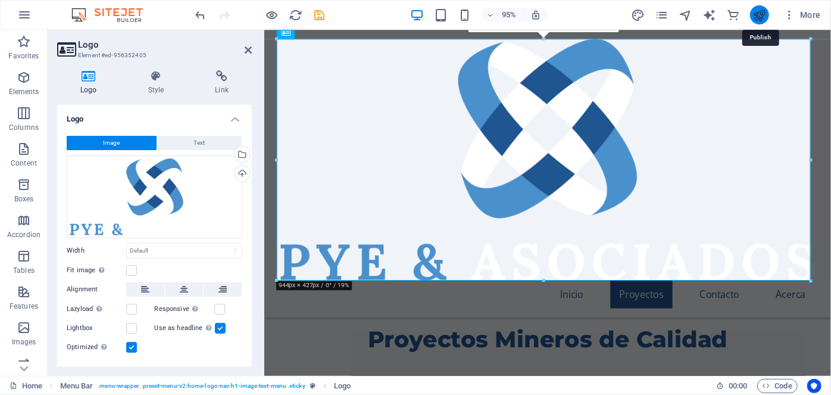
click at [760, 16] on icon "publish" at bounding box center [759, 15] width 14 height 14
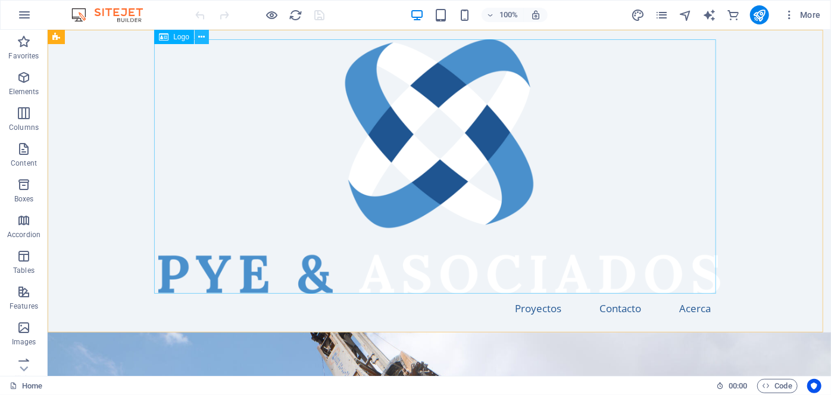
click at [200, 33] on icon at bounding box center [201, 37] width 7 height 12
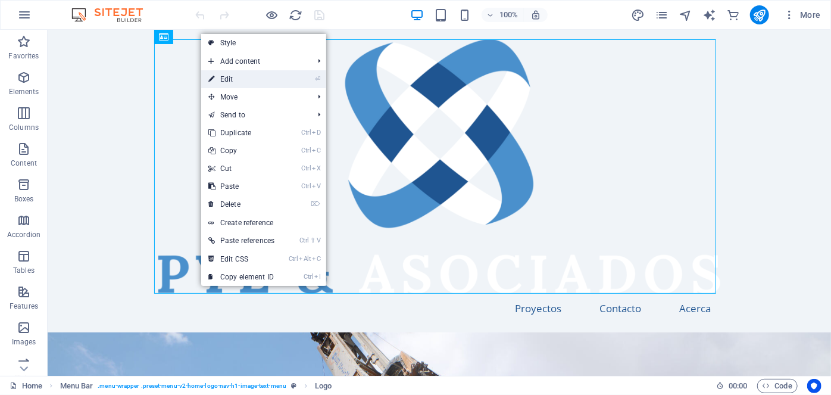
click at [230, 80] on link "⏎ Edit" at bounding box center [241, 79] width 80 height 18
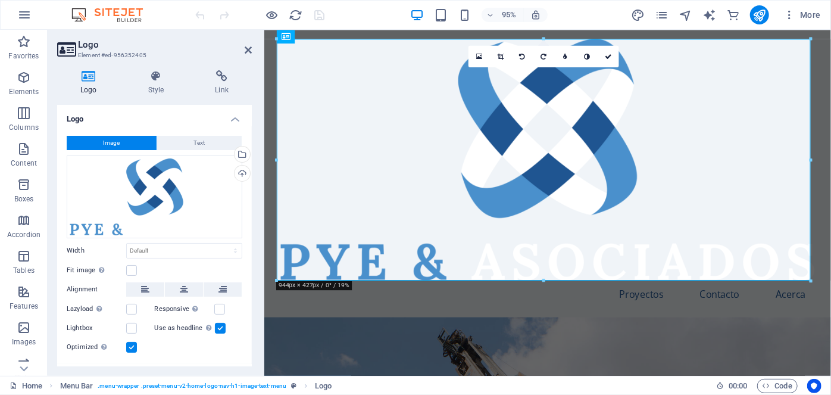
click at [90, 80] on icon at bounding box center [88, 76] width 63 height 12
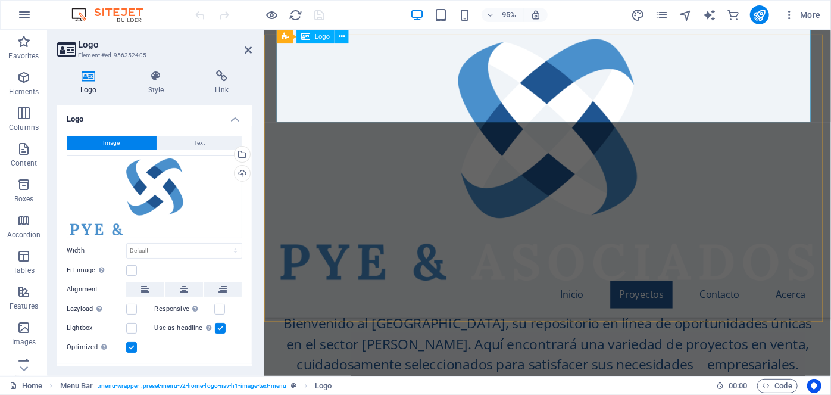
scroll to position [757, 0]
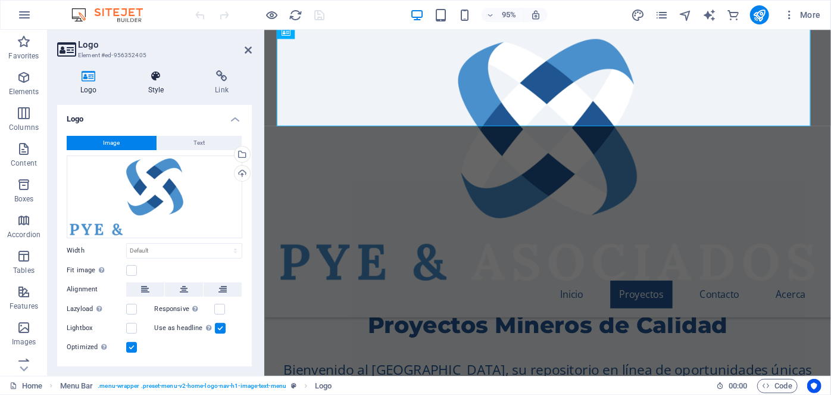
click at [158, 79] on icon at bounding box center [156, 76] width 62 height 12
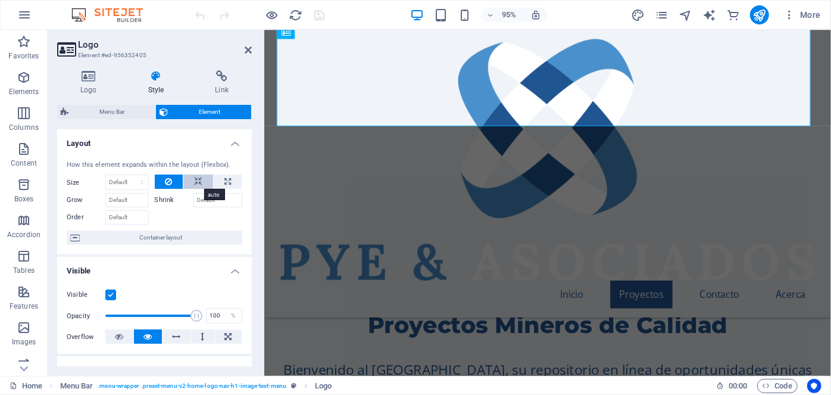
click at [196, 179] on icon at bounding box center [198, 181] width 8 height 14
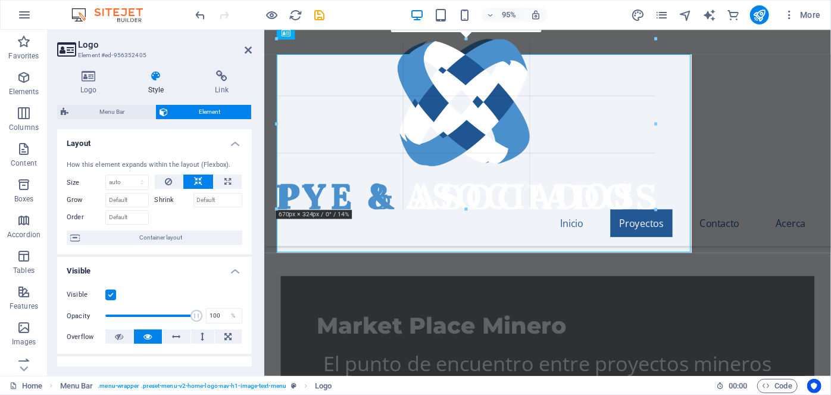
drag, startPoint x: 276, startPoint y: 39, endPoint x: 212, endPoint y: 151, distance: 128.7
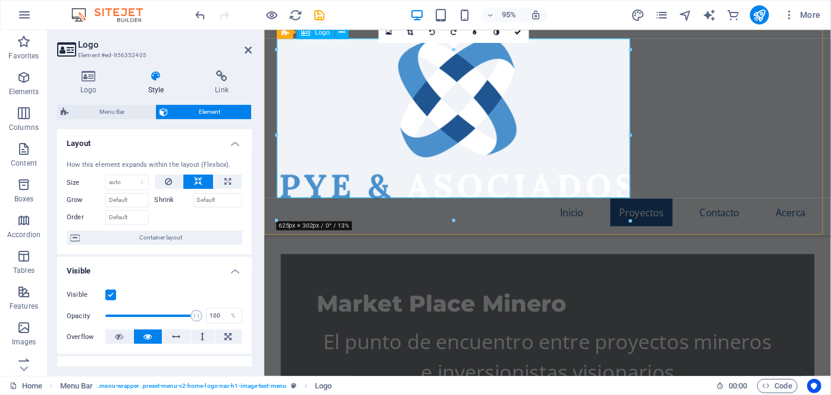
scroll to position [671, 0]
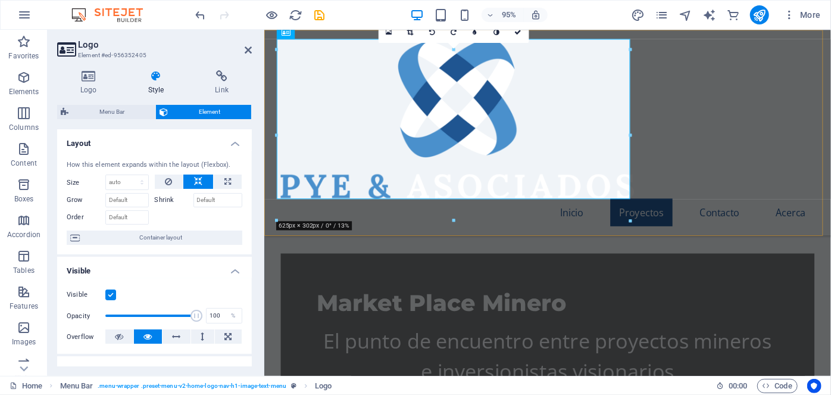
click at [653, 102] on div "Inicio Proyectos Contacto Acerca" at bounding box center [562, 138] width 596 height 216
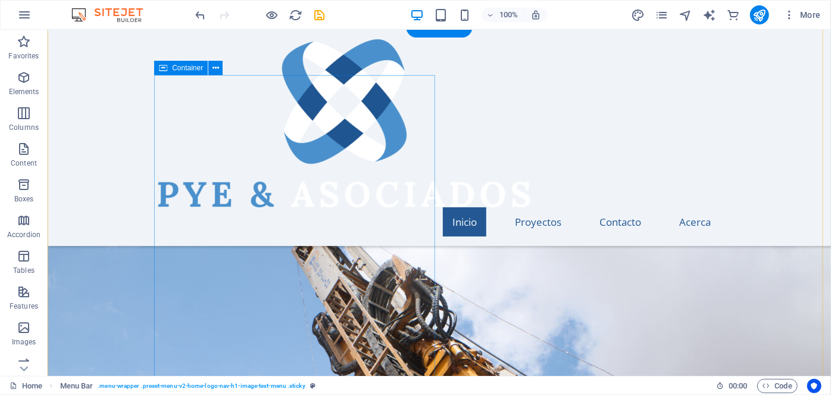
scroll to position [0, 0]
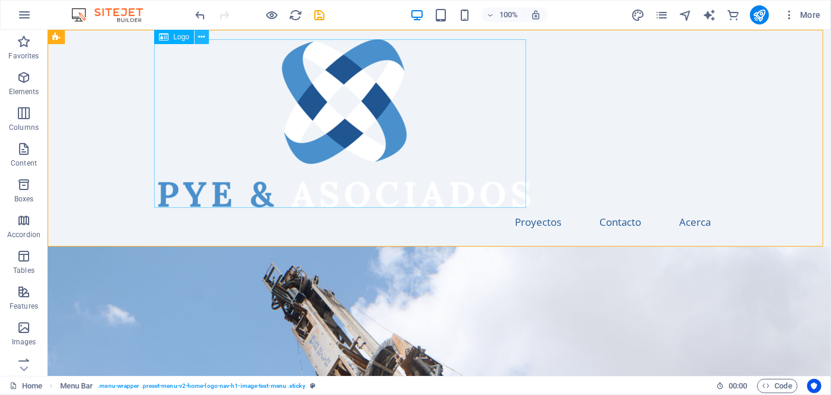
click at [203, 37] on icon at bounding box center [201, 37] width 7 height 12
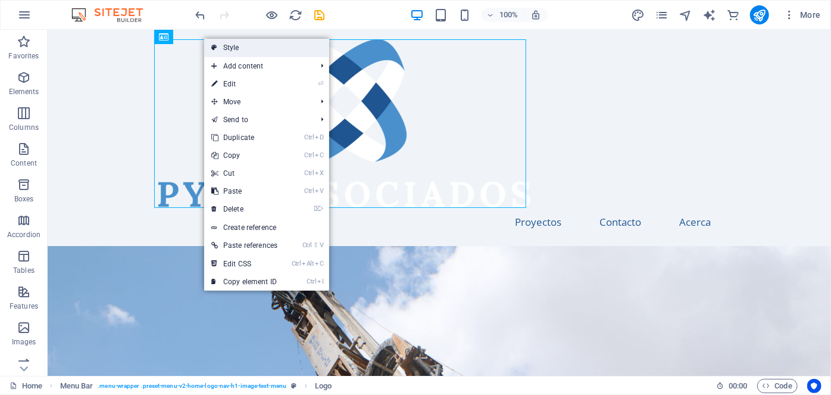
click at [242, 46] on link "Style" at bounding box center [266, 48] width 125 height 18
select select "rem"
select select "preset-menu-v2-home-logo-nav-h1-image-text-menu"
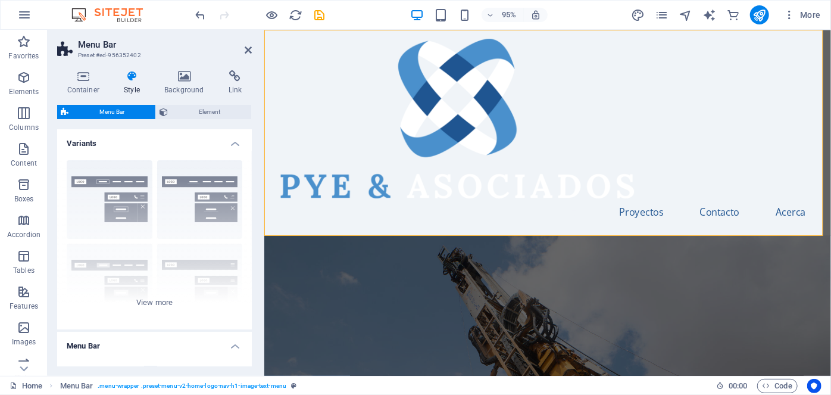
click at [136, 77] on icon at bounding box center [132, 76] width 36 height 12
click at [336, 97] on div at bounding box center [562, 123] width 562 height 168
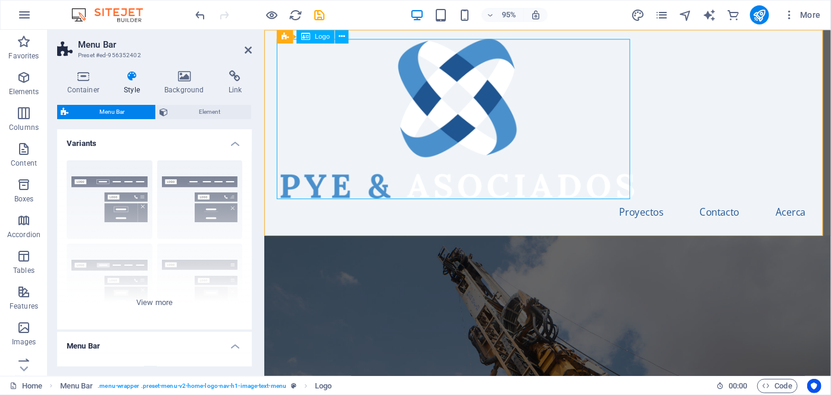
click at [319, 35] on span "Logo" at bounding box center [322, 36] width 15 height 7
click at [345, 37] on button at bounding box center [342, 37] width 14 height 14
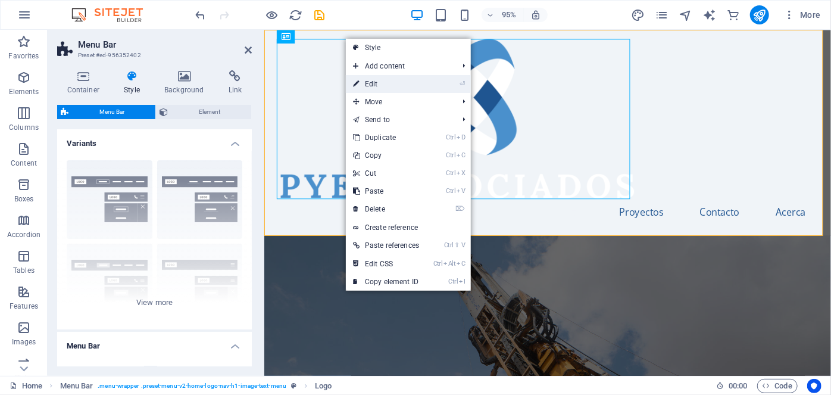
click at [373, 84] on link "⏎ Edit" at bounding box center [386, 84] width 80 height 18
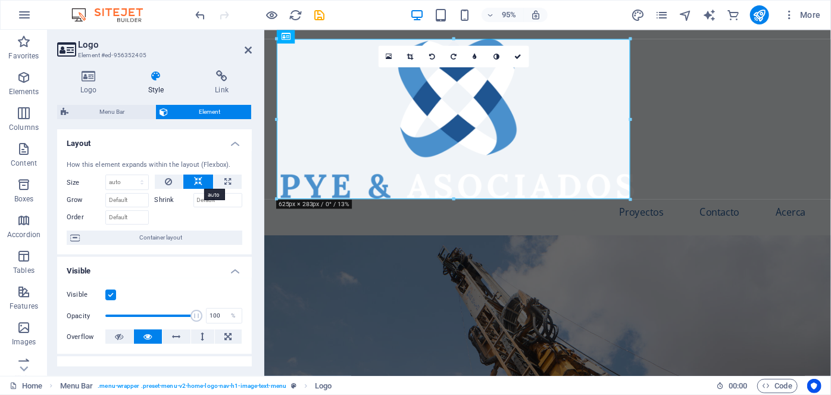
click at [194, 180] on icon at bounding box center [198, 181] width 8 height 14
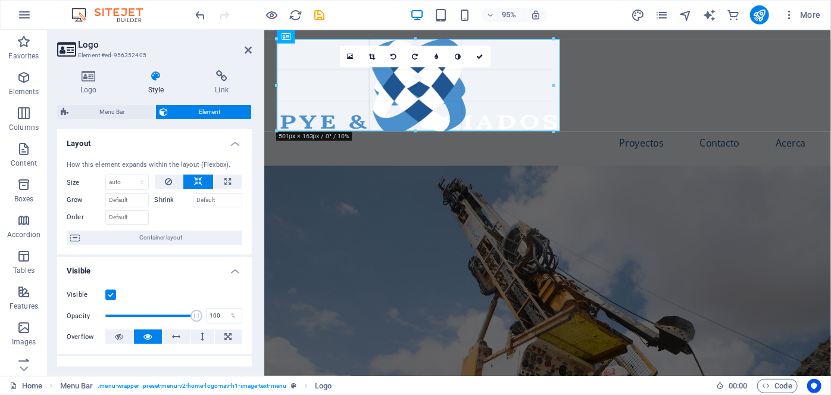
drag, startPoint x: 629, startPoint y: 199, endPoint x: 406, endPoint y: 124, distance: 235.4
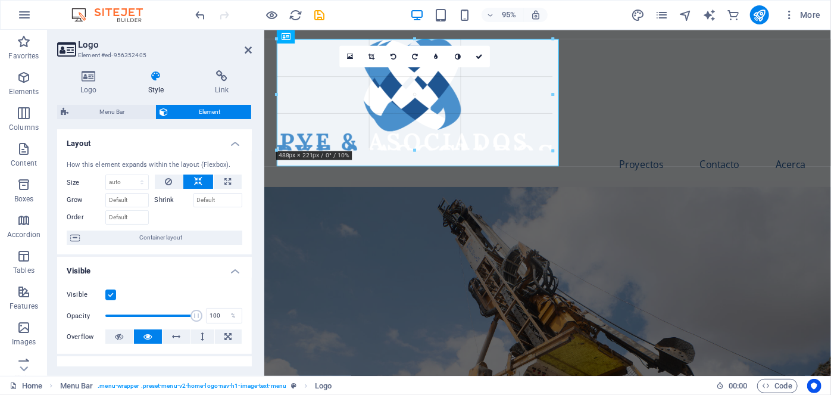
drag, startPoint x: 558, startPoint y: 37, endPoint x: 519, endPoint y: 68, distance: 50.0
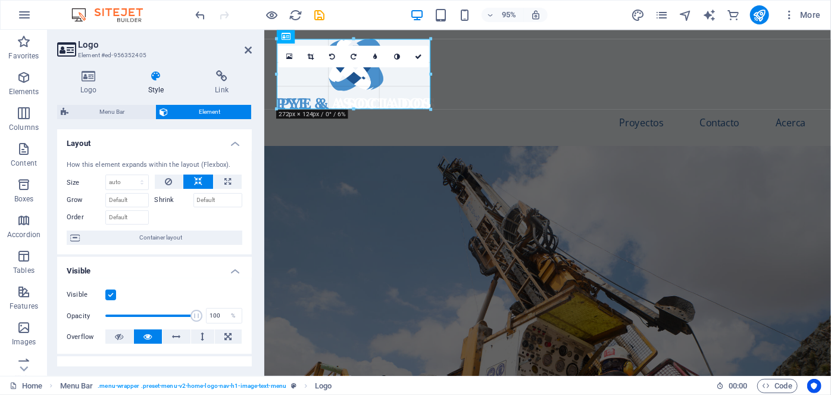
drag, startPoint x: 541, startPoint y: 40, endPoint x: 170, endPoint y: 95, distance: 375.3
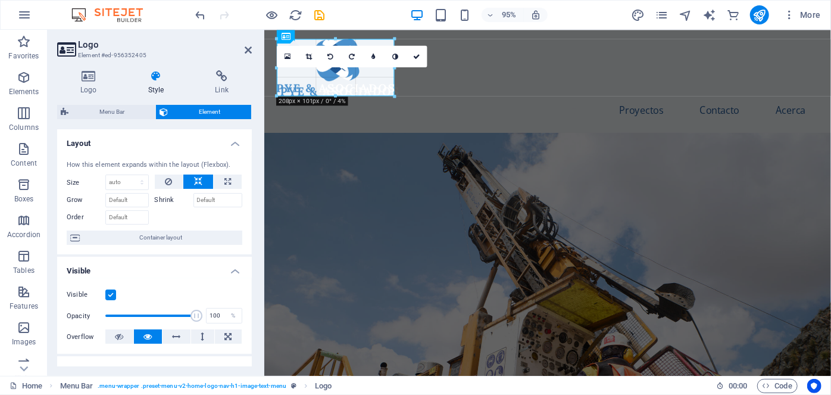
drag, startPoint x: 431, startPoint y: 40, endPoint x: 392, endPoint y: 86, distance: 60.8
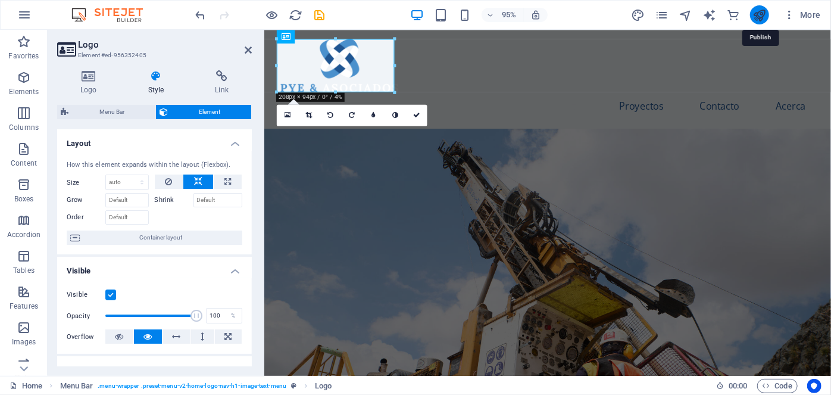
click at [757, 13] on icon "publish" at bounding box center [759, 15] width 14 height 14
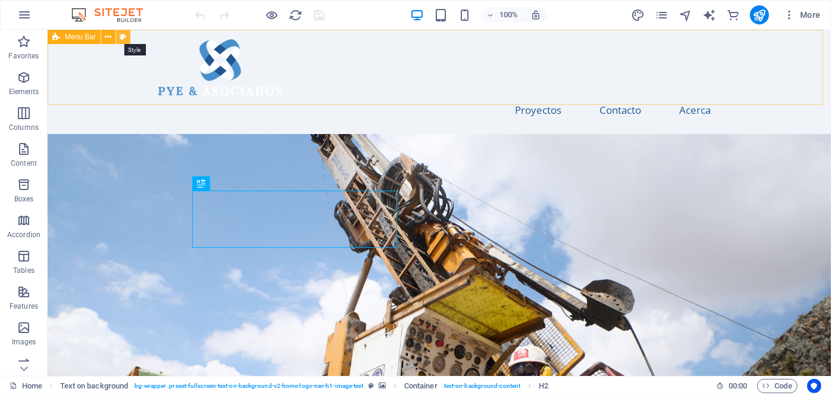
click at [127, 34] on button at bounding box center [123, 37] width 14 height 14
select select "rem"
select select "preset-menu-v2-home-logo-nav-h1-image-text-menu"
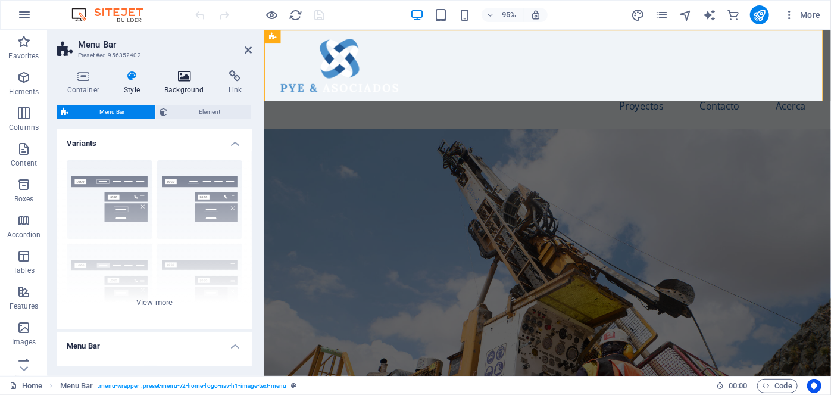
click at [187, 80] on icon at bounding box center [185, 76] width 60 height 12
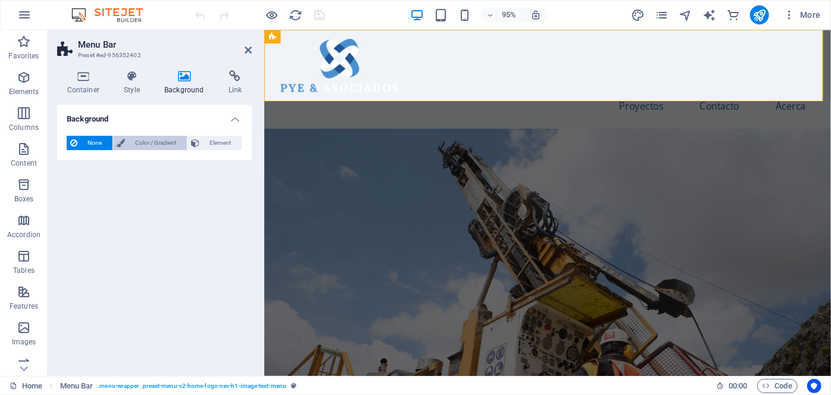
click at [148, 141] on span "Color / Gradient" at bounding box center [156, 143] width 55 height 14
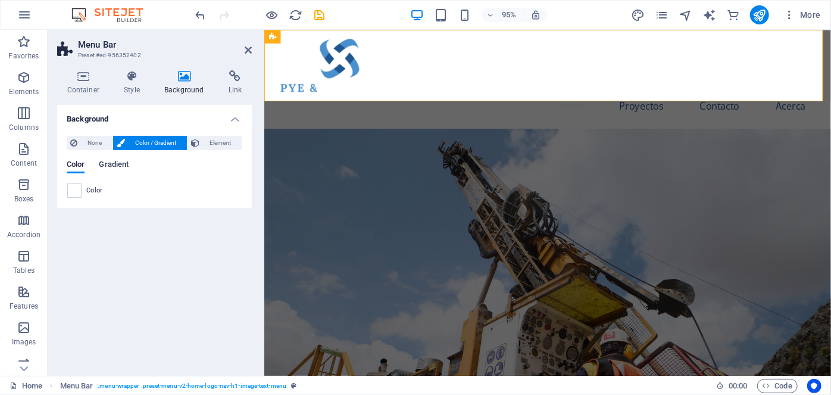
click at [124, 165] on span "Gradient" at bounding box center [114, 165] width 30 height 17
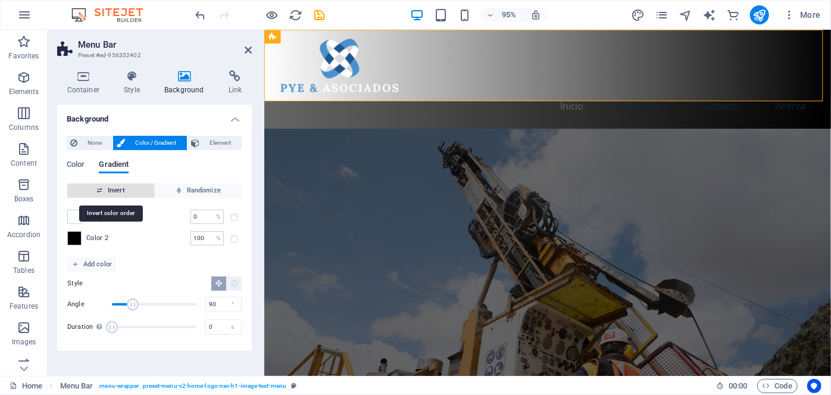
click at [130, 187] on span "Invert" at bounding box center [110, 190] width 77 height 14
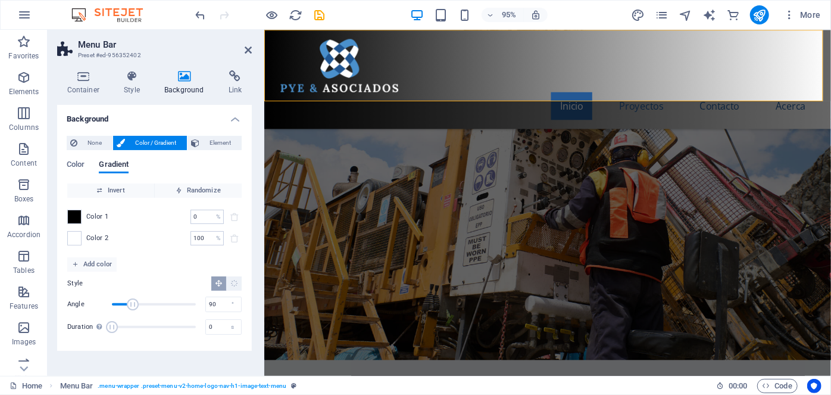
scroll to position [216, 0]
click at [76, 214] on span at bounding box center [74, 216] width 13 height 13
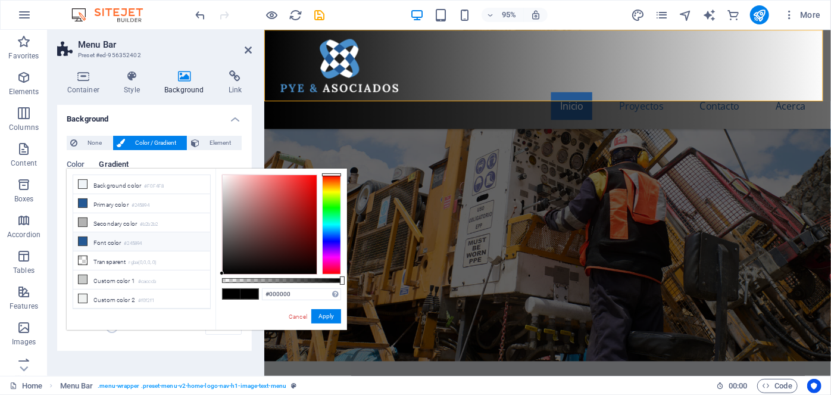
click at [84, 239] on icon at bounding box center [83, 241] width 8 height 8
type input "#245894"
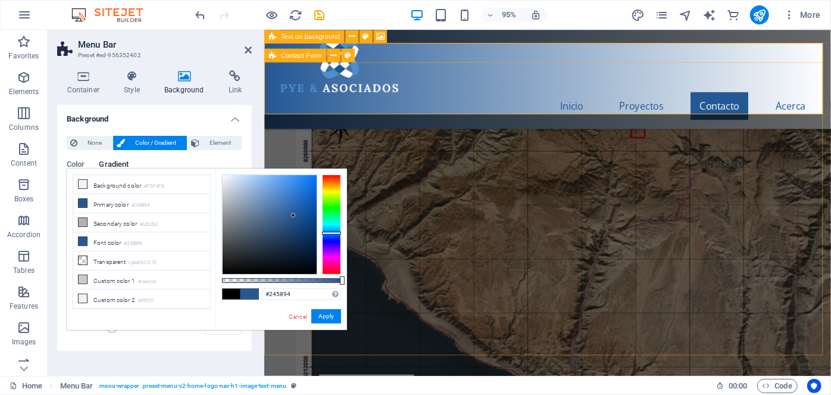
scroll to position [1677, 0]
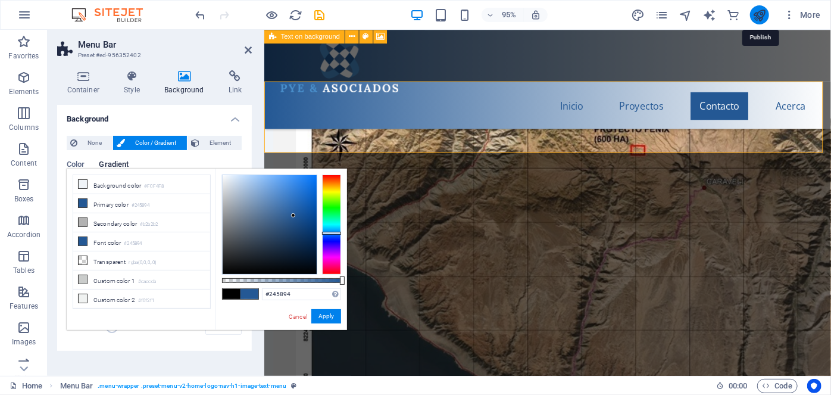
click at [758, 14] on icon "publish" at bounding box center [759, 15] width 14 height 14
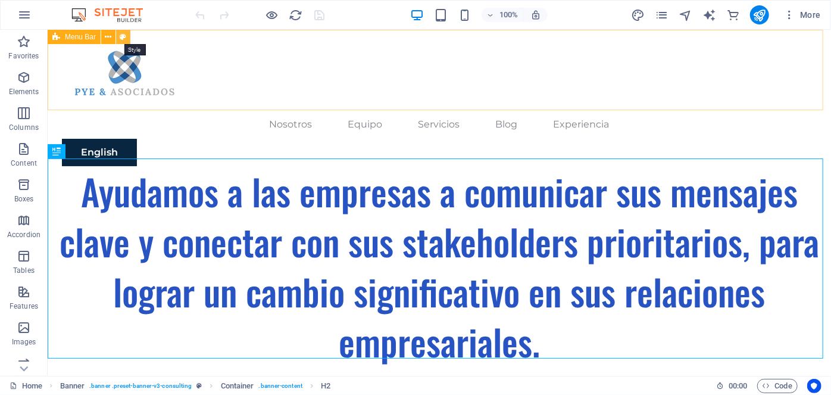
click at [125, 35] on icon at bounding box center [123, 37] width 7 height 12
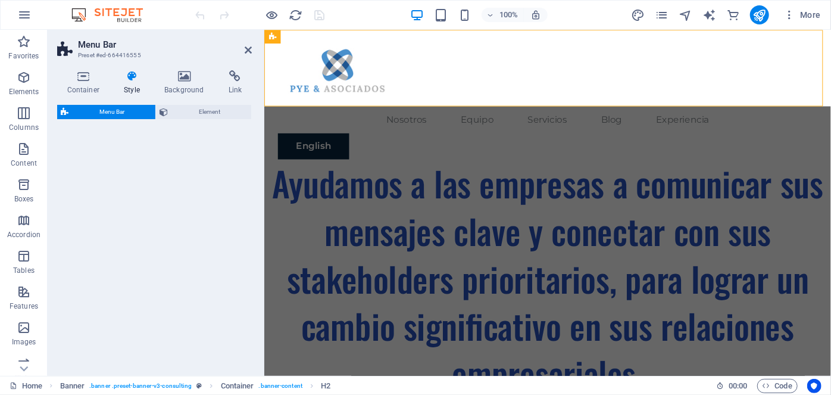
select select "rem"
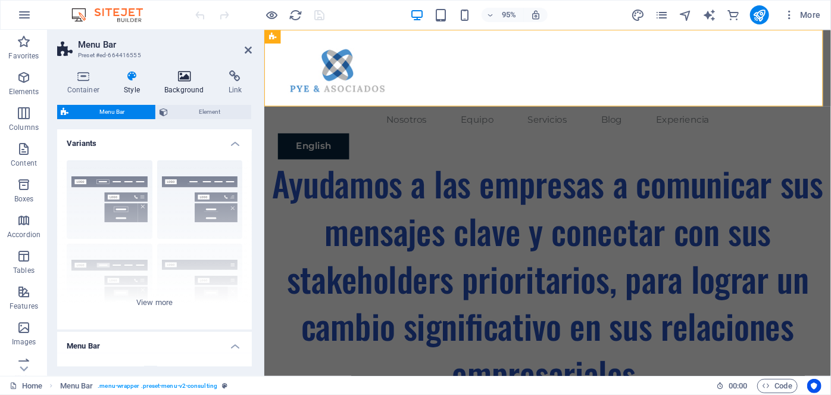
click at [185, 71] on icon at bounding box center [185, 76] width 60 height 12
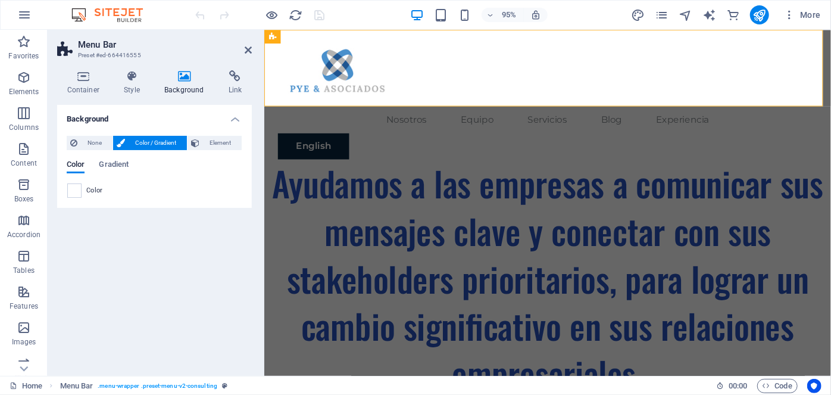
click at [83, 192] on div "Color" at bounding box center [154, 190] width 174 height 14
click at [74, 189] on span at bounding box center [74, 190] width 13 height 13
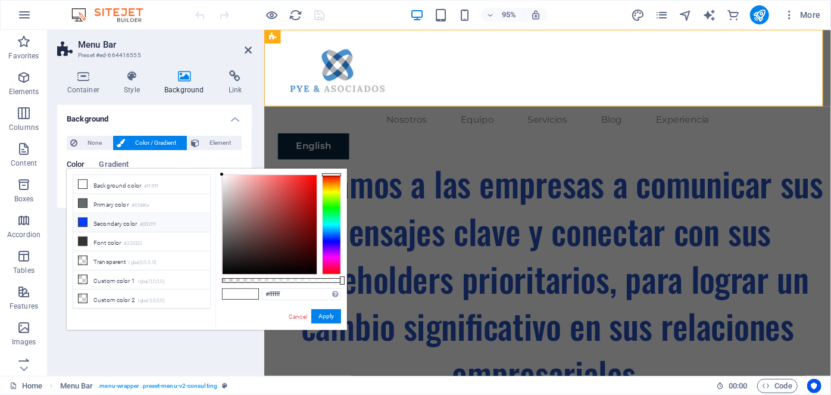
click at [97, 221] on li "Secondary color #003fff" at bounding box center [141, 222] width 137 height 19
type input "#003fff"
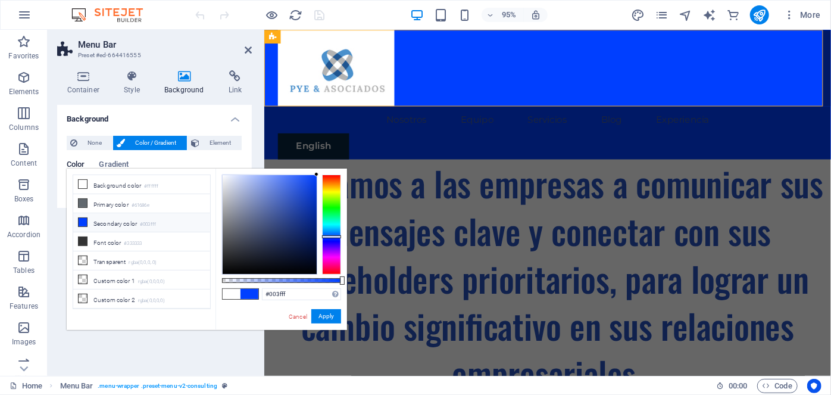
click at [168, 140] on span "Color / Gradient" at bounding box center [156, 143] width 55 height 14
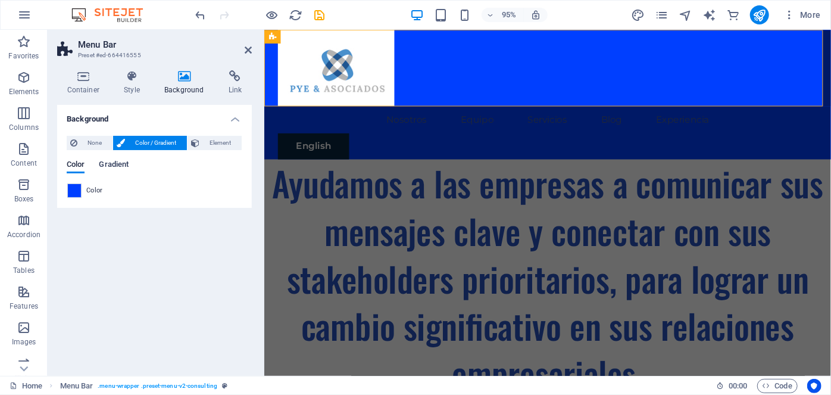
click at [111, 162] on span "Gradient" at bounding box center [114, 165] width 30 height 17
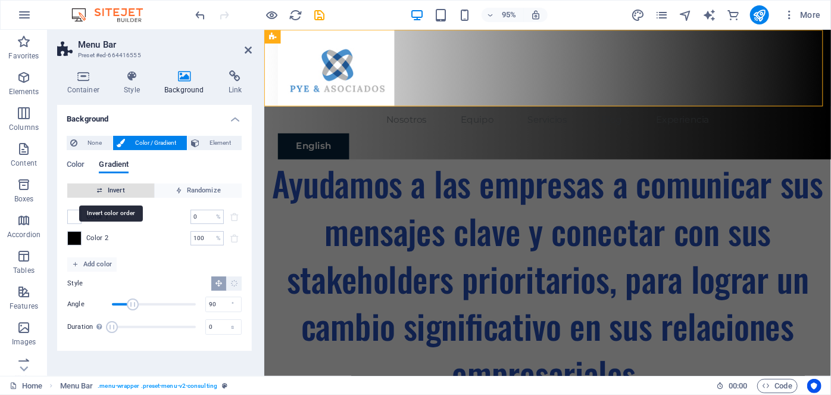
click at [114, 190] on span "Invert" at bounding box center [110, 190] width 77 height 14
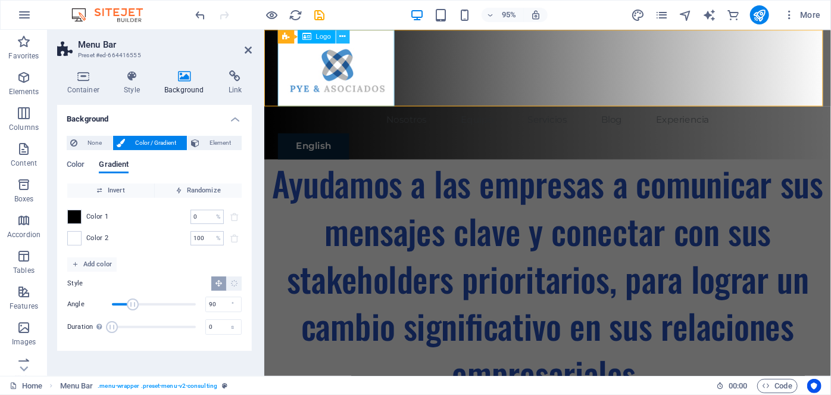
click at [344, 33] on icon at bounding box center [343, 36] width 6 height 12
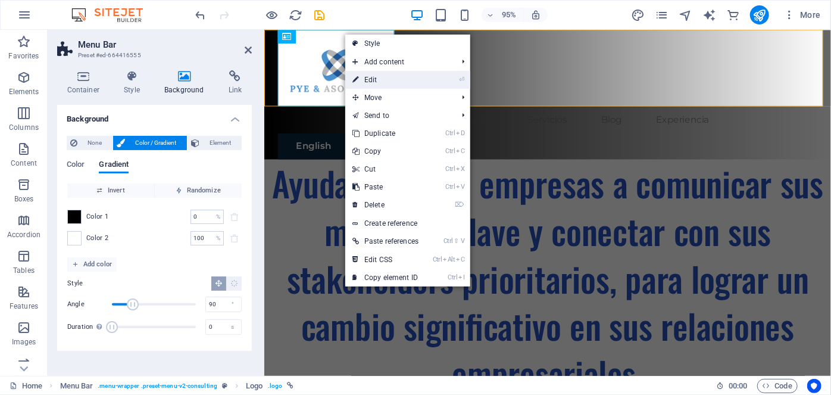
click at [371, 80] on link "⏎ Edit" at bounding box center [385, 80] width 80 height 18
select select "px"
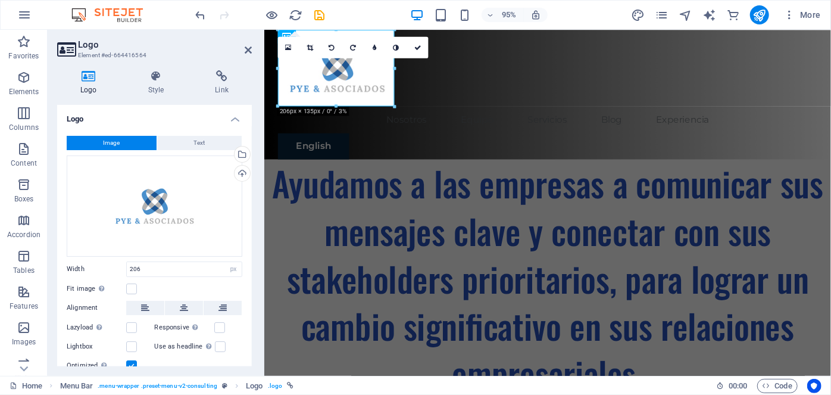
click at [94, 74] on icon at bounding box center [88, 76] width 63 height 12
click at [83, 76] on icon at bounding box center [88, 76] width 63 height 12
click at [148, 194] on div "Drag files here, click to choose files or select files from Files or our free s…" at bounding box center [155, 205] width 176 height 101
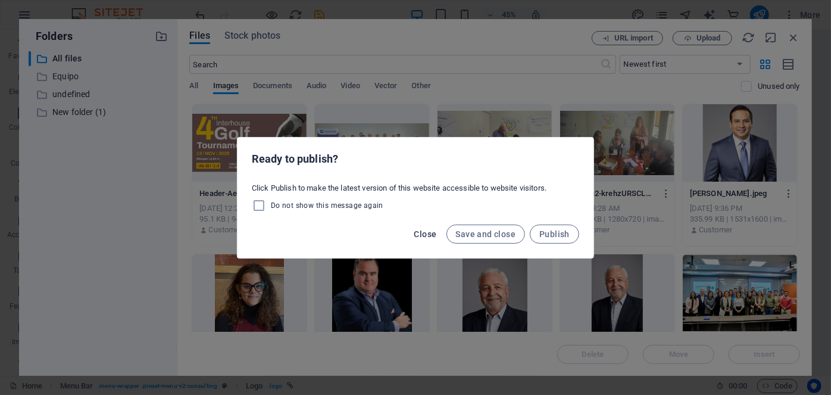
click at [427, 232] on span "Close" at bounding box center [425, 234] width 23 height 10
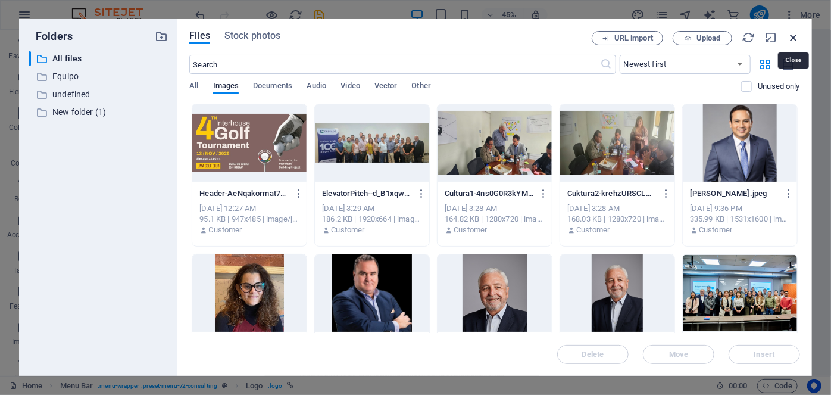
drag, startPoint x: 796, startPoint y: 38, endPoint x: 521, endPoint y: 14, distance: 276.0
click at [796, 38] on icon "button" at bounding box center [793, 37] width 13 height 13
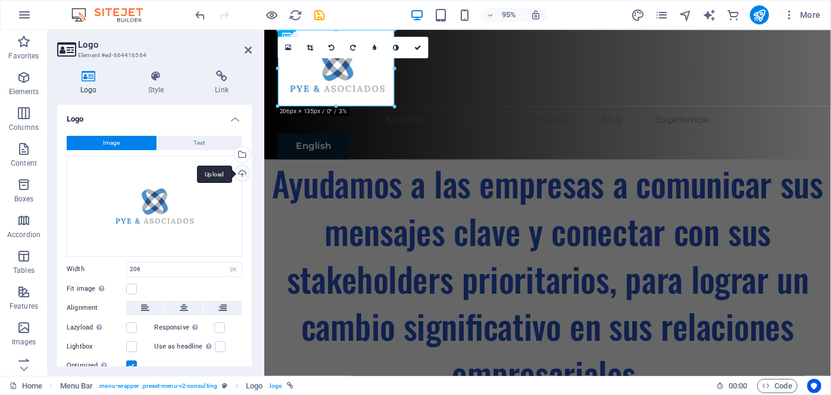
click at [241, 173] on div "Upload" at bounding box center [241, 174] width 18 height 18
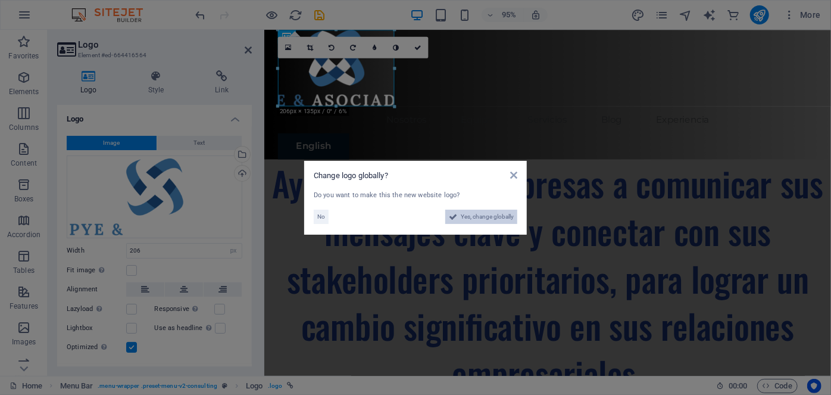
click at [474, 214] on span "Yes, change globally" at bounding box center [487, 216] width 53 height 14
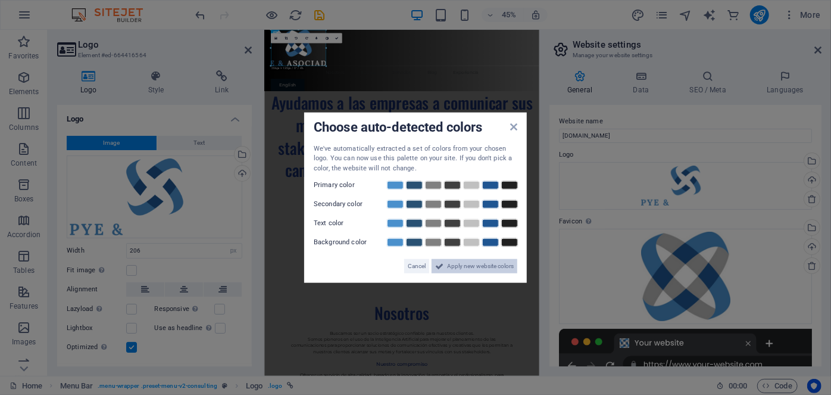
click at [488, 259] on span "Apply new website colors" at bounding box center [480, 266] width 67 height 14
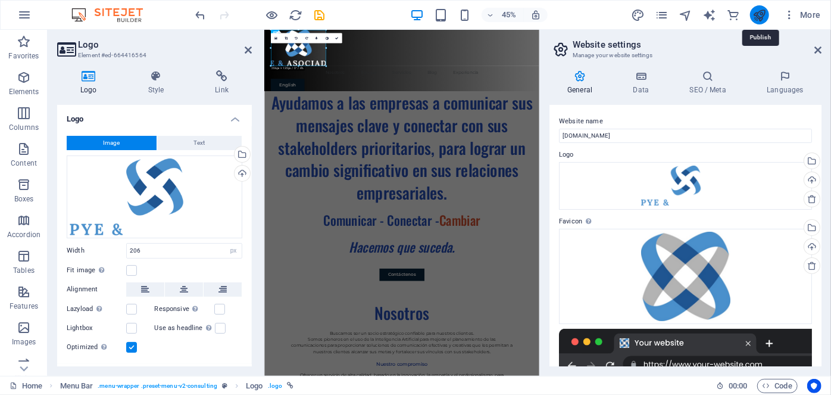
click at [753, 11] on icon "publish" at bounding box center [759, 15] width 14 height 14
checkbox input "false"
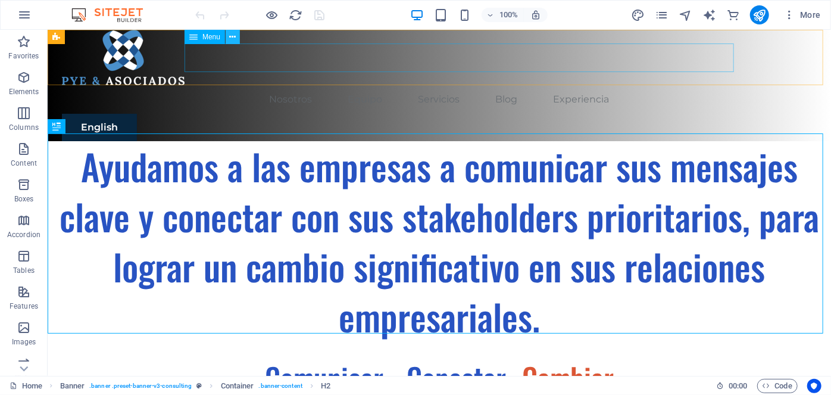
click at [230, 35] on icon at bounding box center [233, 37] width 7 height 12
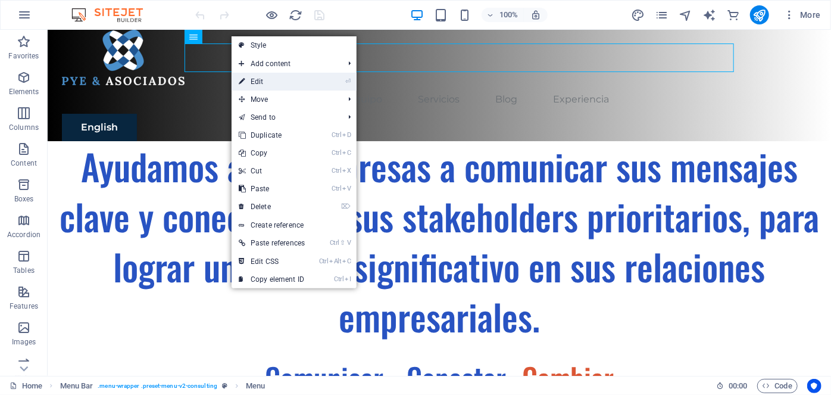
click at [262, 77] on link "⏎ Edit" at bounding box center [272, 82] width 80 height 18
select select
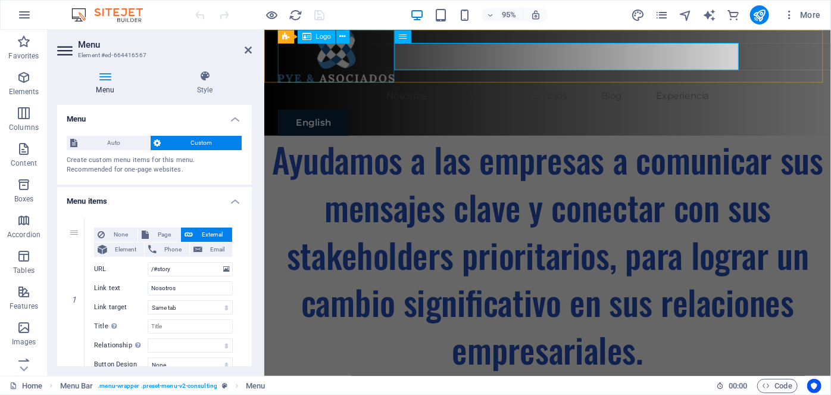
click at [382, 54] on div at bounding box center [562, 57] width 568 height 55
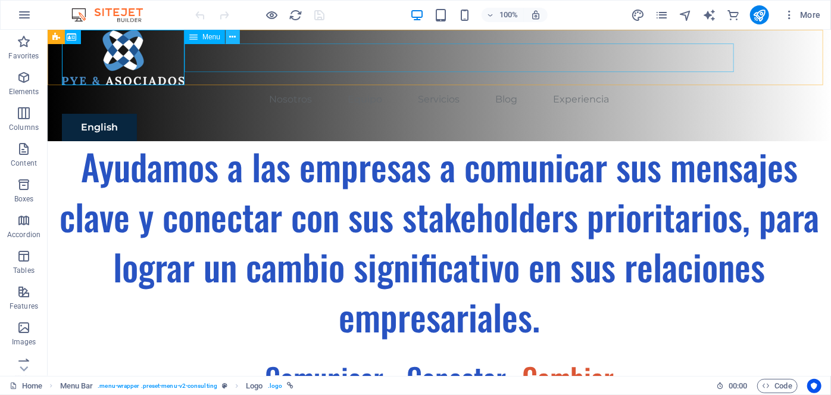
click at [229, 33] on button at bounding box center [233, 37] width 14 height 14
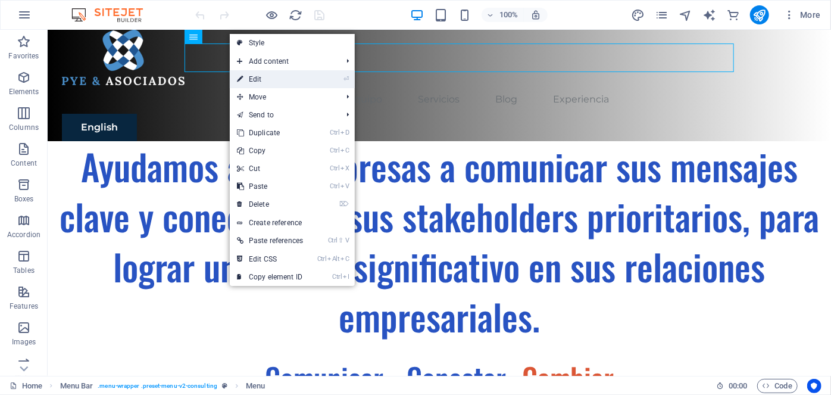
click at [260, 81] on link "⏎ Edit" at bounding box center [270, 79] width 80 height 18
select select
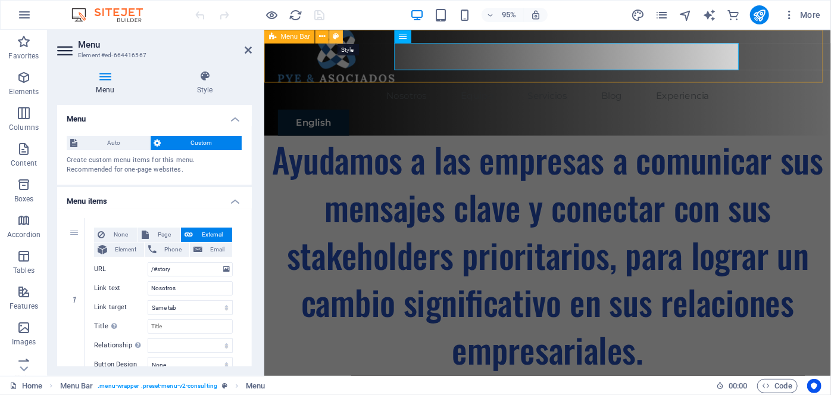
click at [336, 35] on icon at bounding box center [336, 36] width 6 height 12
select select "rem"
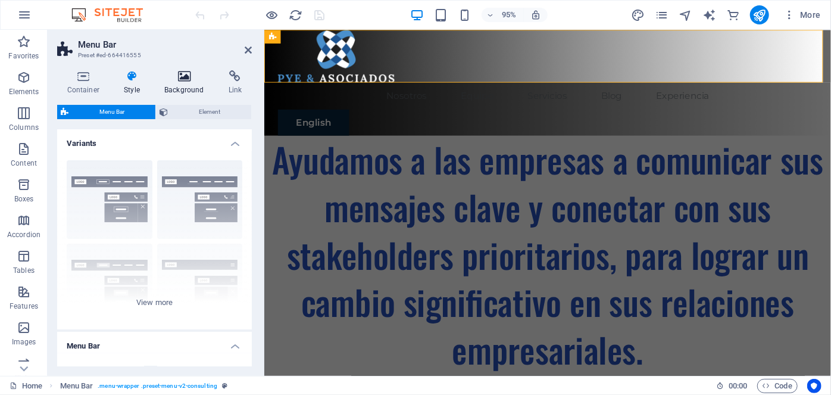
click at [185, 77] on icon at bounding box center [185, 76] width 60 height 12
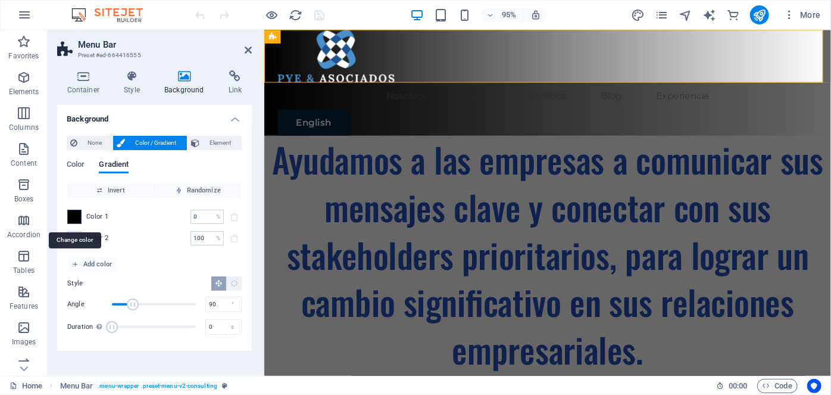
click at [77, 212] on span at bounding box center [74, 216] width 13 height 13
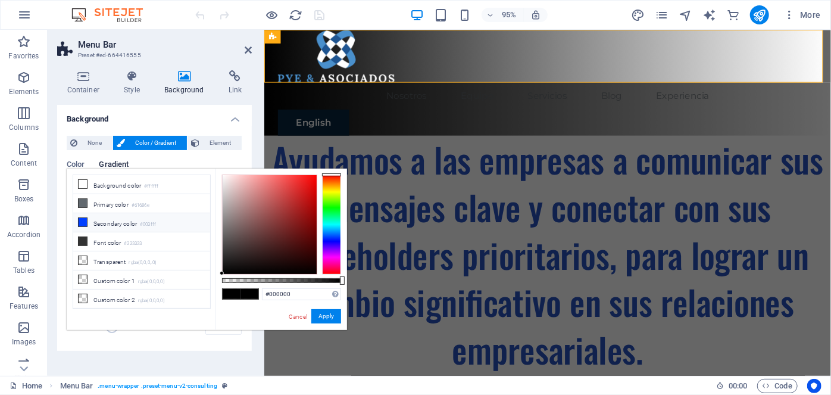
click at [83, 223] on icon at bounding box center [83, 222] width 8 height 8
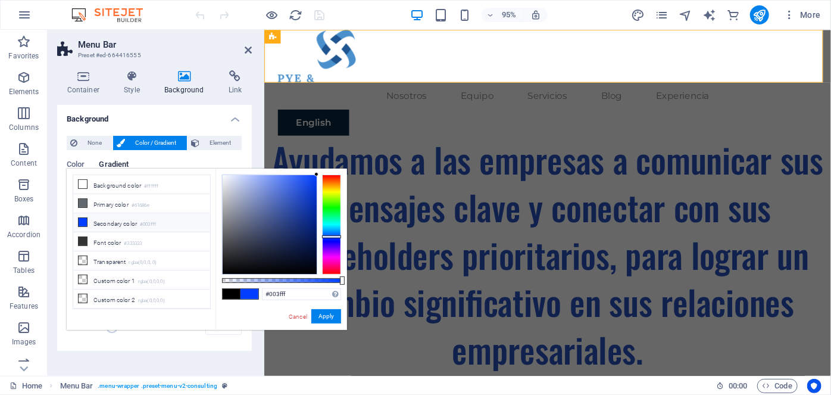
click at [82, 218] on icon at bounding box center [83, 222] width 8 height 8
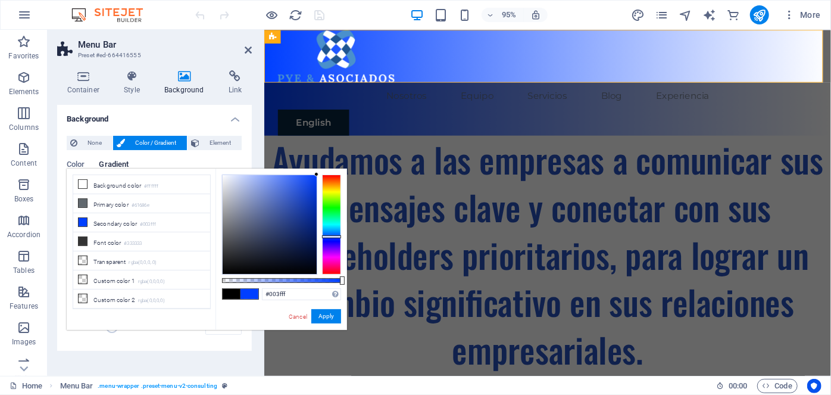
click at [243, 293] on span at bounding box center [249, 294] width 18 height 10
click at [103, 161] on span "Gradient" at bounding box center [114, 165] width 30 height 17
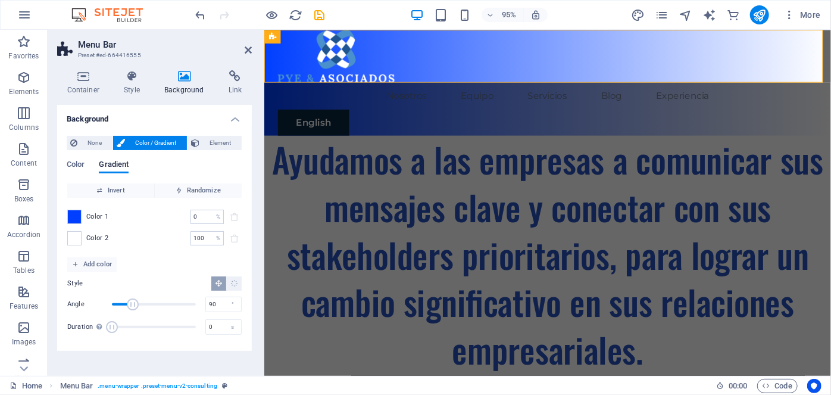
click at [145, 143] on span "Color / Gradient" at bounding box center [156, 143] width 55 height 14
click at [139, 142] on span "Color / Gradient" at bounding box center [156, 143] width 55 height 14
click at [70, 219] on span at bounding box center [74, 216] width 13 height 13
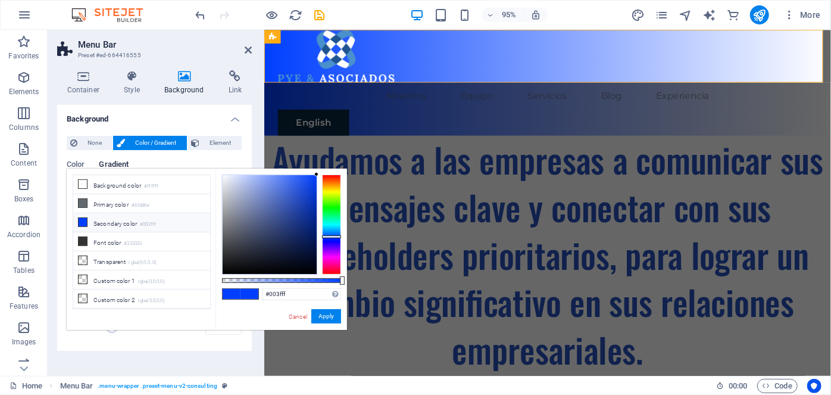
click at [82, 220] on icon at bounding box center [83, 222] width 8 height 8
click at [165, 143] on span "Color / Gradient" at bounding box center [156, 143] width 55 height 14
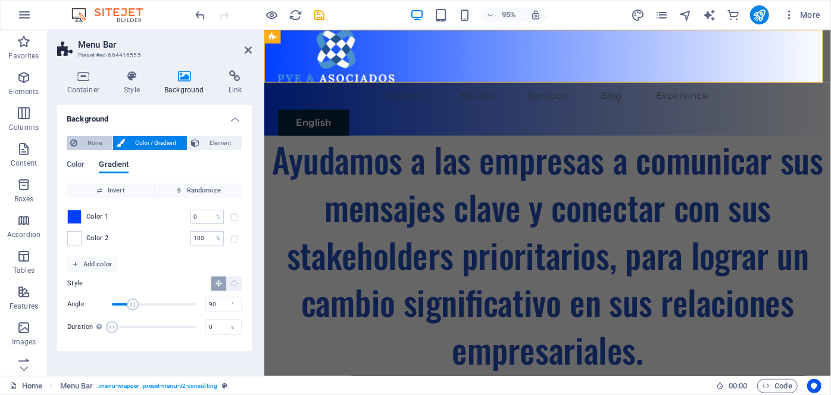
click at [90, 145] on span "None" at bounding box center [95, 143] width 28 height 14
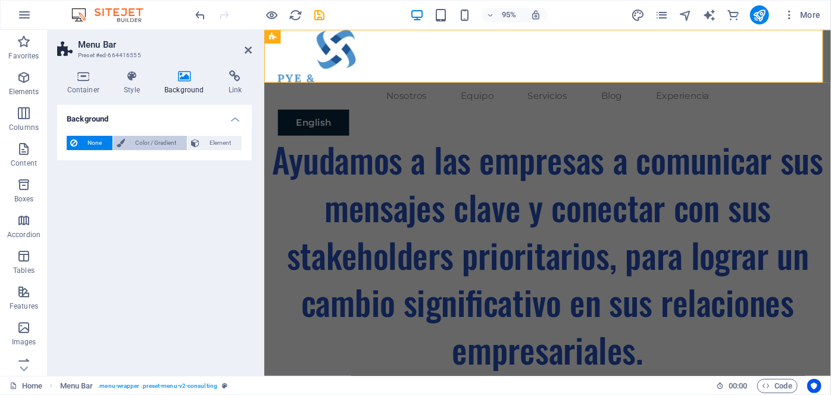
click at [153, 143] on span "Color / Gradient" at bounding box center [156, 143] width 55 height 14
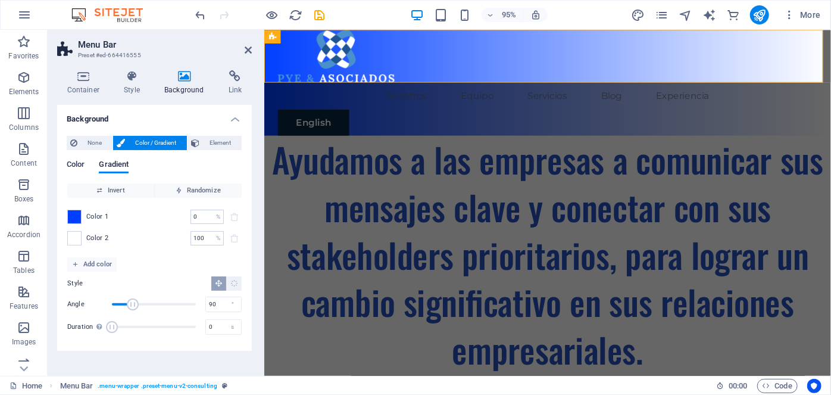
click at [79, 165] on span "Color" at bounding box center [76, 165] width 18 height 17
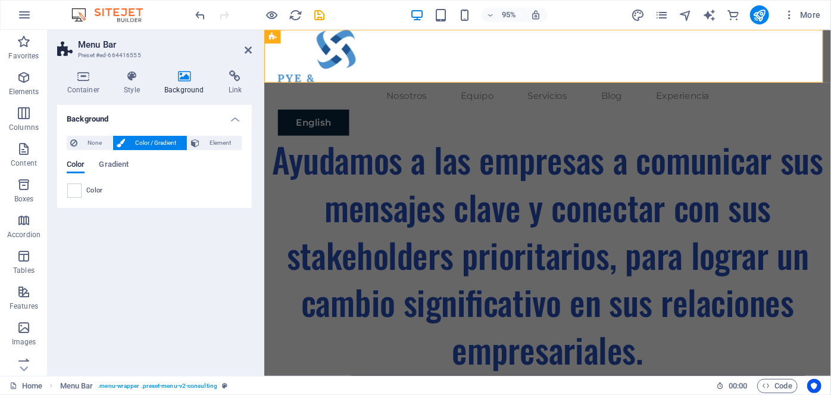
click at [95, 189] on span "Color" at bounding box center [94, 191] width 17 height 10
click at [82, 189] on div "Color" at bounding box center [154, 190] width 174 height 14
click at [74, 190] on span at bounding box center [74, 190] width 13 height 13
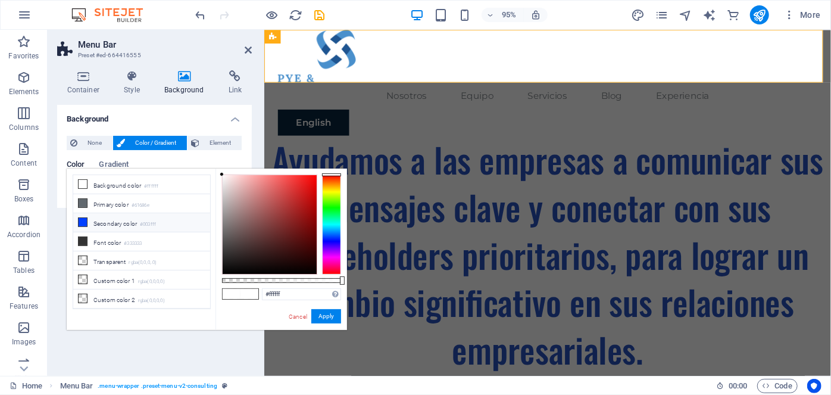
click at [82, 219] on icon at bounding box center [83, 222] width 8 height 8
type input "#003fff"
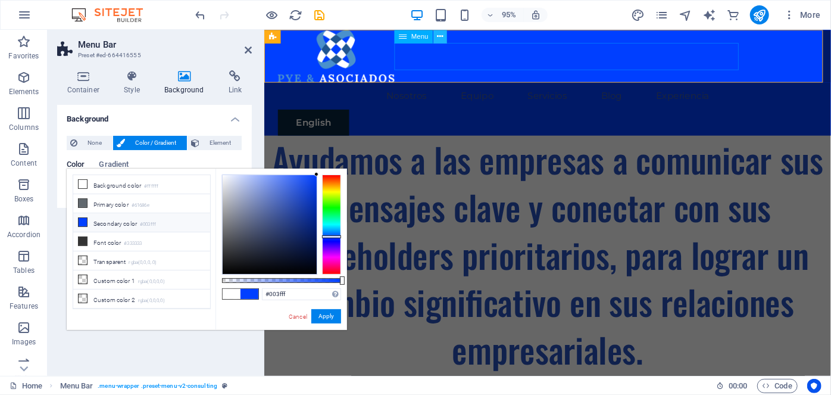
click at [441, 33] on icon at bounding box center [440, 36] width 6 height 12
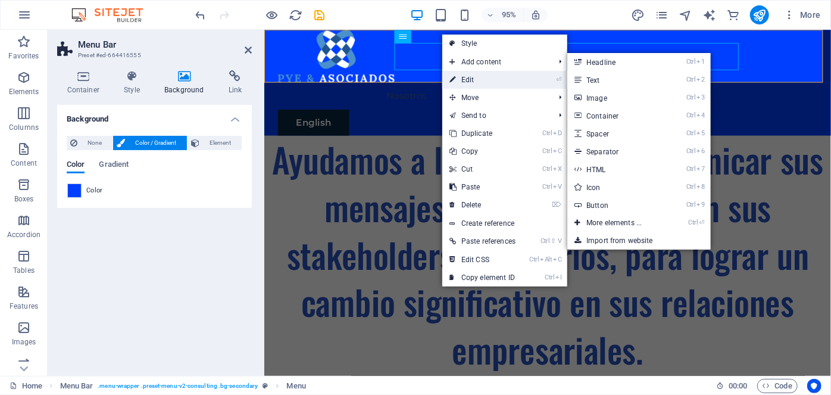
click at [467, 73] on link "⏎ Edit" at bounding box center [482, 80] width 80 height 18
select select
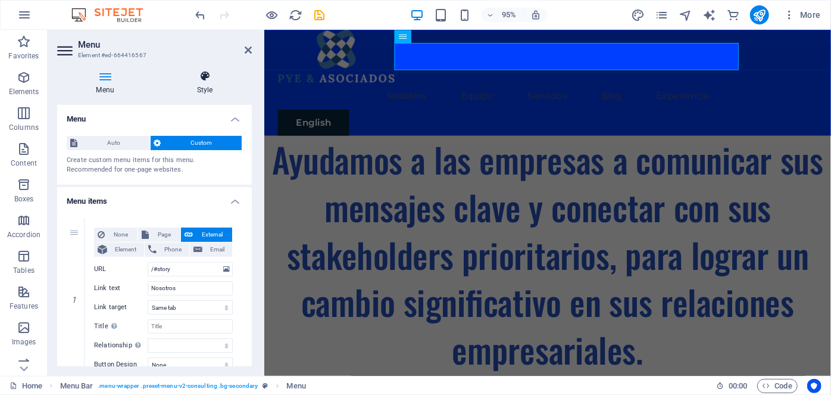
click at [207, 78] on icon at bounding box center [205, 76] width 94 height 12
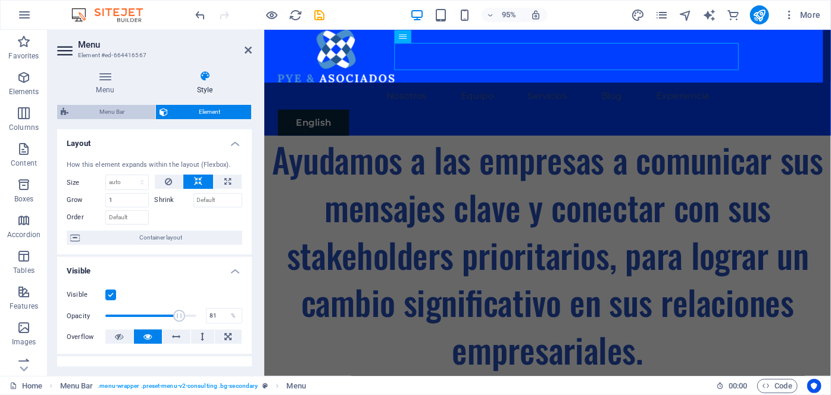
click at [112, 111] on span "Menu Bar" at bounding box center [112, 112] width 80 height 14
select select "rem"
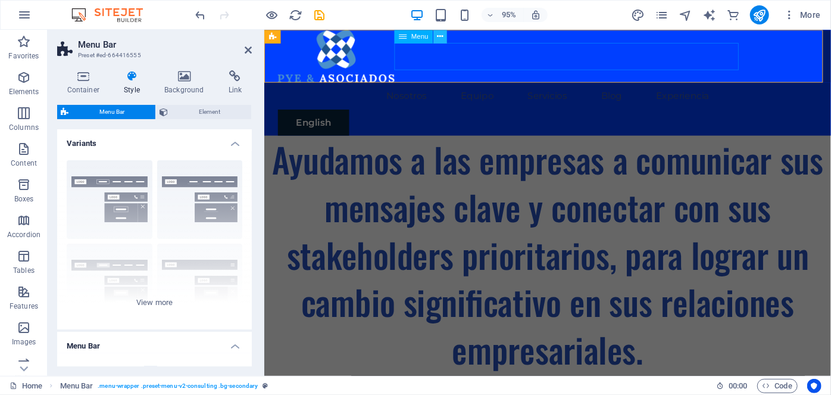
click at [442, 38] on icon at bounding box center [440, 36] width 6 height 12
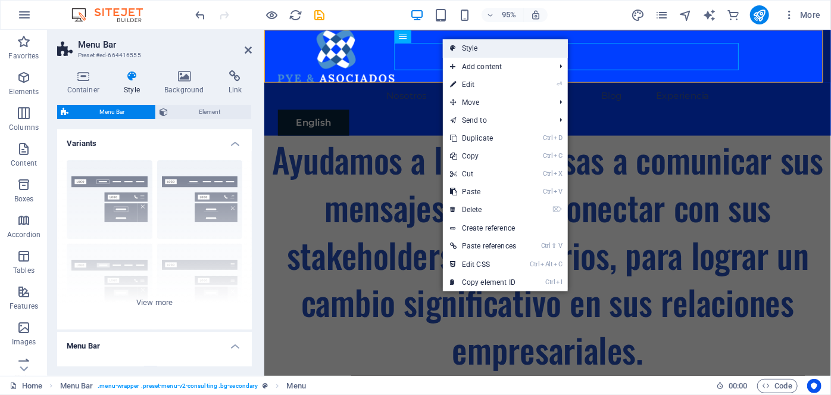
click at [471, 50] on link "Style" at bounding box center [505, 48] width 125 height 18
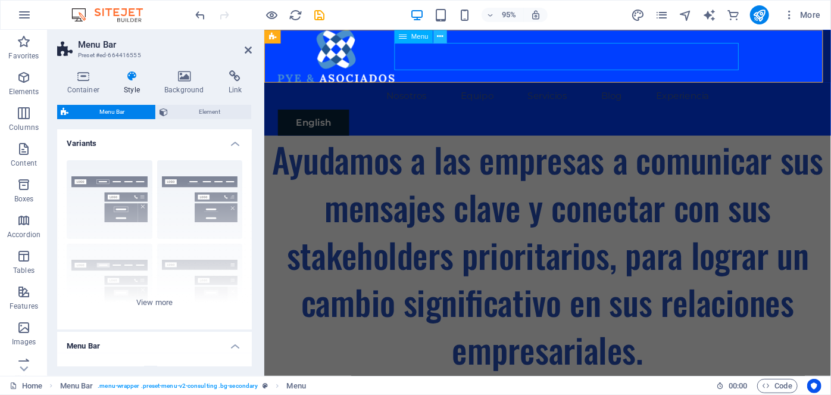
click at [441, 35] on icon at bounding box center [440, 36] width 6 height 12
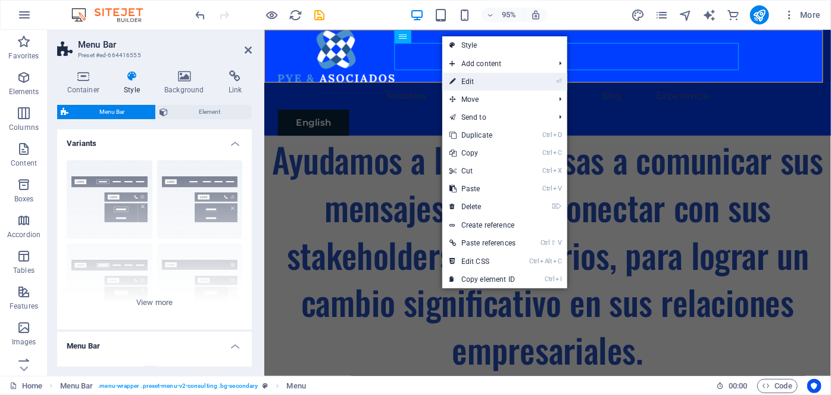
click at [520, 83] on link "⏎ Edit" at bounding box center [482, 82] width 80 height 18
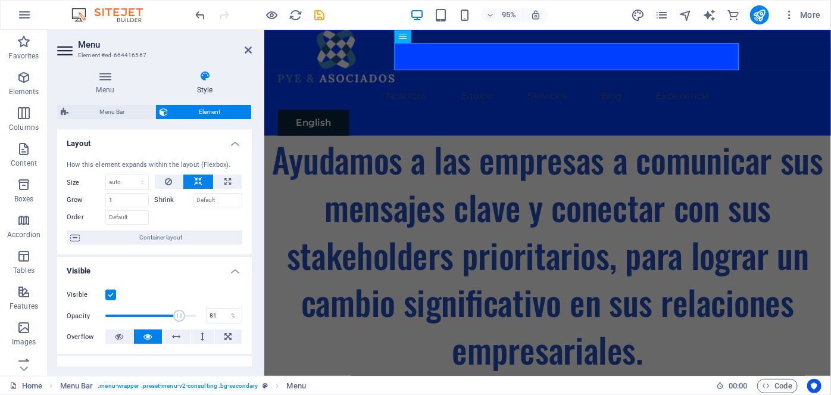
click at [199, 78] on icon at bounding box center [205, 76] width 94 height 12
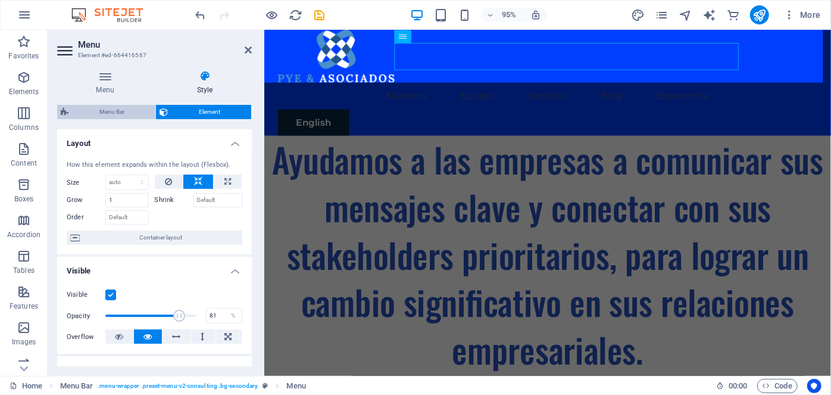
click at [111, 108] on span "Menu Bar" at bounding box center [112, 112] width 80 height 14
select select "rem"
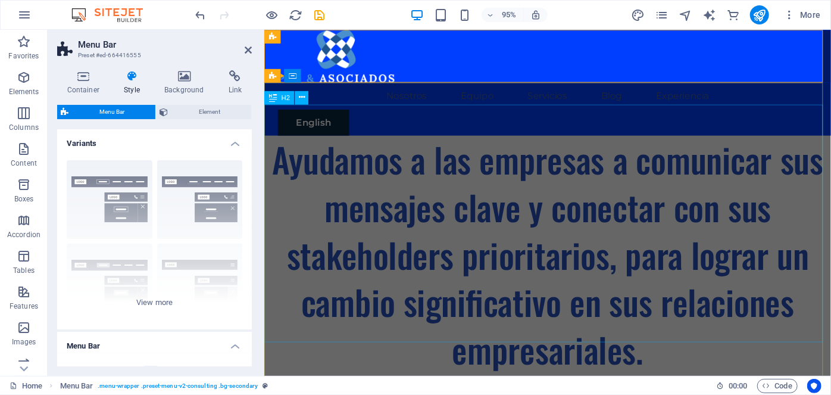
click at [570, 141] on div "Ayudamos a las empresas a comunicar sus mensajes clave y conectar con sus stake…" at bounding box center [562, 266] width 596 height 250
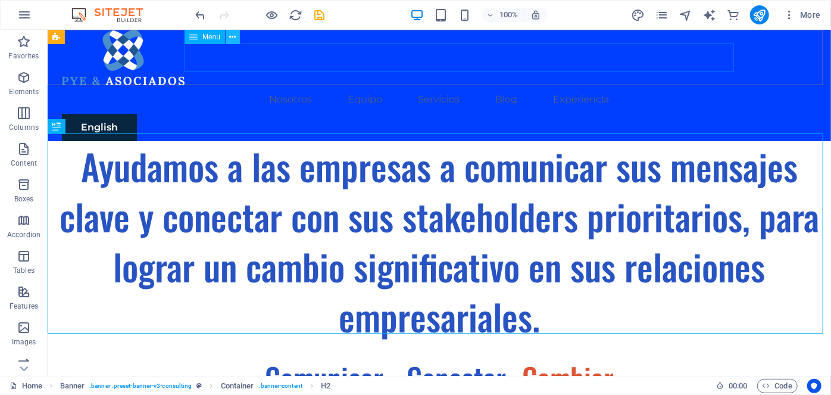
click at [230, 39] on icon at bounding box center [233, 37] width 7 height 12
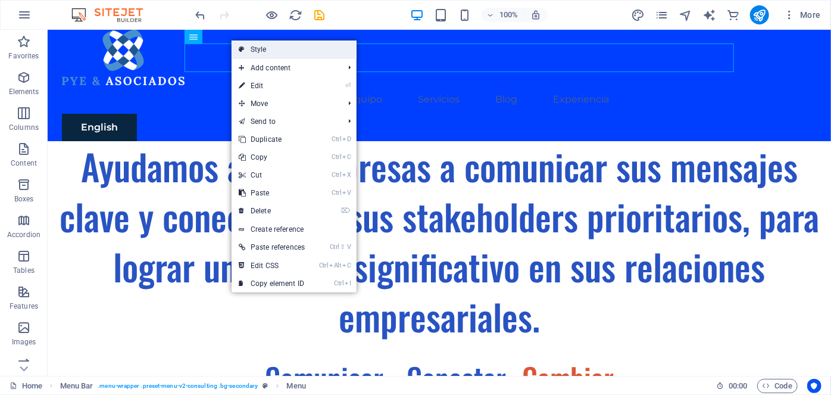
click at [242, 46] on icon at bounding box center [242, 49] width 6 height 18
select select "rem"
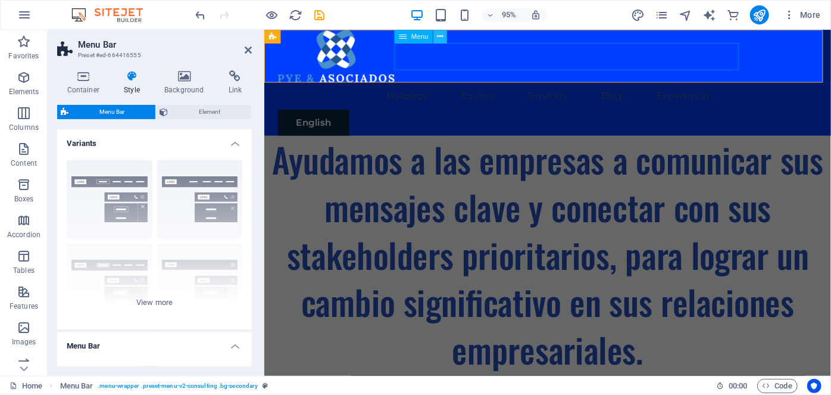
click at [440, 37] on icon at bounding box center [440, 36] width 6 height 12
click at [400, 37] on icon at bounding box center [403, 37] width 8 height 14
click at [440, 37] on icon at bounding box center [440, 36] width 6 height 12
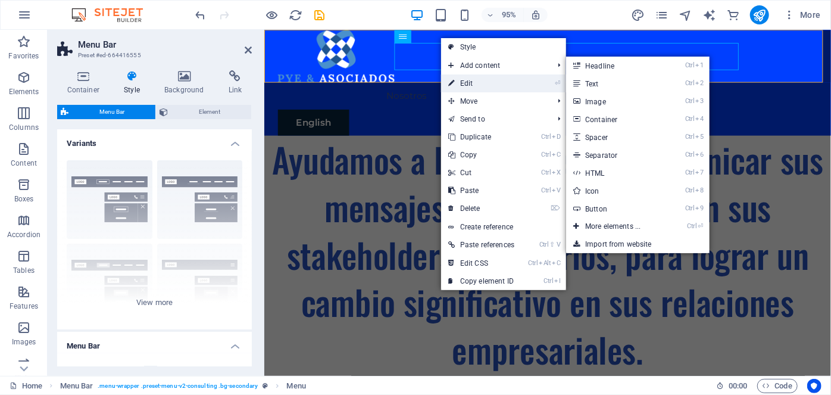
click at [455, 82] on link "⏎ Edit" at bounding box center [481, 83] width 80 height 18
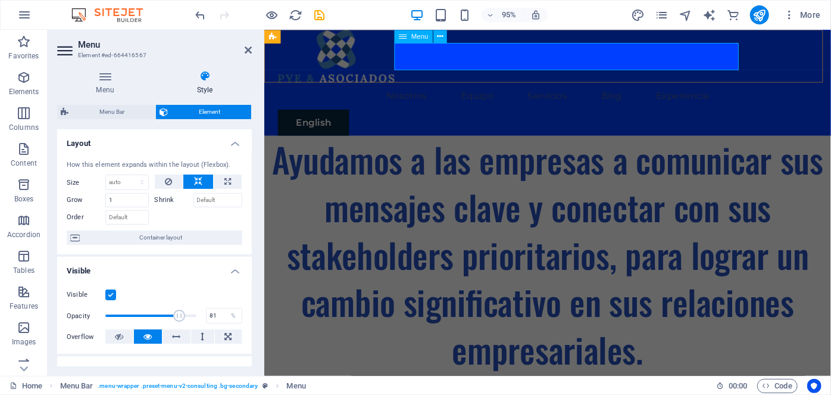
click at [437, 85] on nav "Nosotros Equipo Servicios Blog Experiencia" at bounding box center [562, 99] width 568 height 29
click at [345, 32] on icon at bounding box center [343, 36] width 6 height 12
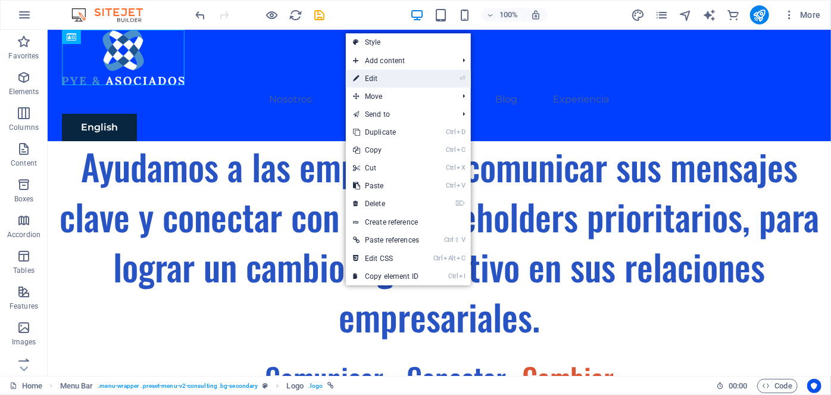
click at [365, 78] on link "⏎ Edit" at bounding box center [386, 79] width 80 height 18
select select "px"
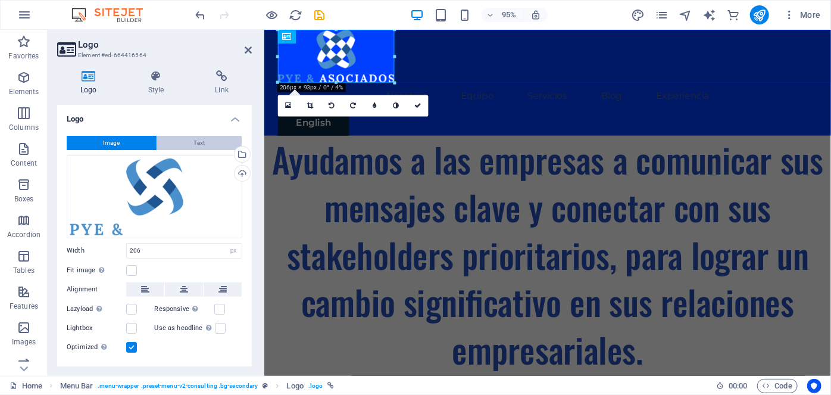
click at [206, 137] on button "Text" at bounding box center [199, 143] width 85 height 14
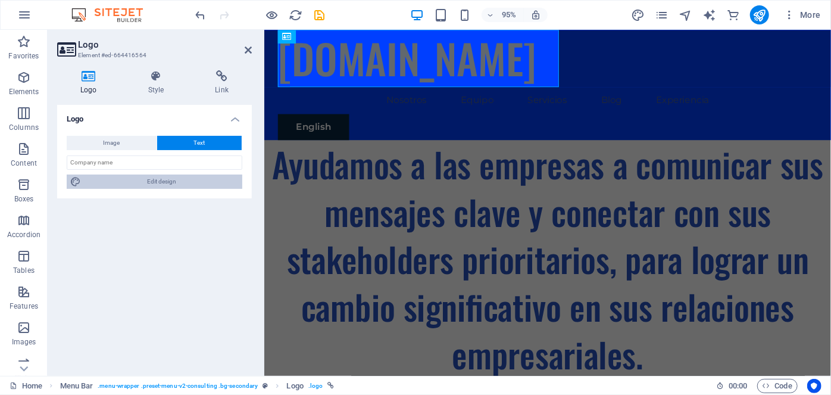
click at [192, 180] on span "Edit design" at bounding box center [162, 181] width 154 height 14
select select "px"
select select "500"
select select "px"
select select "rem"
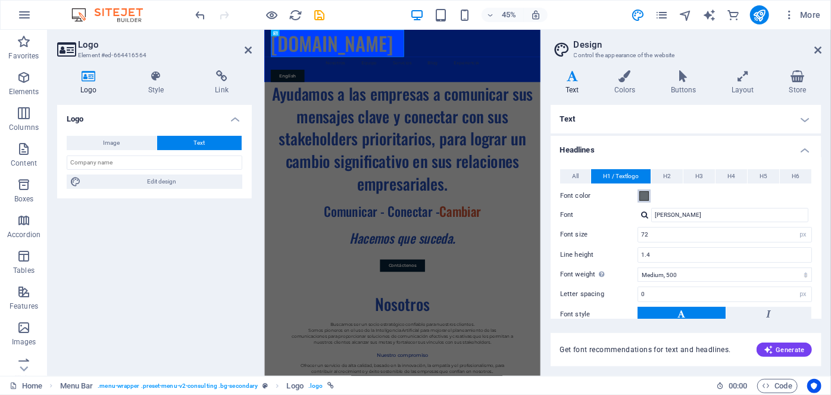
click at [644, 194] on span at bounding box center [644, 196] width 10 height 10
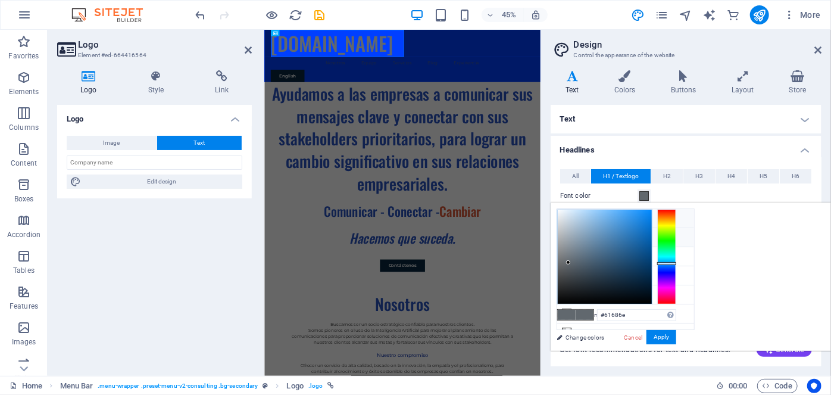
click at [570, 218] on icon at bounding box center [566, 218] width 8 height 8
type input "#ffffff"
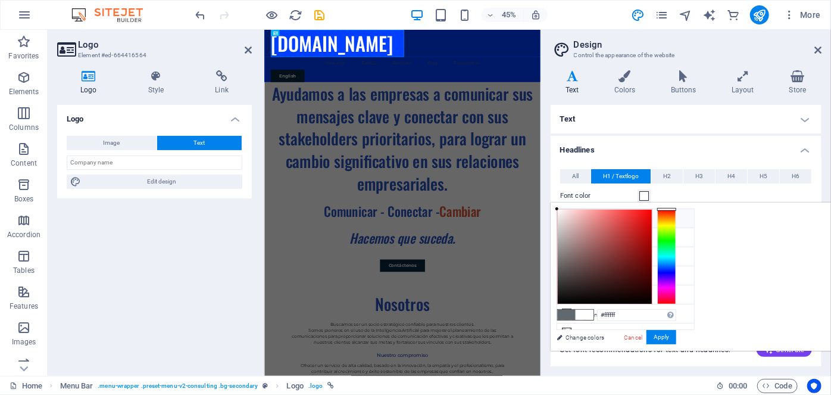
click at [643, 194] on span at bounding box center [644, 196] width 10 height 10
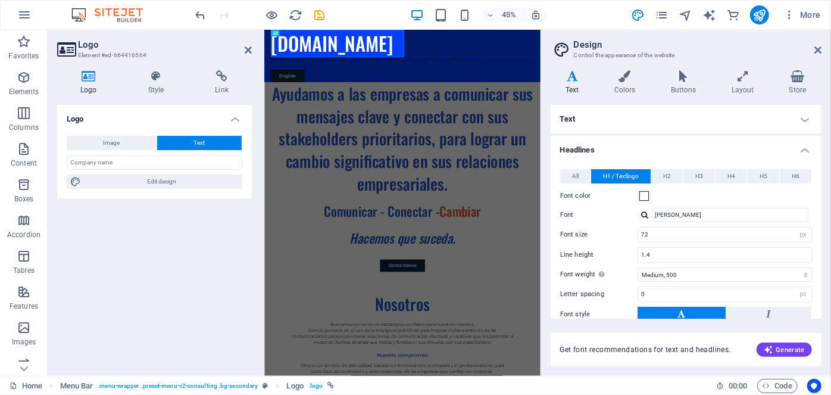
click at [644, 115] on h4 "Text" at bounding box center [685, 119] width 271 height 29
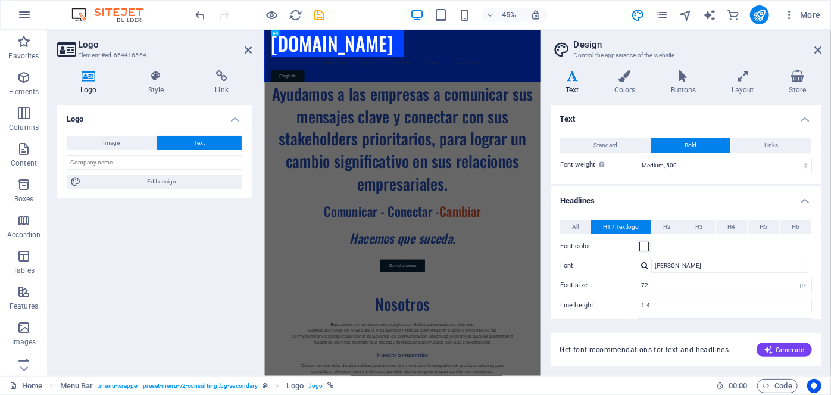
click at [677, 142] on button "Bold" at bounding box center [690, 145] width 79 height 14
click at [180, 179] on span "Edit design" at bounding box center [162, 181] width 154 height 14
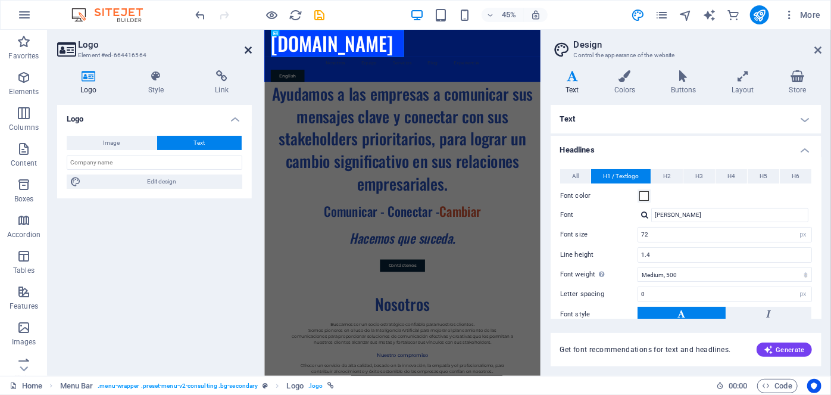
drag, startPoint x: 248, startPoint y: 46, endPoint x: 250, endPoint y: 21, distance: 25.1
click at [248, 46] on icon at bounding box center [248, 50] width 7 height 10
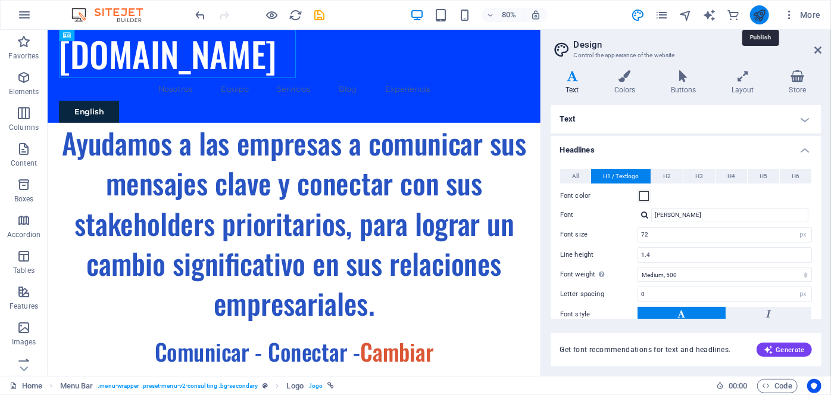
click at [759, 14] on icon "publish" at bounding box center [759, 15] width 14 height 14
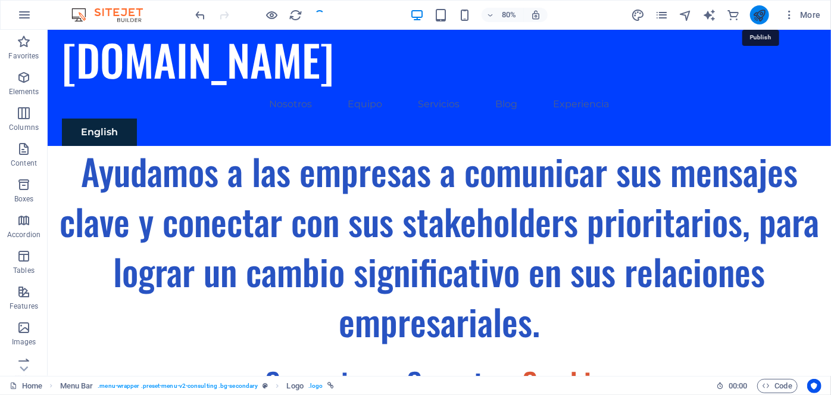
checkbox input "false"
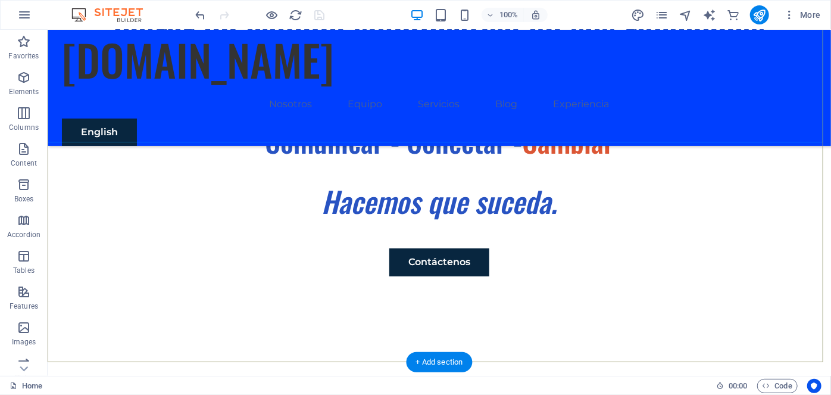
scroll to position [252, 0]
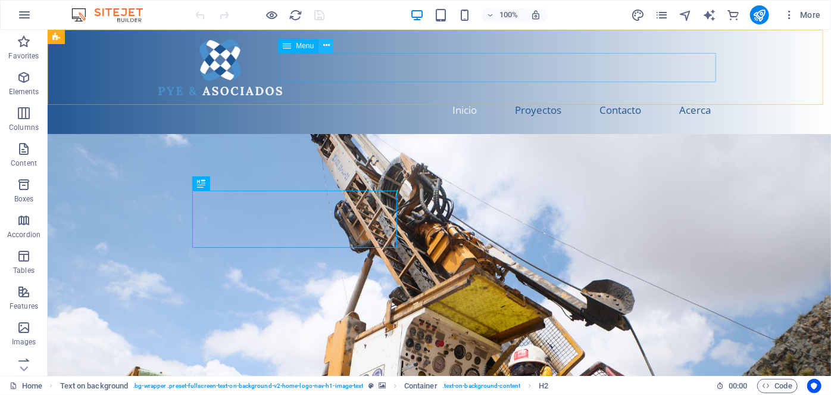
click at [324, 45] on icon at bounding box center [326, 45] width 7 height 12
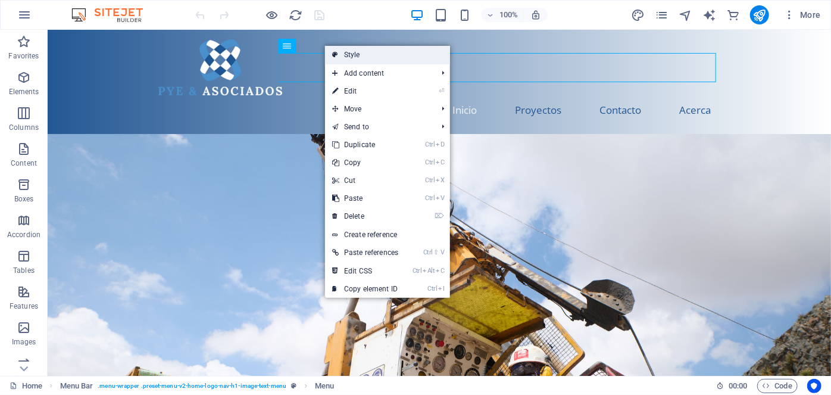
click at [343, 55] on link "Style" at bounding box center [387, 55] width 125 height 18
select select "rem"
select select "preset-menu-v2-home-logo-nav-h1-image-text-menu"
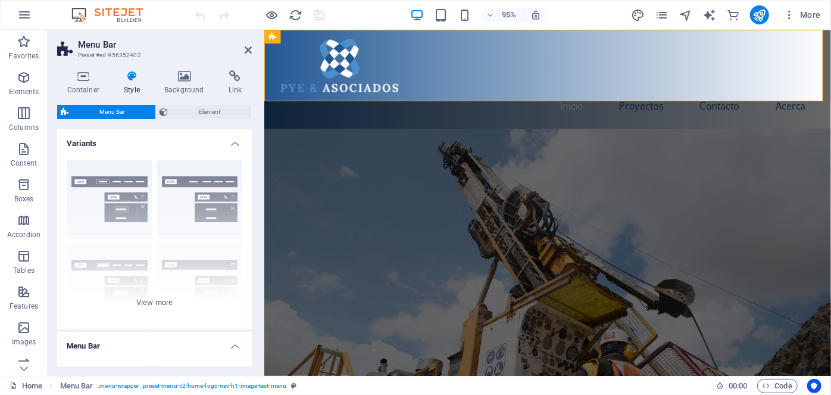
click at [130, 74] on icon at bounding box center [132, 76] width 36 height 12
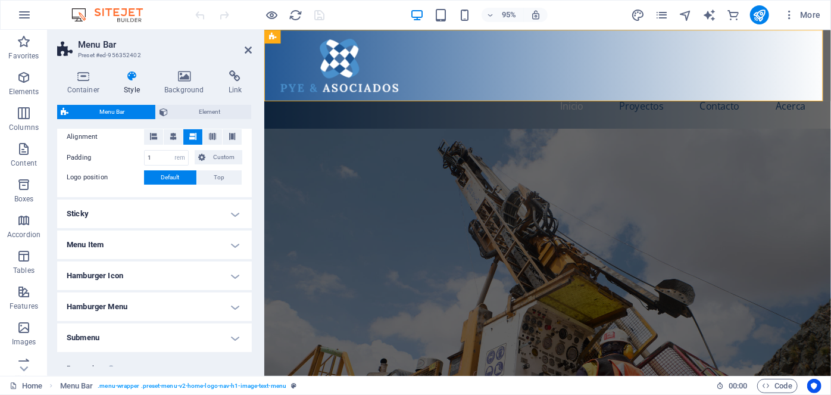
scroll to position [270, 0]
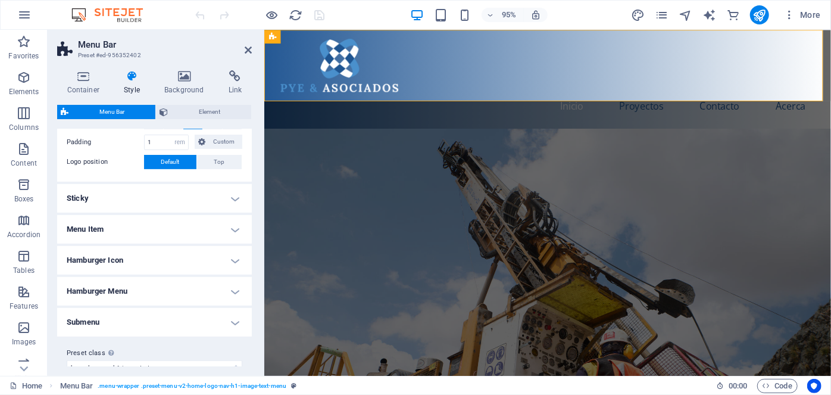
click at [232, 226] on h4 "Menu Item" at bounding box center [154, 229] width 195 height 29
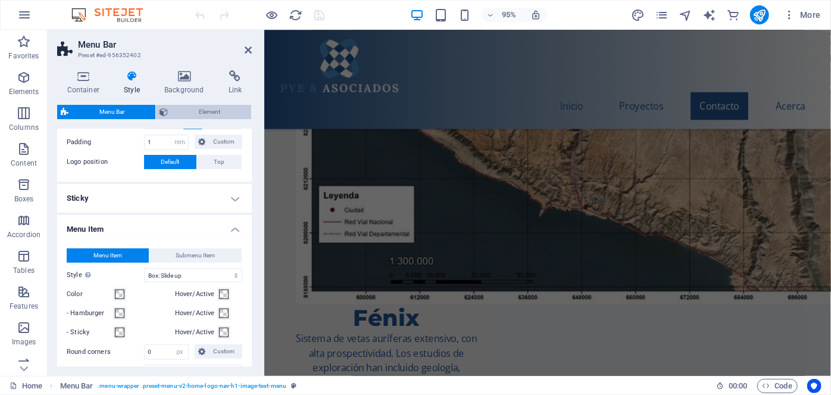
click at [186, 110] on span "Element" at bounding box center [209, 112] width 76 height 14
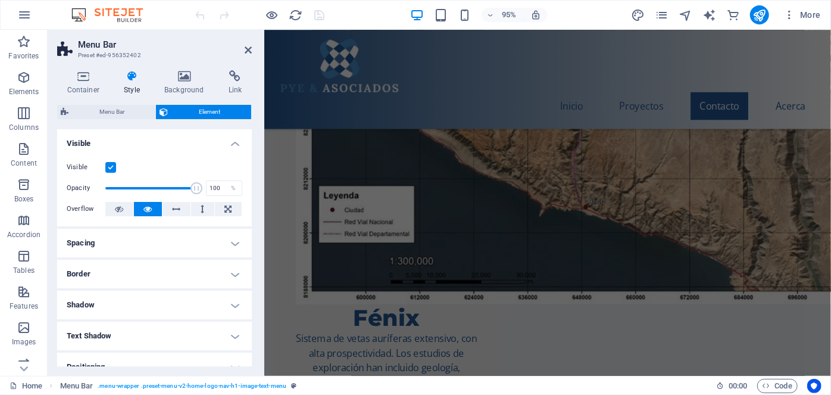
scroll to position [0, 0]
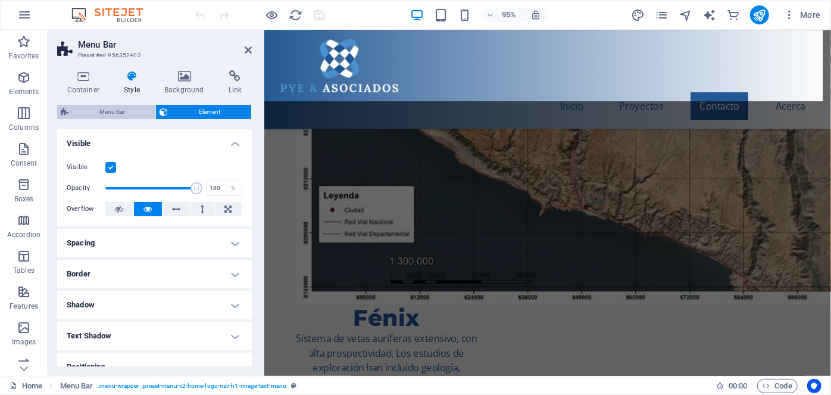
click at [110, 108] on span "Menu Bar" at bounding box center [112, 112] width 80 height 14
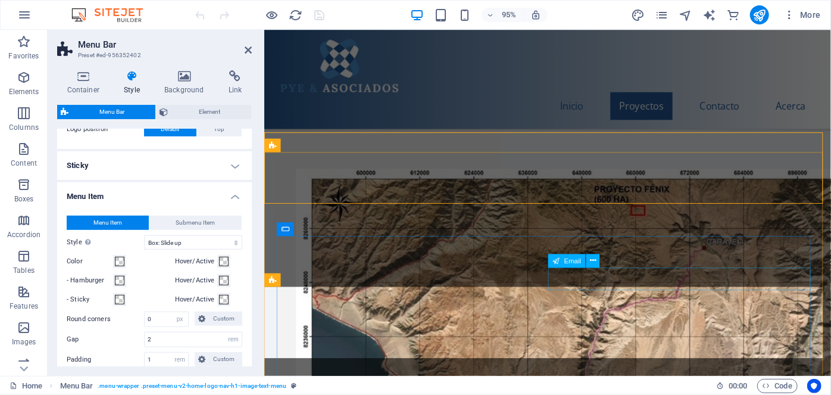
scroll to position [1569, 0]
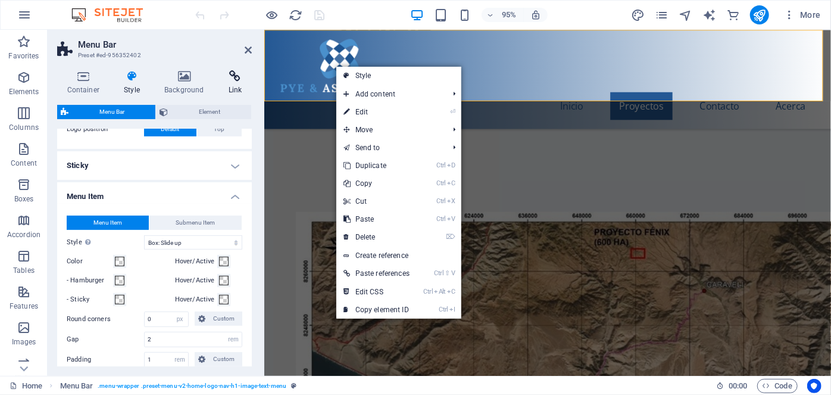
click at [238, 73] on icon at bounding box center [234, 76] width 33 height 12
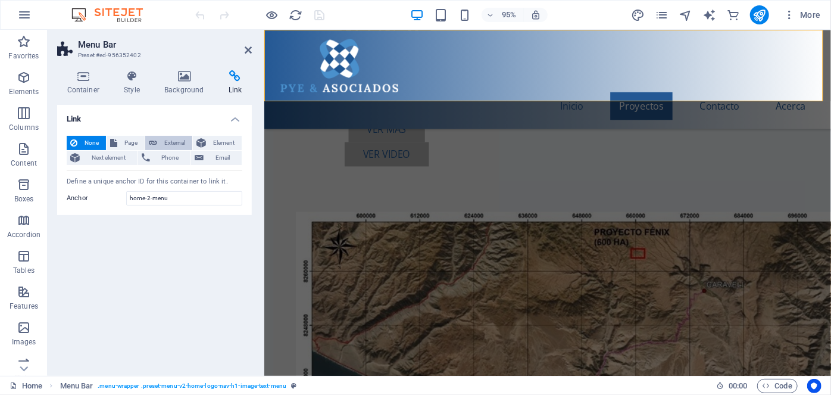
click at [165, 140] on span "External" at bounding box center [175, 143] width 28 height 14
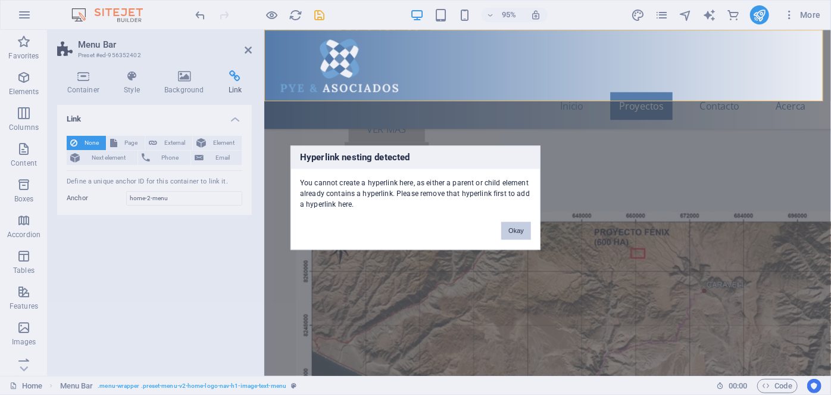
click at [509, 230] on button "Okay" at bounding box center [516, 230] width 30 height 18
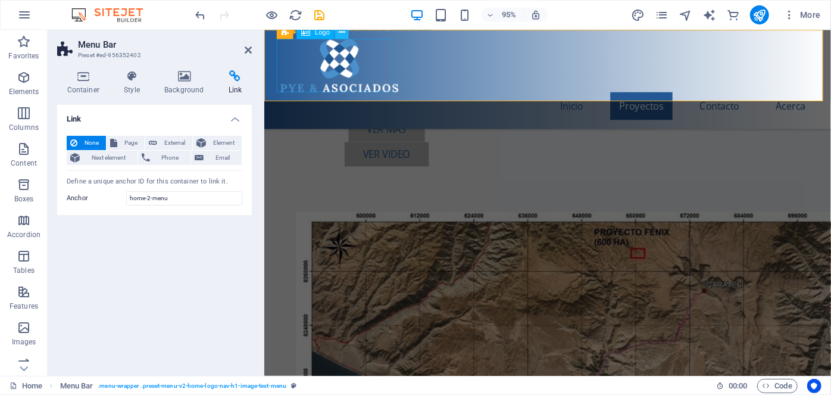
click at [339, 32] on icon at bounding box center [342, 32] width 6 height 12
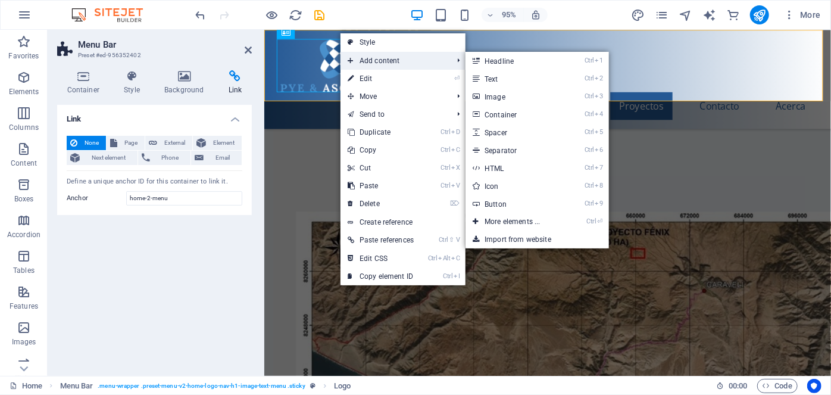
click at [368, 57] on span "Add content" at bounding box center [393, 61] width 107 height 18
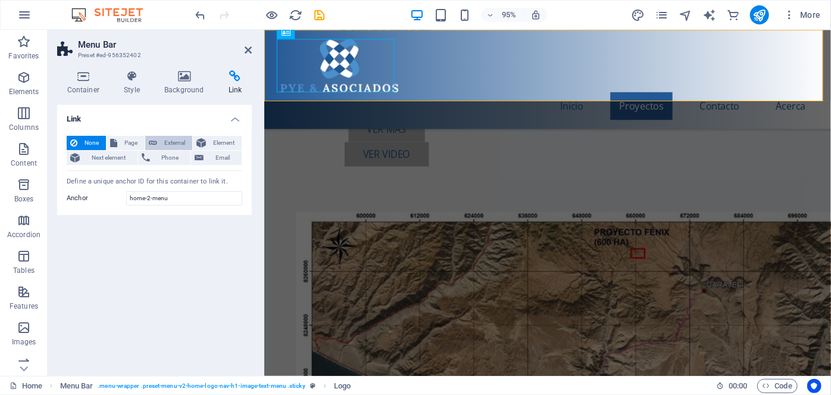
click at [170, 138] on span "External" at bounding box center [175, 143] width 28 height 14
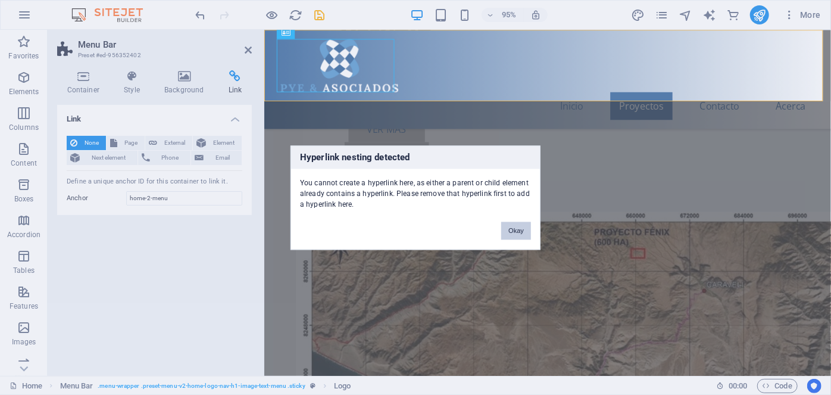
click at [513, 227] on button "Okay" at bounding box center [516, 230] width 30 height 18
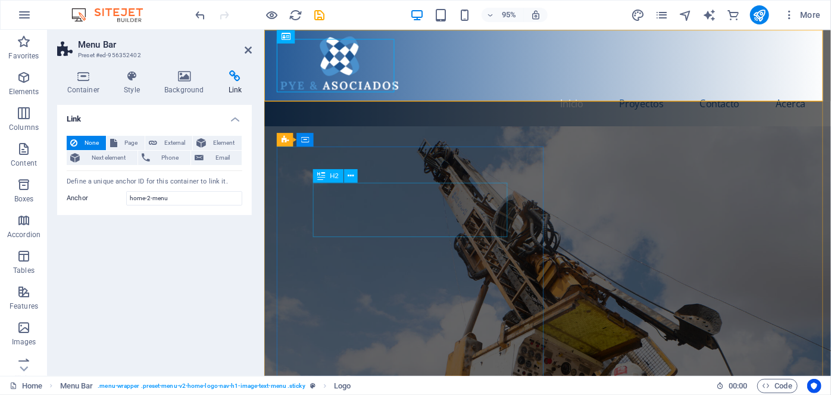
scroll to position [0, 0]
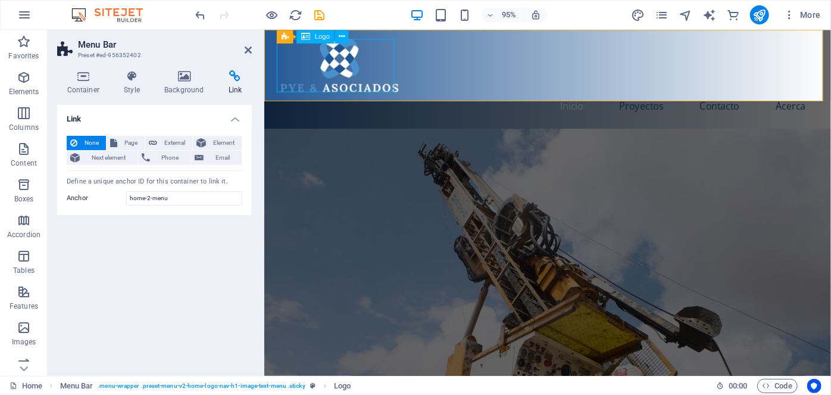
click at [317, 37] on span "Logo" at bounding box center [322, 36] width 15 height 7
click at [343, 35] on icon at bounding box center [342, 36] width 6 height 12
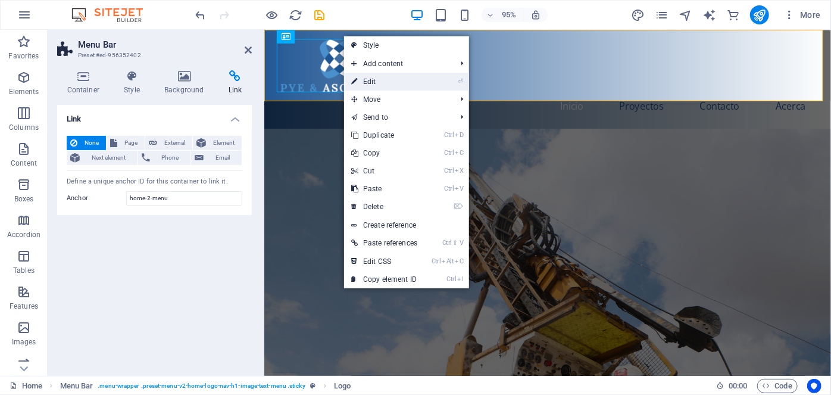
click at [371, 81] on link "⏎ Edit" at bounding box center [384, 82] width 80 height 18
select select "px"
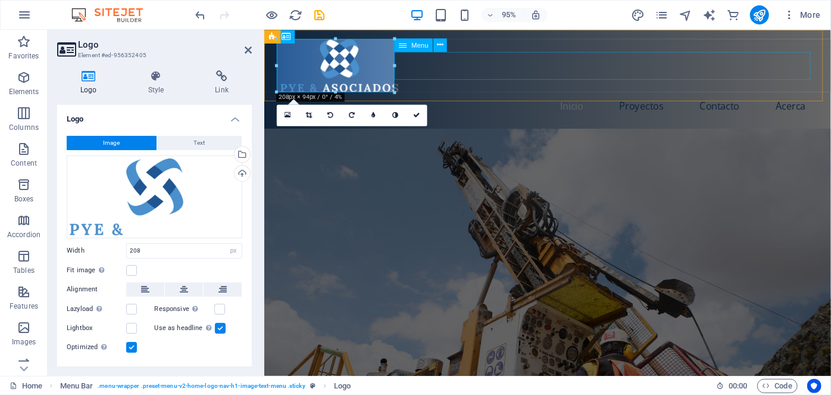
click at [489, 95] on nav "Inicio Proyectos Contacto Acerca" at bounding box center [562, 109] width 562 height 29
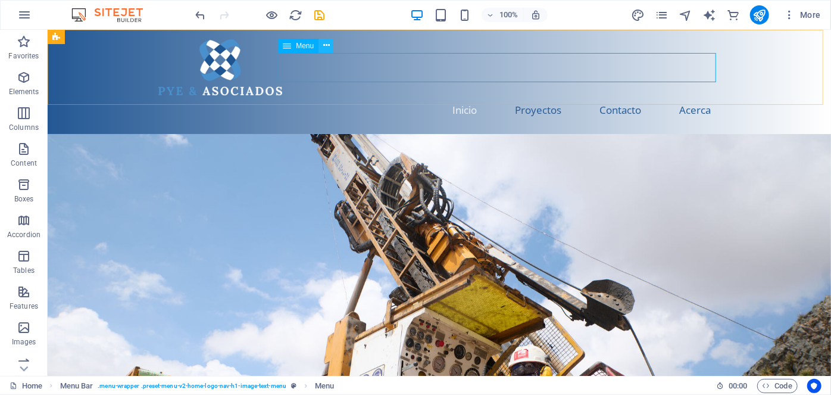
click at [327, 44] on icon at bounding box center [326, 45] width 7 height 12
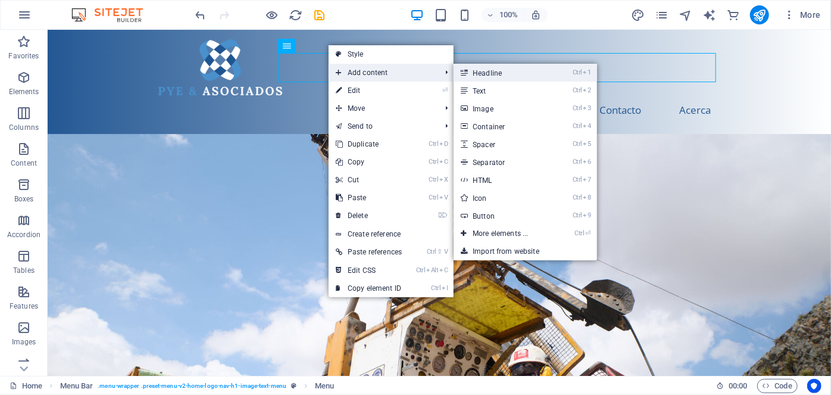
click at [486, 74] on link "Ctrl 1 Headline" at bounding box center [502, 73] width 98 height 18
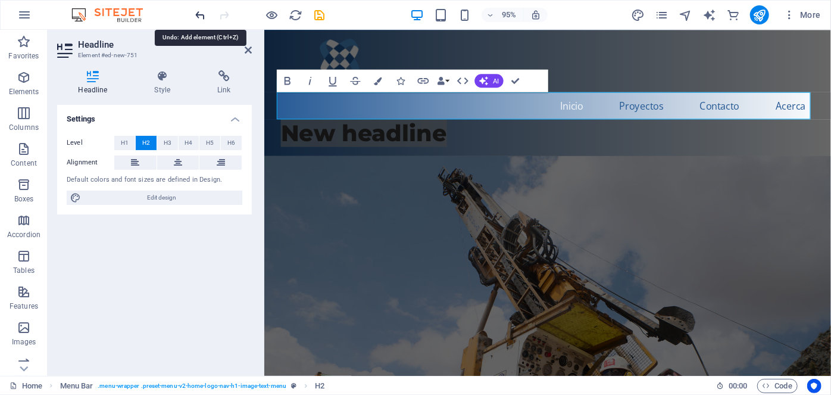
click at [200, 11] on icon "undo" at bounding box center [201, 15] width 14 height 14
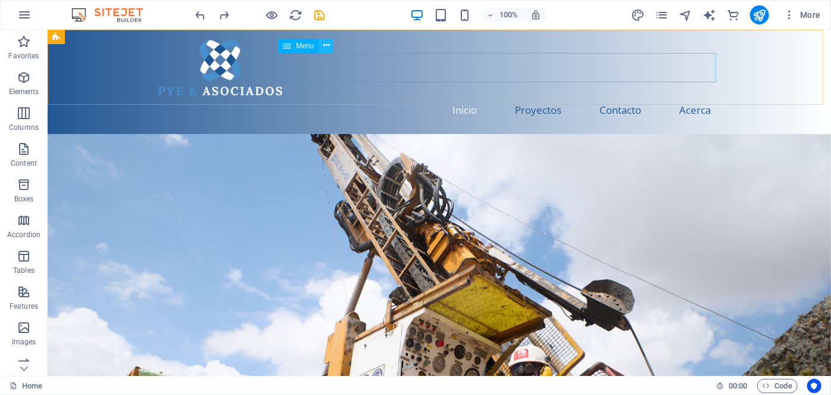
click at [329, 45] on icon at bounding box center [326, 45] width 7 height 12
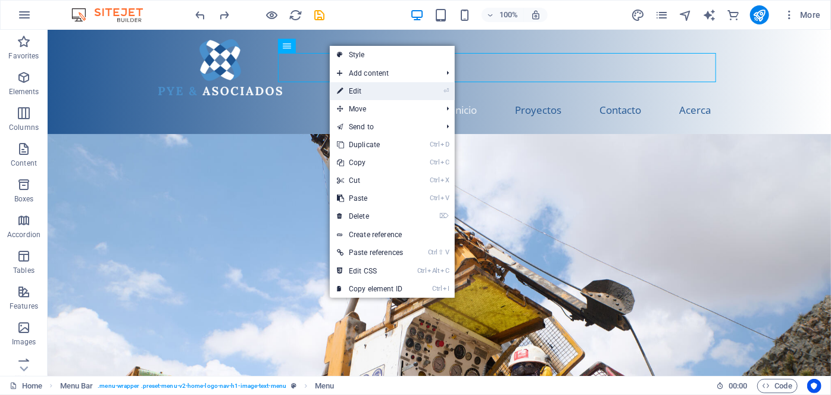
click at [352, 91] on link "⏎ Edit" at bounding box center [370, 91] width 80 height 18
select select
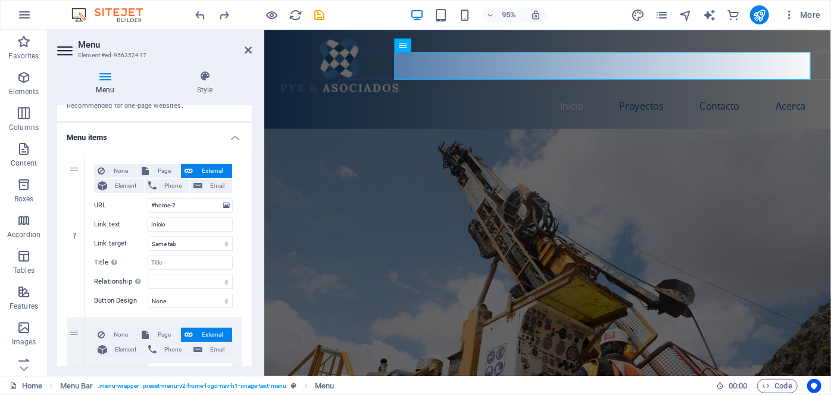
scroll to position [108, 0]
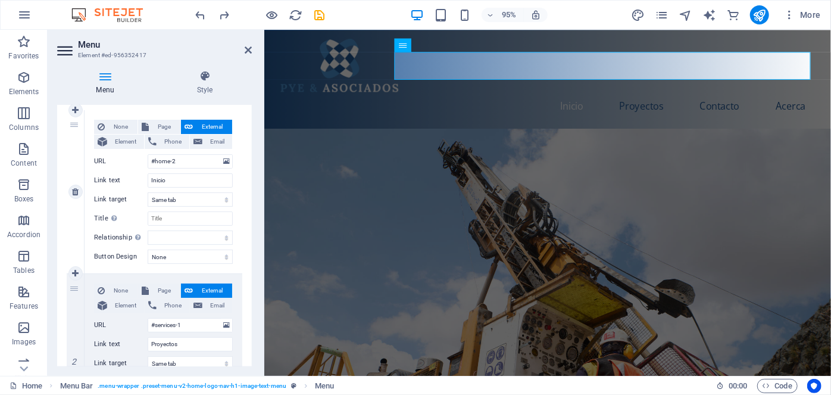
click at [199, 121] on span "External" at bounding box center [212, 127] width 32 height 14
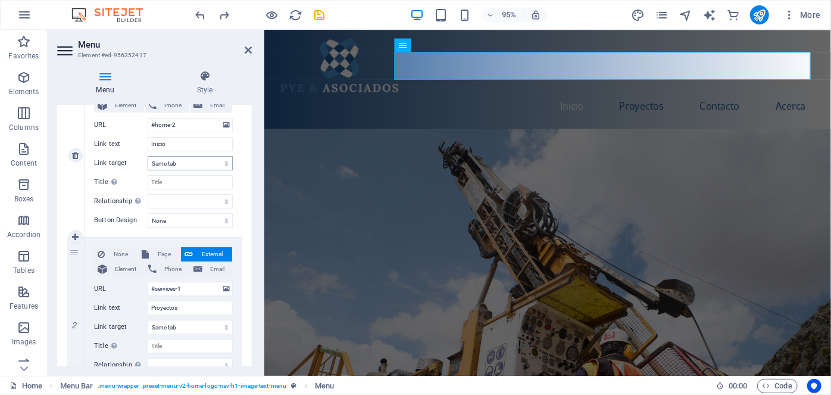
scroll to position [162, 0]
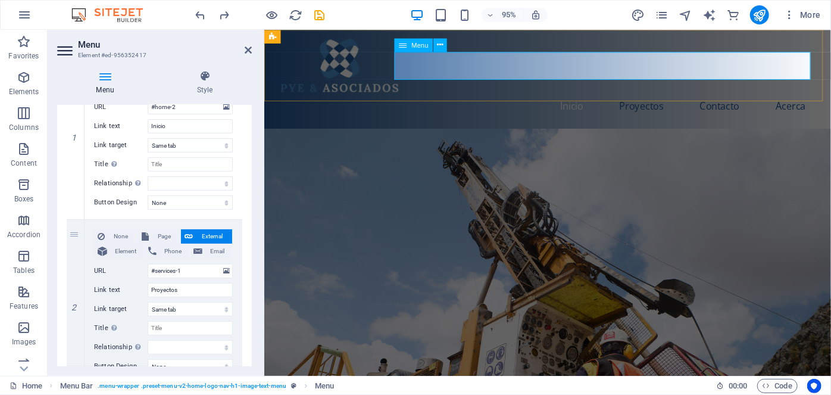
click at [812, 95] on nav "Inicio Proyectos Contacto Acerca" at bounding box center [562, 109] width 562 height 29
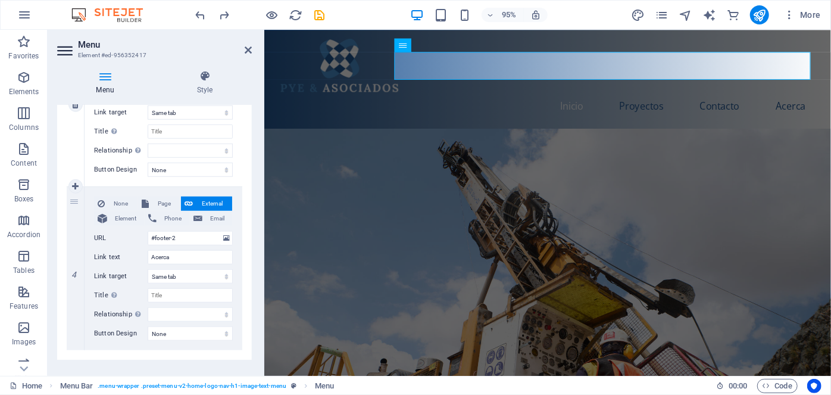
scroll to position [538, 0]
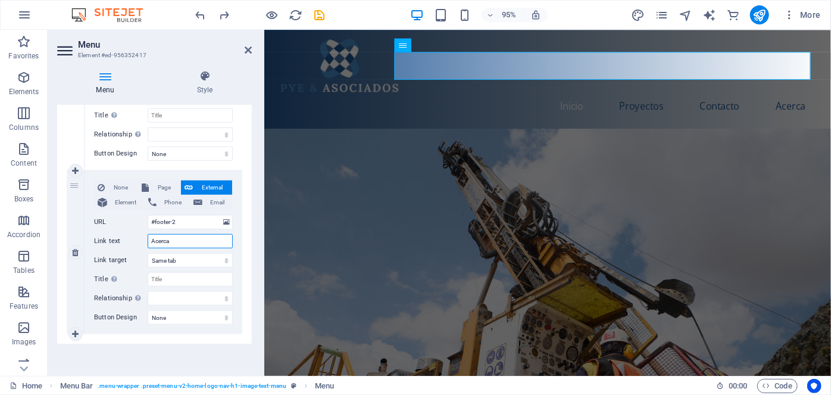
click at [178, 240] on input "Acerca" at bounding box center [190, 241] width 85 height 14
type input "A"
select select
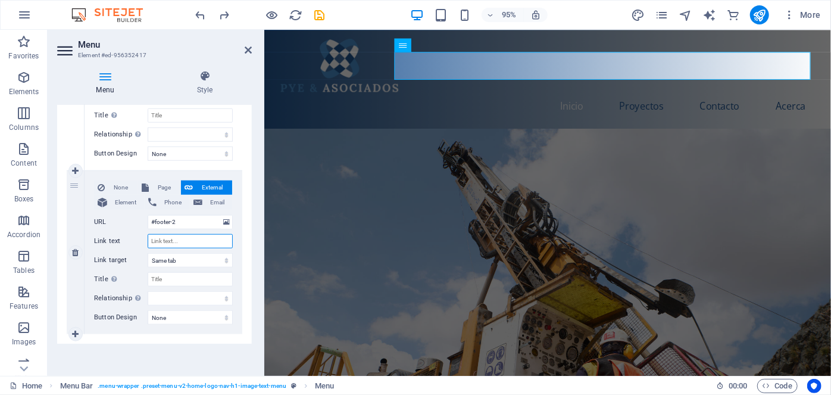
select select
type input "b"
select select
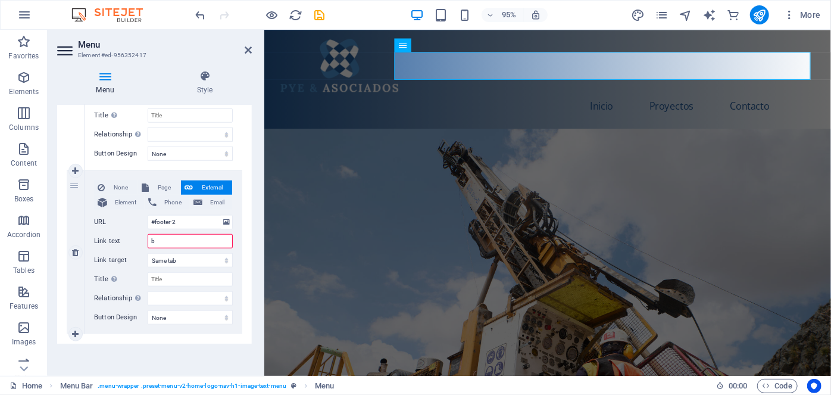
select select
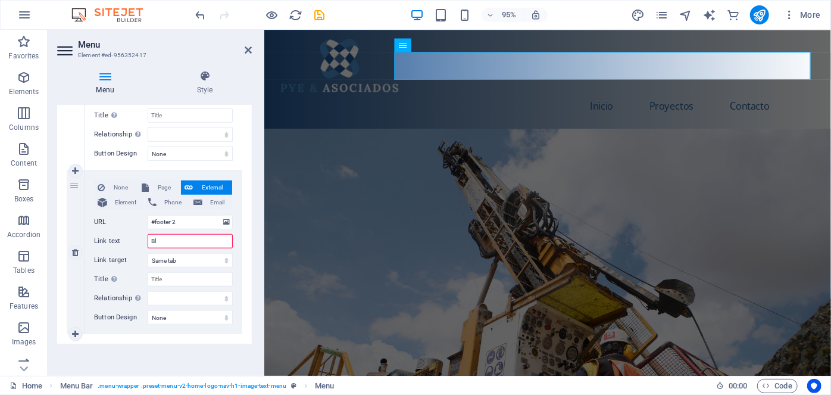
type input "Blo"
select select
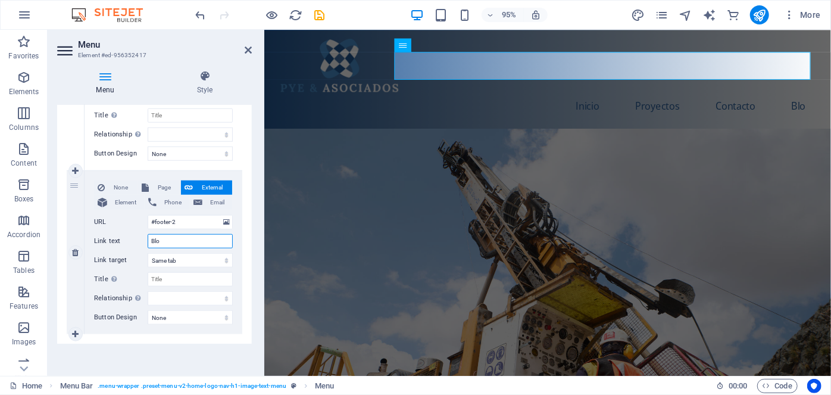
type input "Blog"
select select
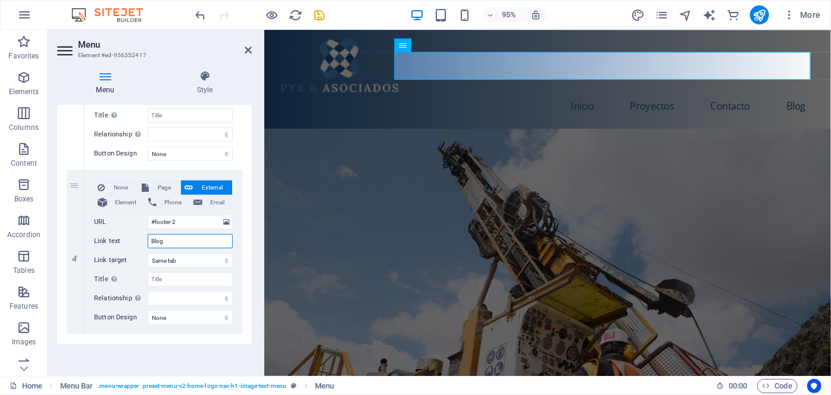
type input "Blog"
click at [194, 218] on input "#footer-2" at bounding box center [190, 222] width 85 height 14
type input "#"
select select
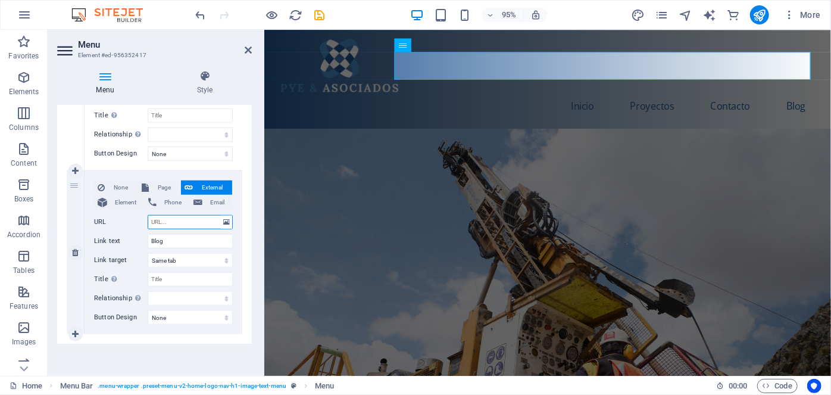
select select
paste input "[URL][DOMAIN_NAME]"
type input "[URL][DOMAIN_NAME]"
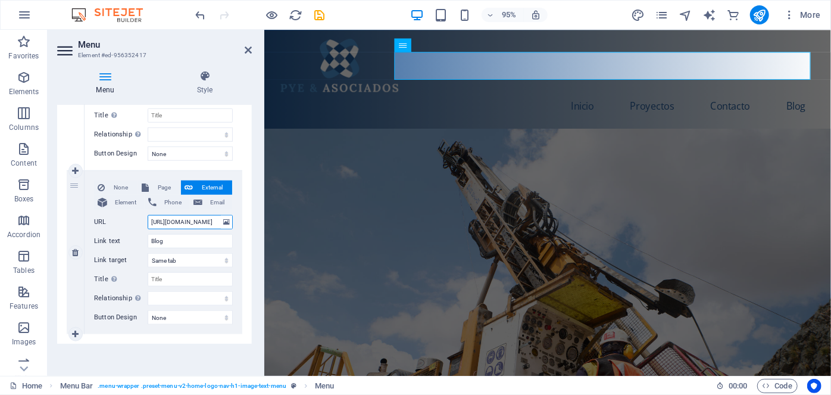
select select
type input "[URL][DOMAIN_NAME]"
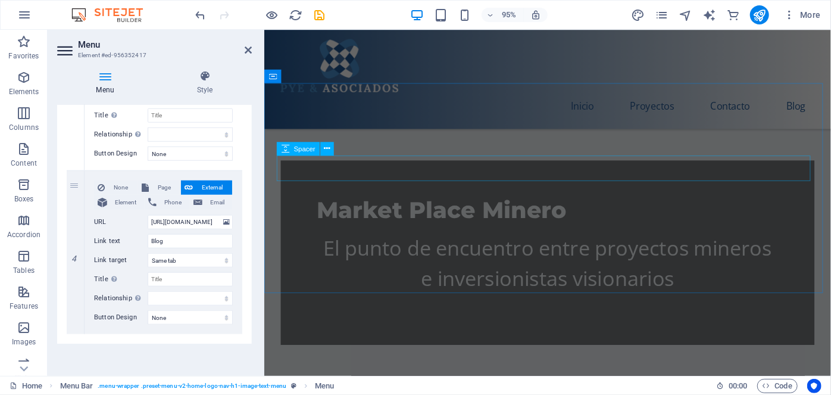
scroll to position [433, 0]
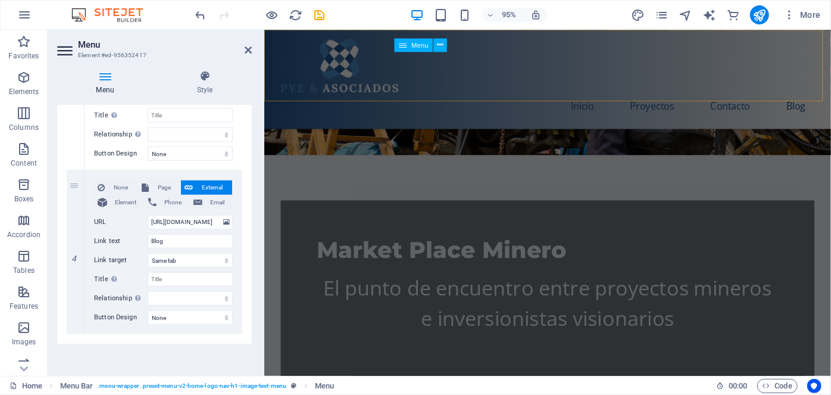
click at [745, 95] on nav "Inicio Proyectos Contacto Blog" at bounding box center [562, 109] width 562 height 29
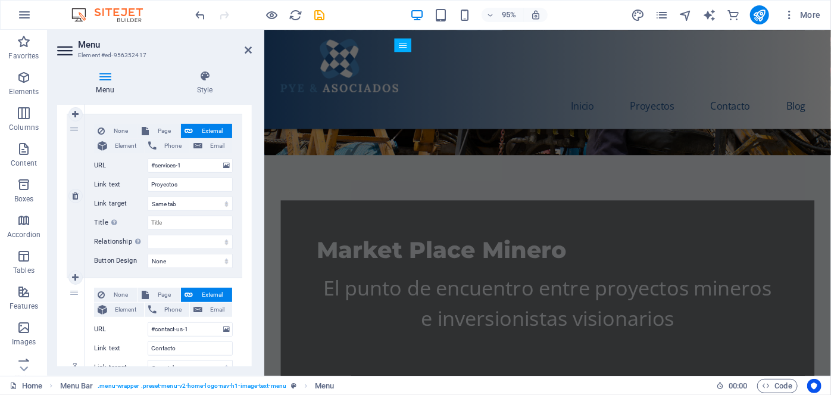
scroll to position [321, 0]
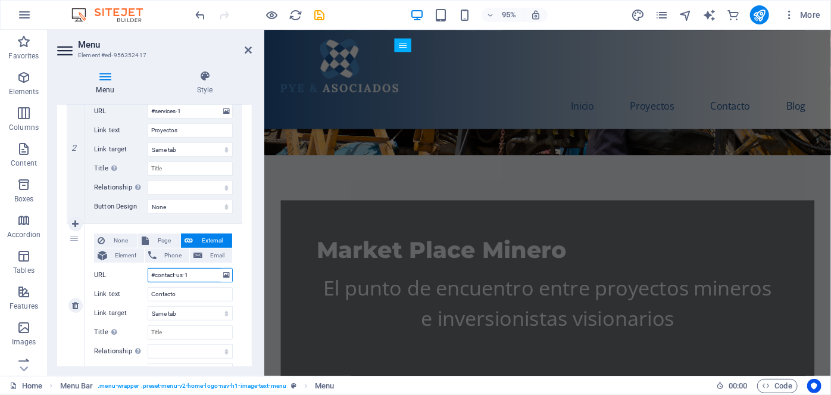
click at [206, 274] on input "#contact-us-1" at bounding box center [190, 275] width 85 height 14
type input "#"
select select
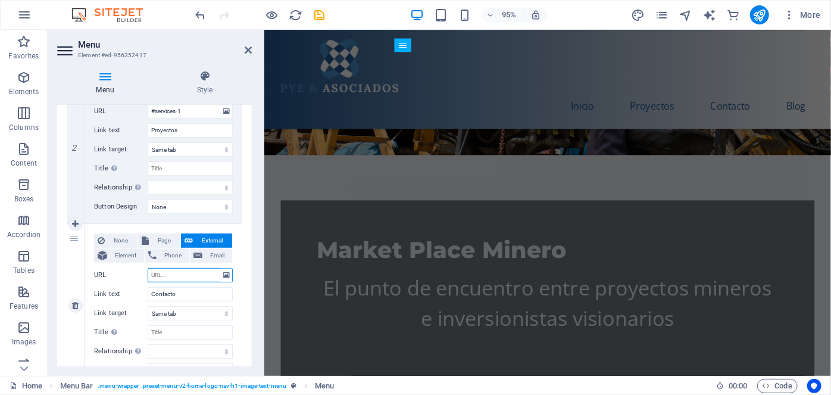
select select
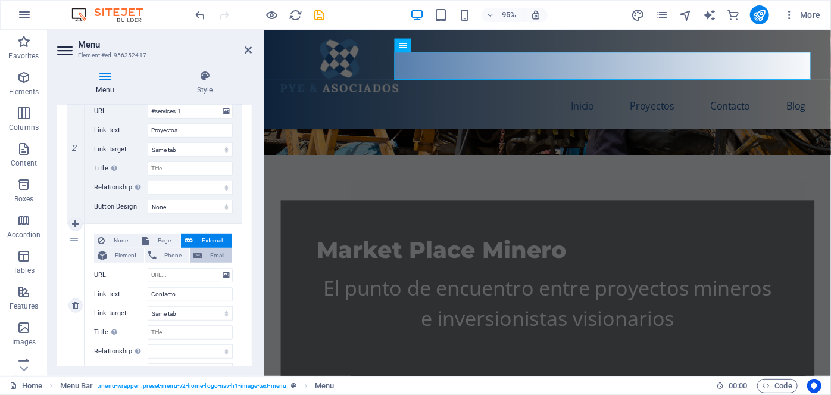
click at [215, 254] on span "Email" at bounding box center [217, 255] width 23 height 14
select select
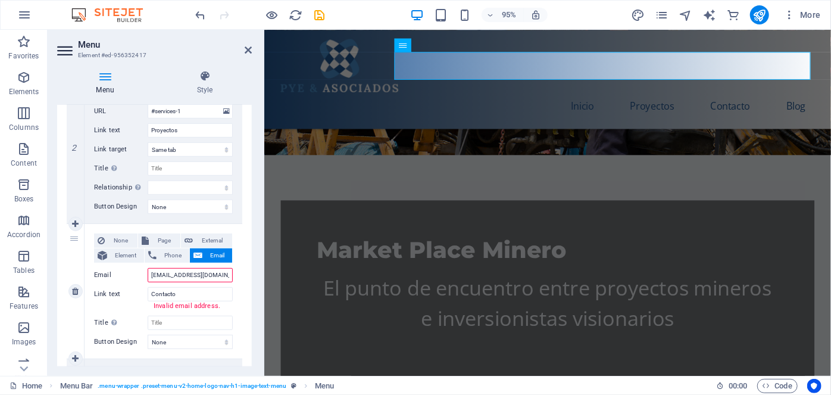
type input "[EMAIL_ADDRESS][DOMAIN_NAME]"
select select
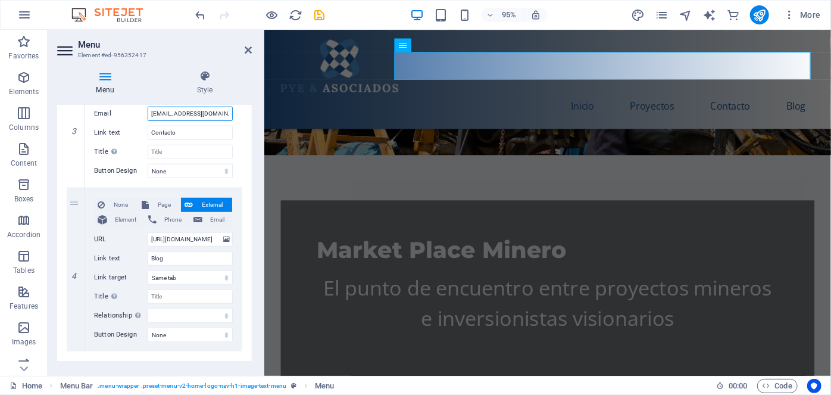
scroll to position [484, 0]
type input "[EMAIL_ADDRESS][DOMAIN_NAME]"
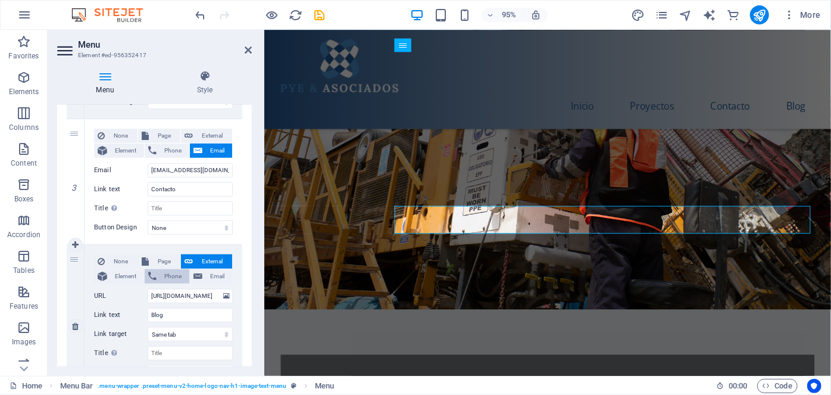
scroll to position [376, 0]
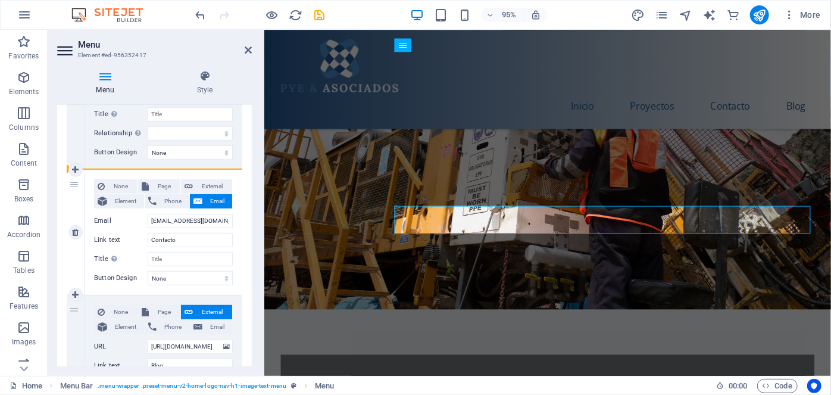
drag, startPoint x: 72, startPoint y: 187, endPoint x: 86, endPoint y: 240, distance: 54.7
click at [86, 252] on div "3 None Page External Element Phone Email Page Home Subpage Legal Notice Privacy…" at bounding box center [155, 233] width 176 height 126
select select
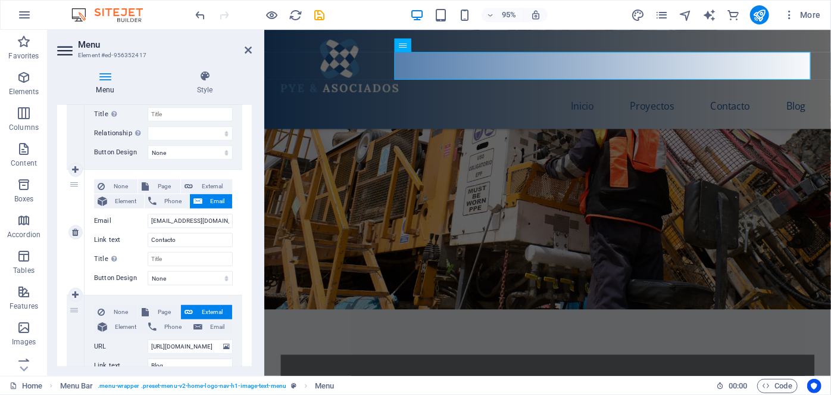
click at [73, 198] on div "3" at bounding box center [76, 232] width 18 height 125
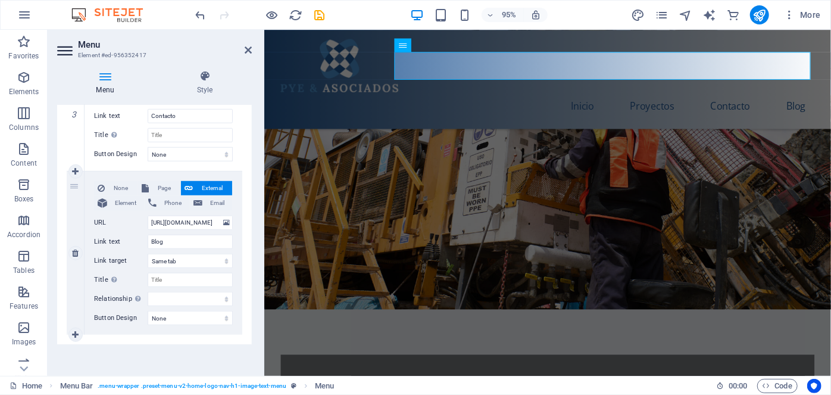
scroll to position [500, 0]
click at [74, 186] on div "4" at bounding box center [76, 252] width 18 height 163
click at [73, 186] on div "4" at bounding box center [76, 252] width 18 height 163
select select
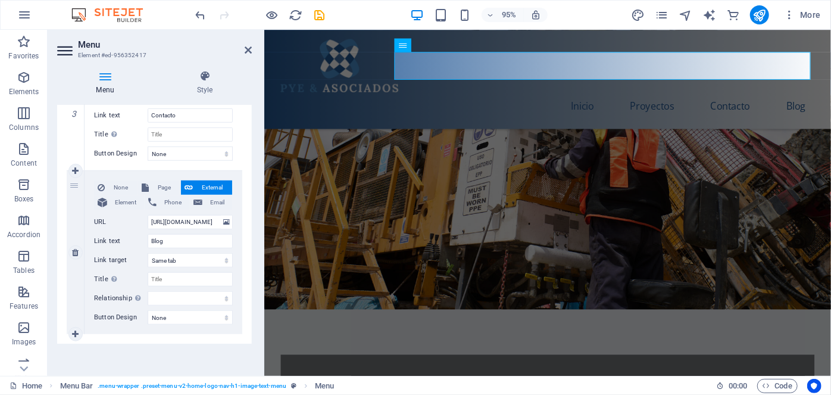
select select
drag, startPoint x: 76, startPoint y: 184, endPoint x: 93, endPoint y: 123, distance: 64.3
click at [86, 117] on div "1 None Page External Element Phone Email Page Home Subpage Legal Notice Privacy…" at bounding box center [155, 26] width 176 height 617
select select
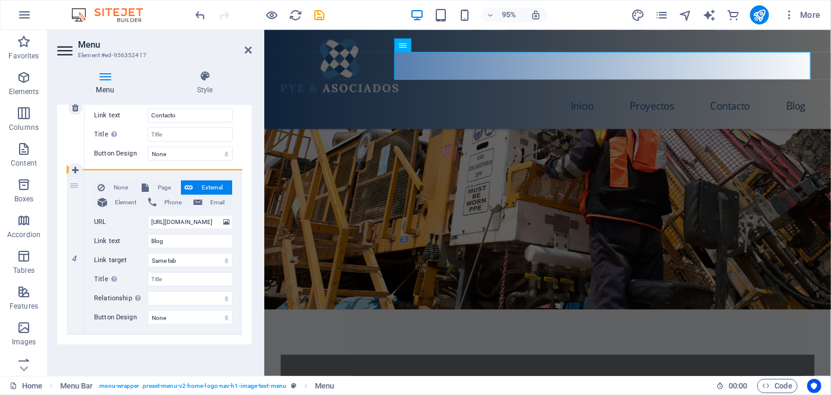
select select
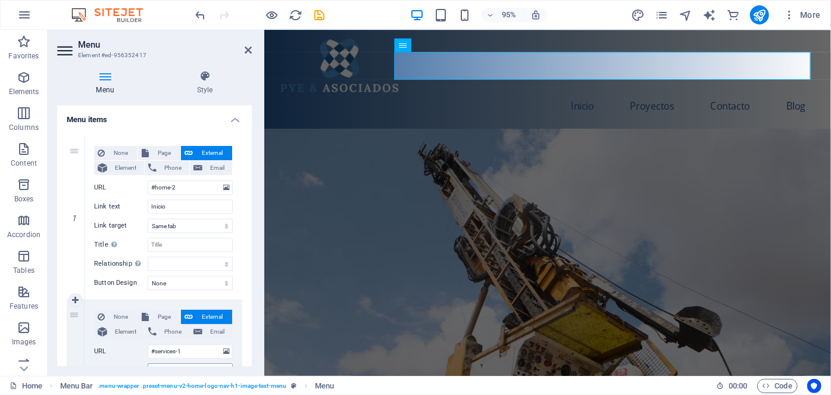
scroll to position [0, 0]
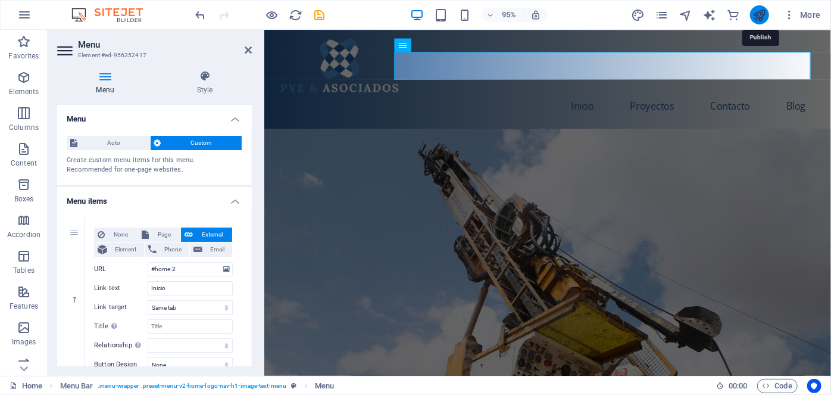
click at [755, 9] on icon "publish" at bounding box center [759, 15] width 14 height 14
